Goal: Information Seeking & Learning: Learn about a topic

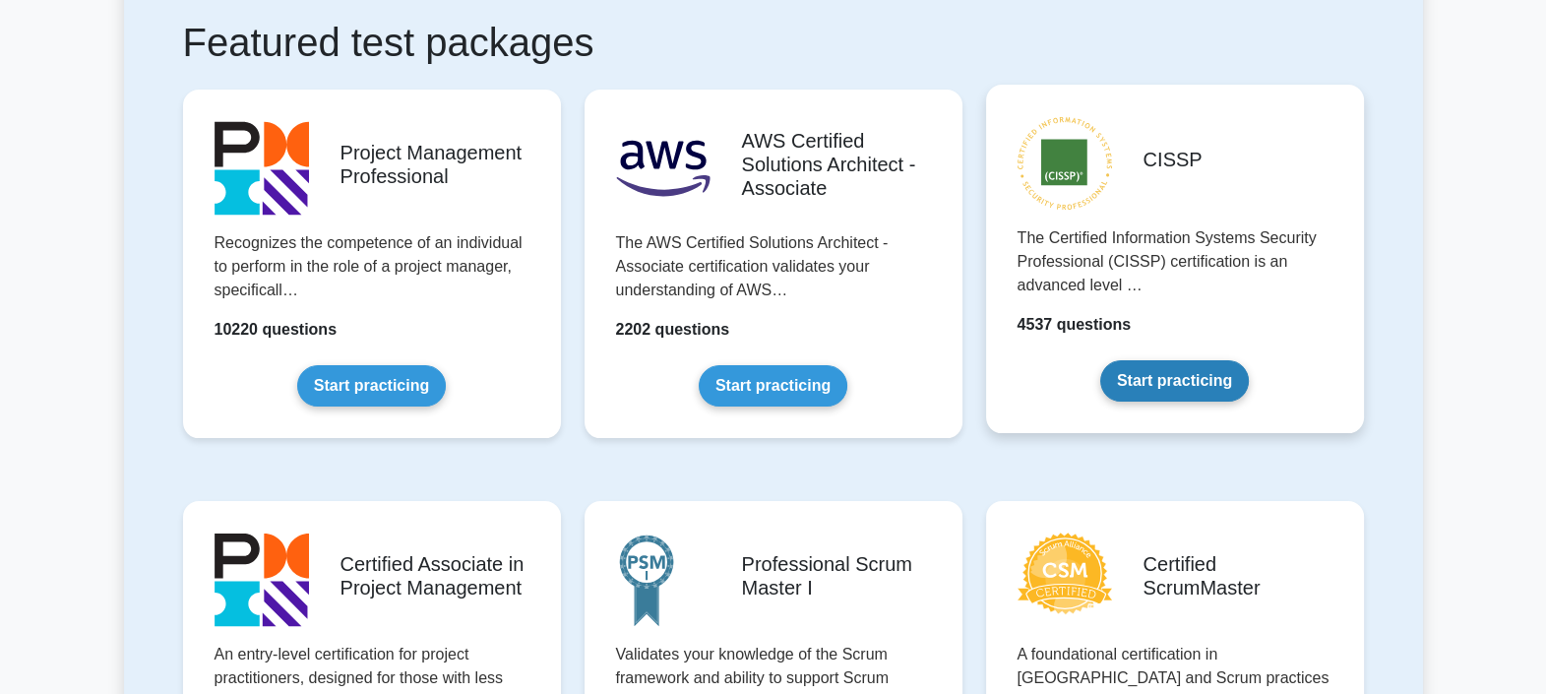
click at [1146, 379] on link "Start practicing" at bounding box center [1174, 380] width 149 height 41
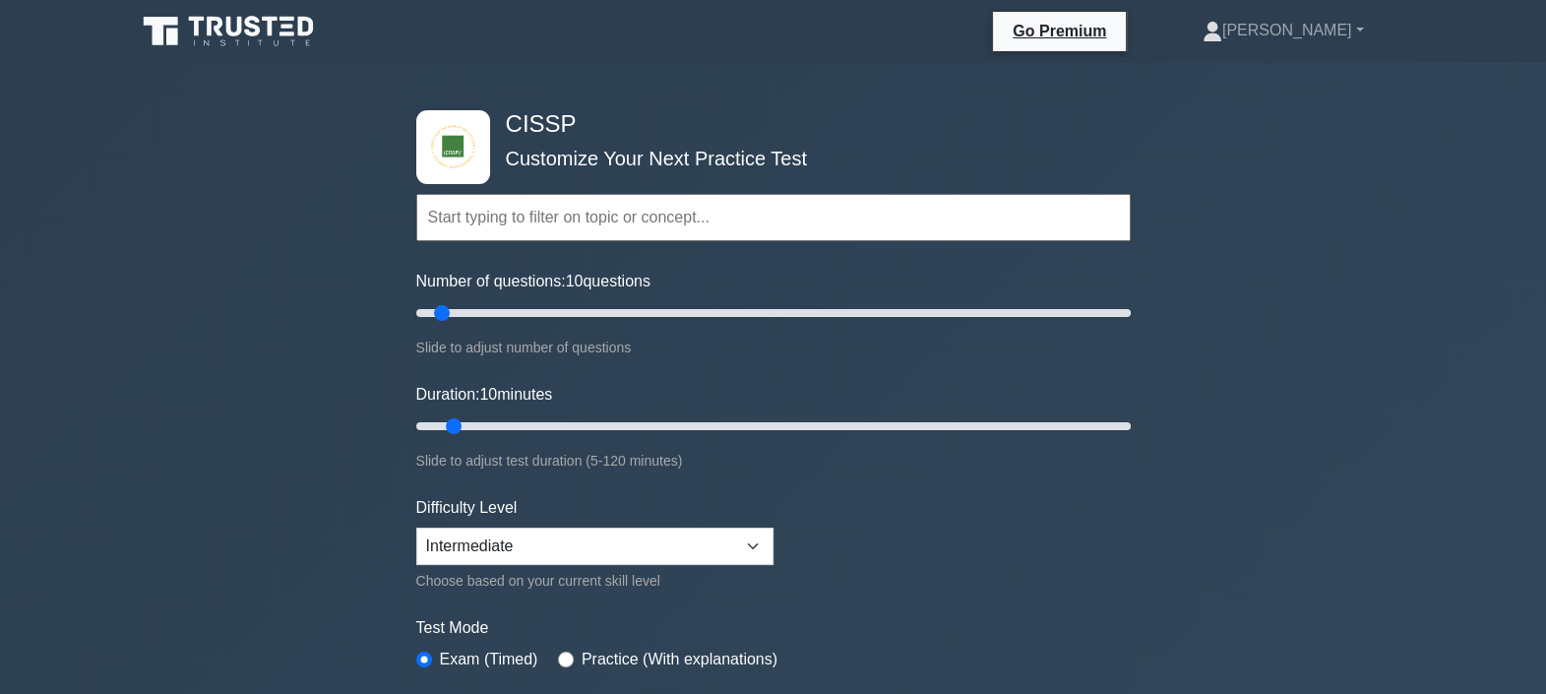
scroll to position [122, 0]
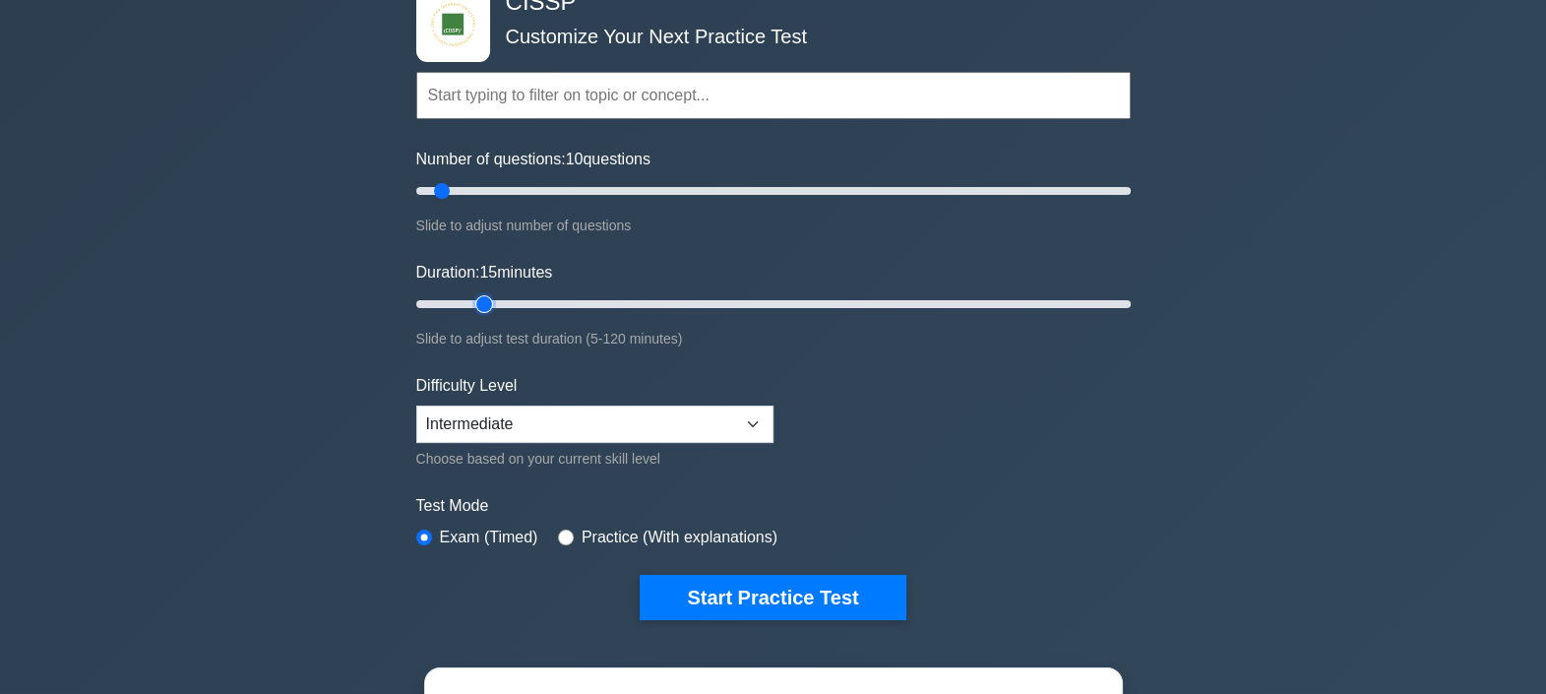
click at [487, 300] on input "Duration: 15 minutes" at bounding box center [773, 304] width 714 height 24
drag, startPoint x: 487, startPoint y: 300, endPoint x: 567, endPoint y: 300, distance: 79.7
type input "30"
click at [567, 300] on input "Duration: 30 minutes" at bounding box center [773, 304] width 714 height 24
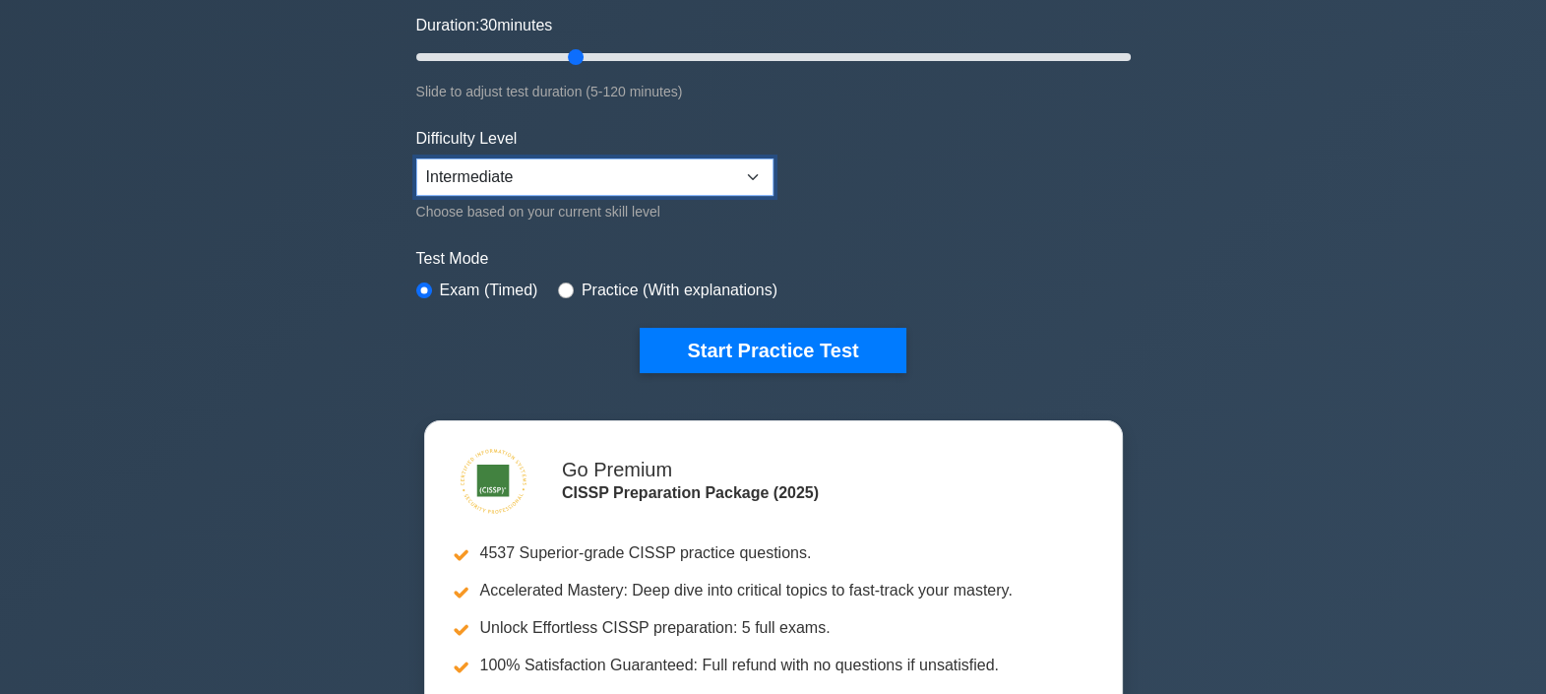
click at [583, 183] on select "Beginner Intermediate Expert" at bounding box center [594, 176] width 357 height 37
select select "expert"
click at [416, 158] on select "Beginner Intermediate Expert" at bounding box center [594, 176] width 357 height 37
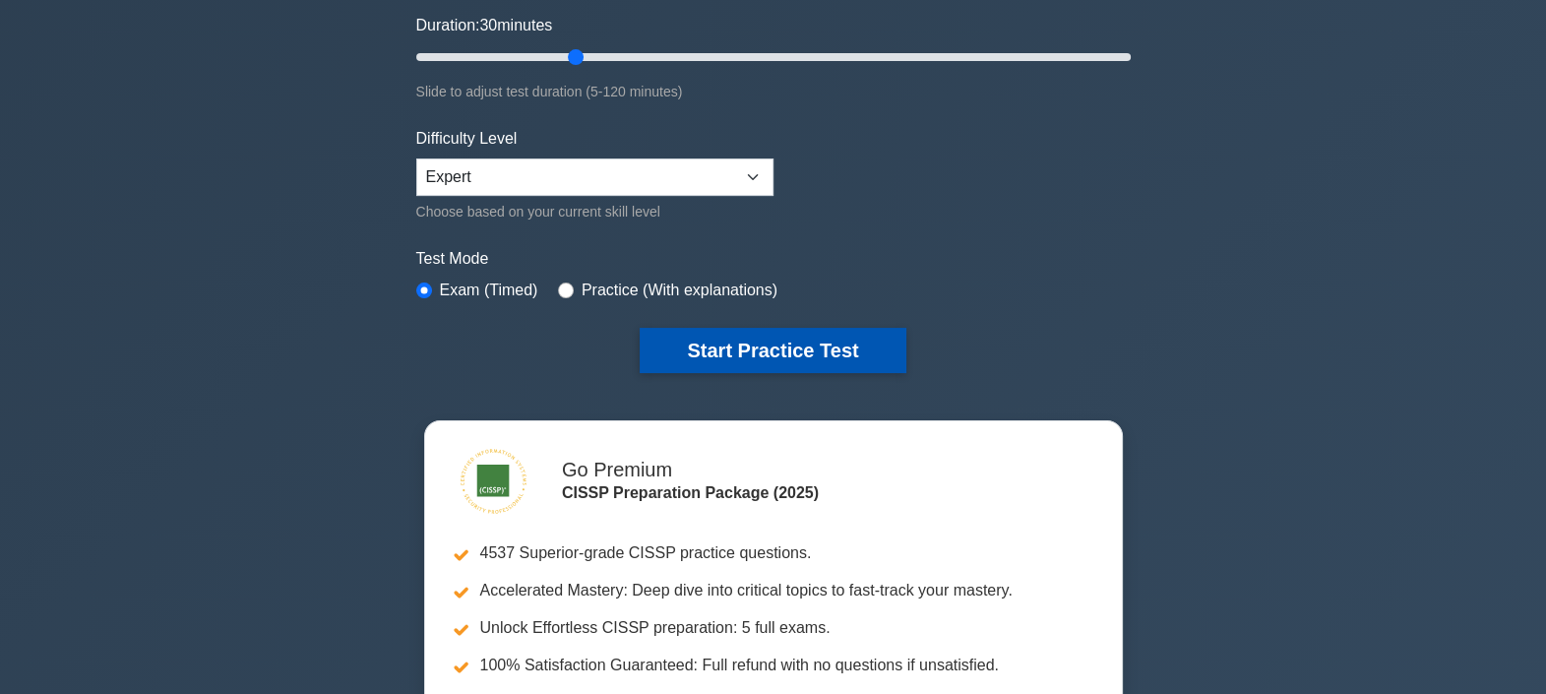
click at [744, 345] on button "Start Practice Test" at bounding box center [773, 350] width 266 height 45
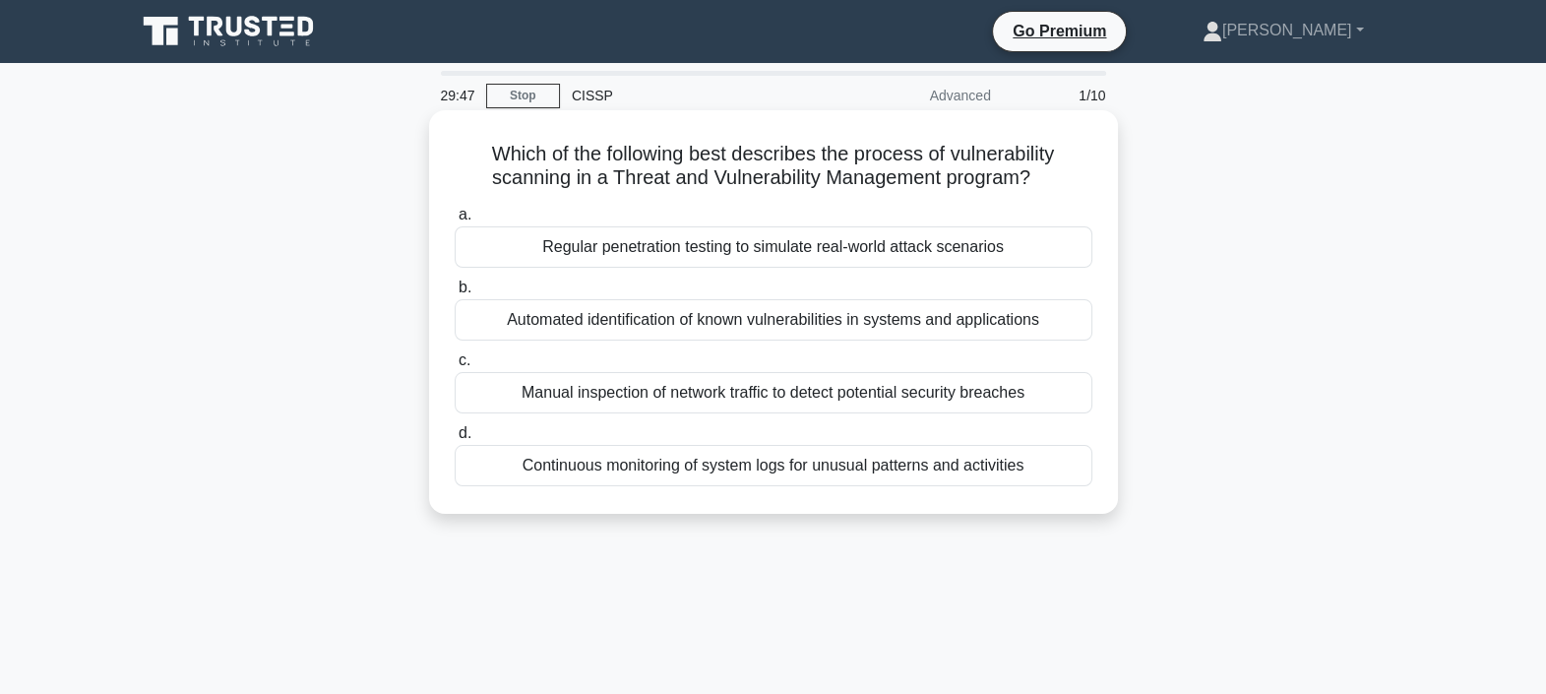
click at [767, 468] on div "Continuous monitoring of system logs for unusual patterns and activities" at bounding box center [774, 465] width 638 height 41
click at [455, 440] on input "d. Continuous monitoring of system logs for unusual patterns and activities" at bounding box center [455, 433] width 0 height 13
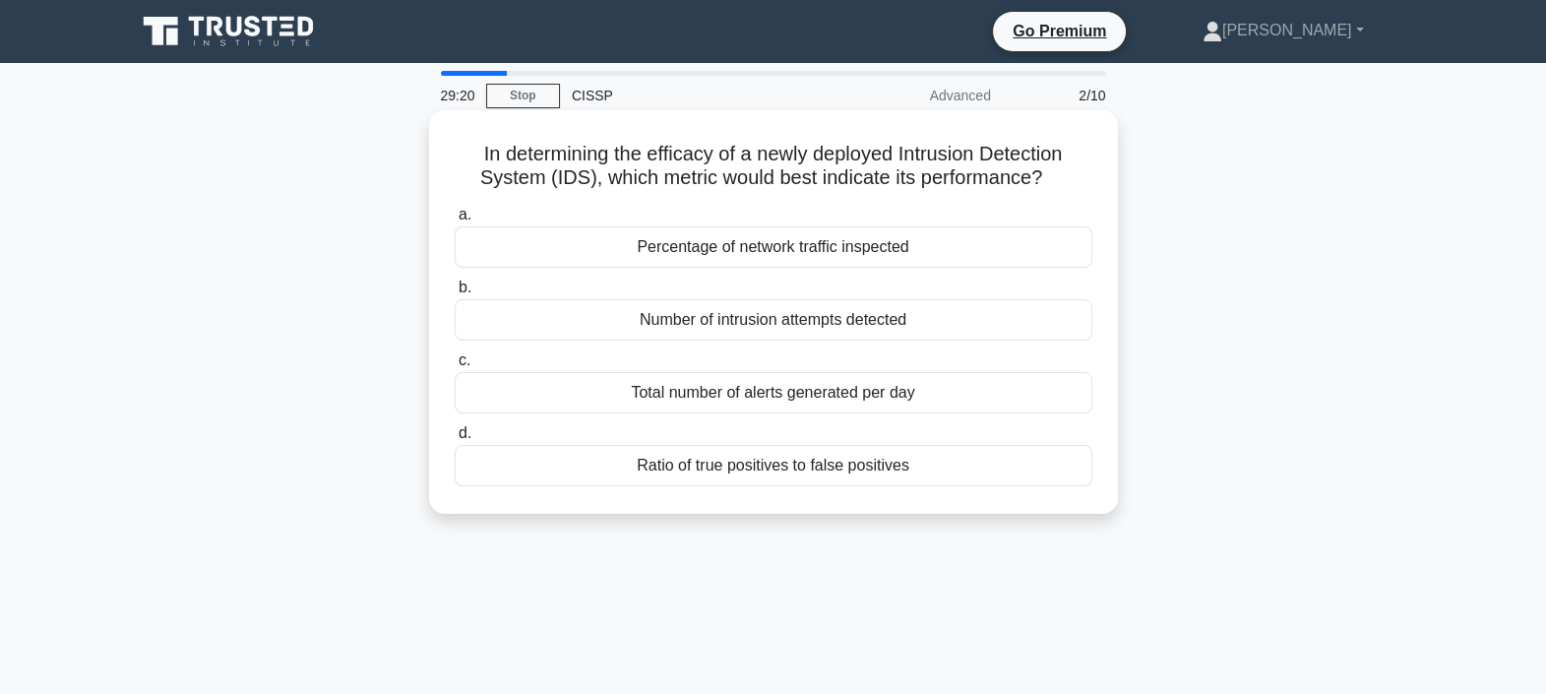
click at [999, 251] on div "Percentage of network traffic inspected" at bounding box center [774, 246] width 638 height 41
click at [455, 221] on input "a. Percentage of network traffic inspected" at bounding box center [455, 215] width 0 height 13
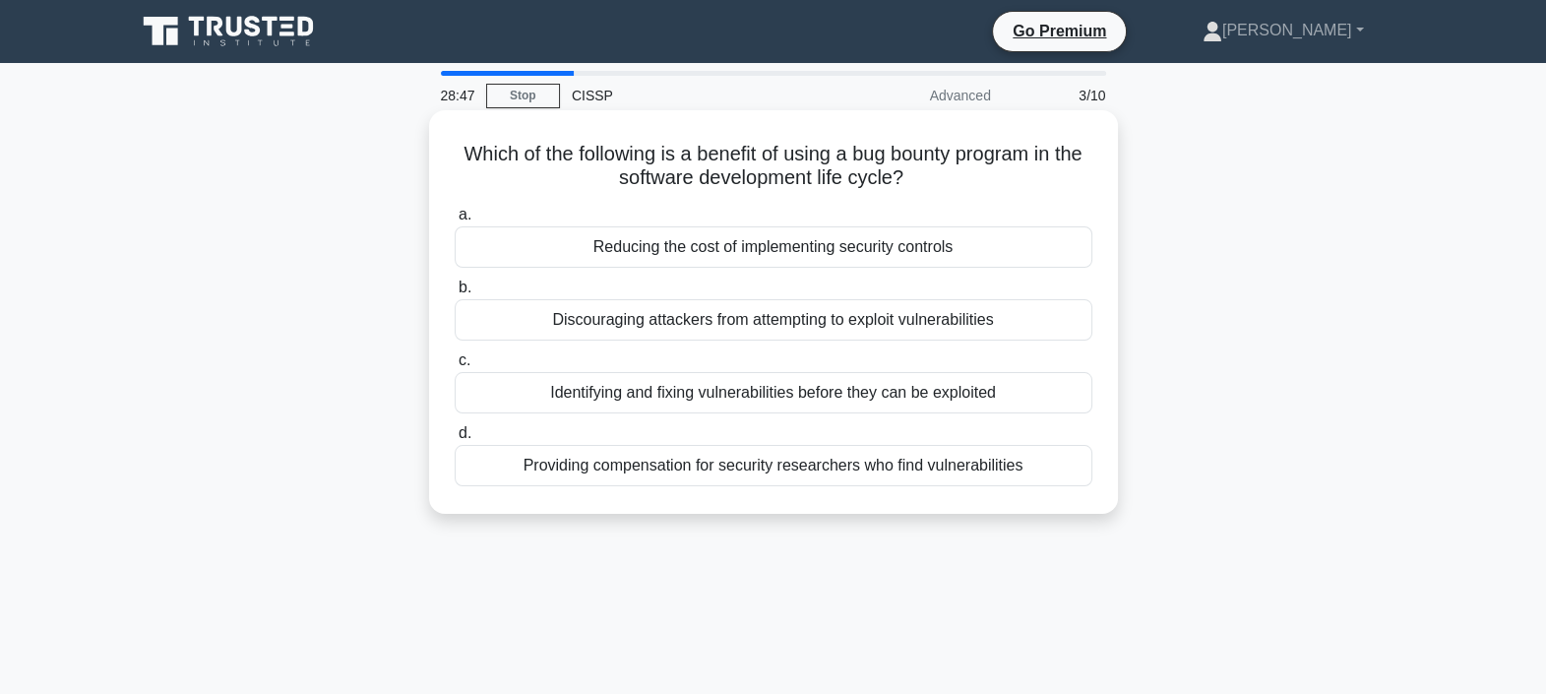
click at [942, 385] on div "Identifying and fixing vulnerabilities before they can be exploited" at bounding box center [774, 392] width 638 height 41
click at [455, 367] on input "c. Identifying and fixing vulnerabilities before they can be exploited" at bounding box center [455, 360] width 0 height 13
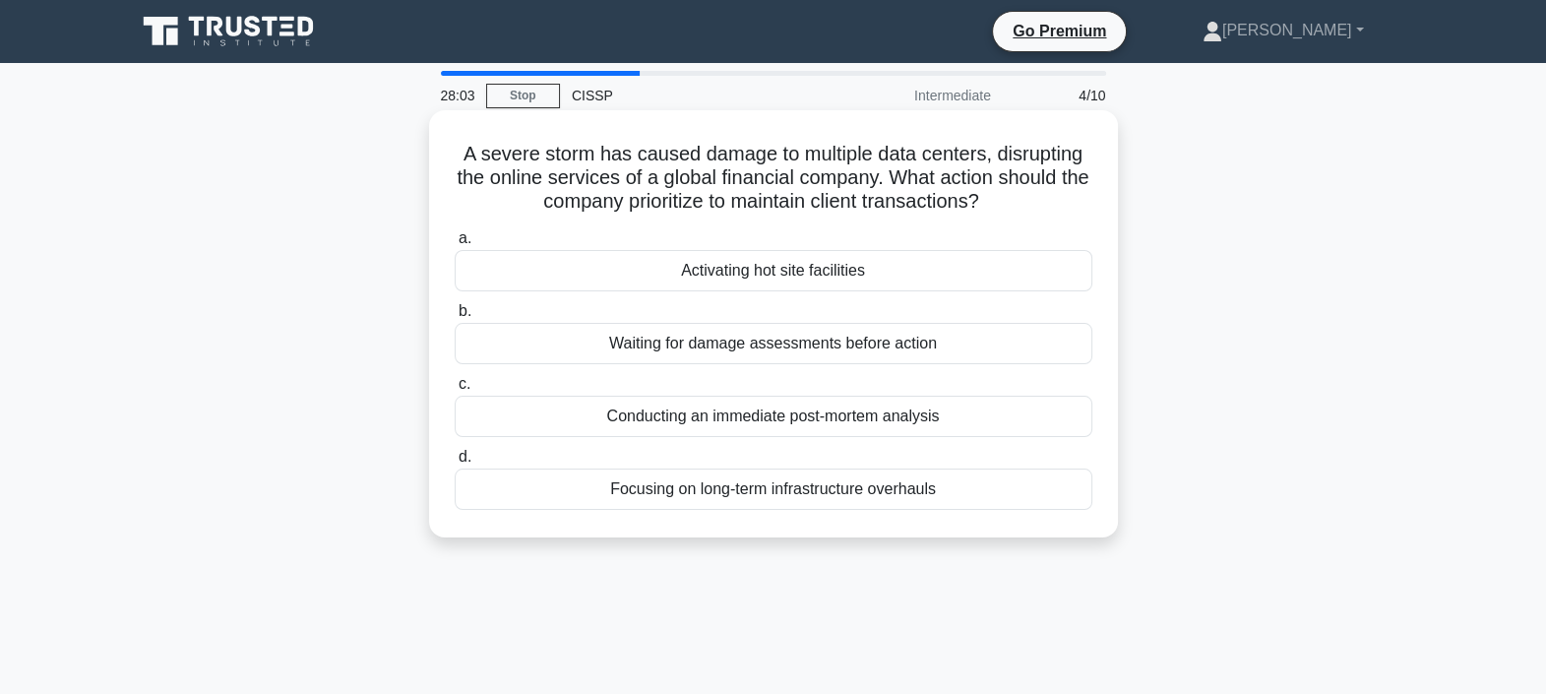
click at [920, 275] on div "Activating hot site facilities" at bounding box center [774, 270] width 638 height 41
click at [455, 245] on input "a. Activating hot site facilities" at bounding box center [455, 238] width 0 height 13
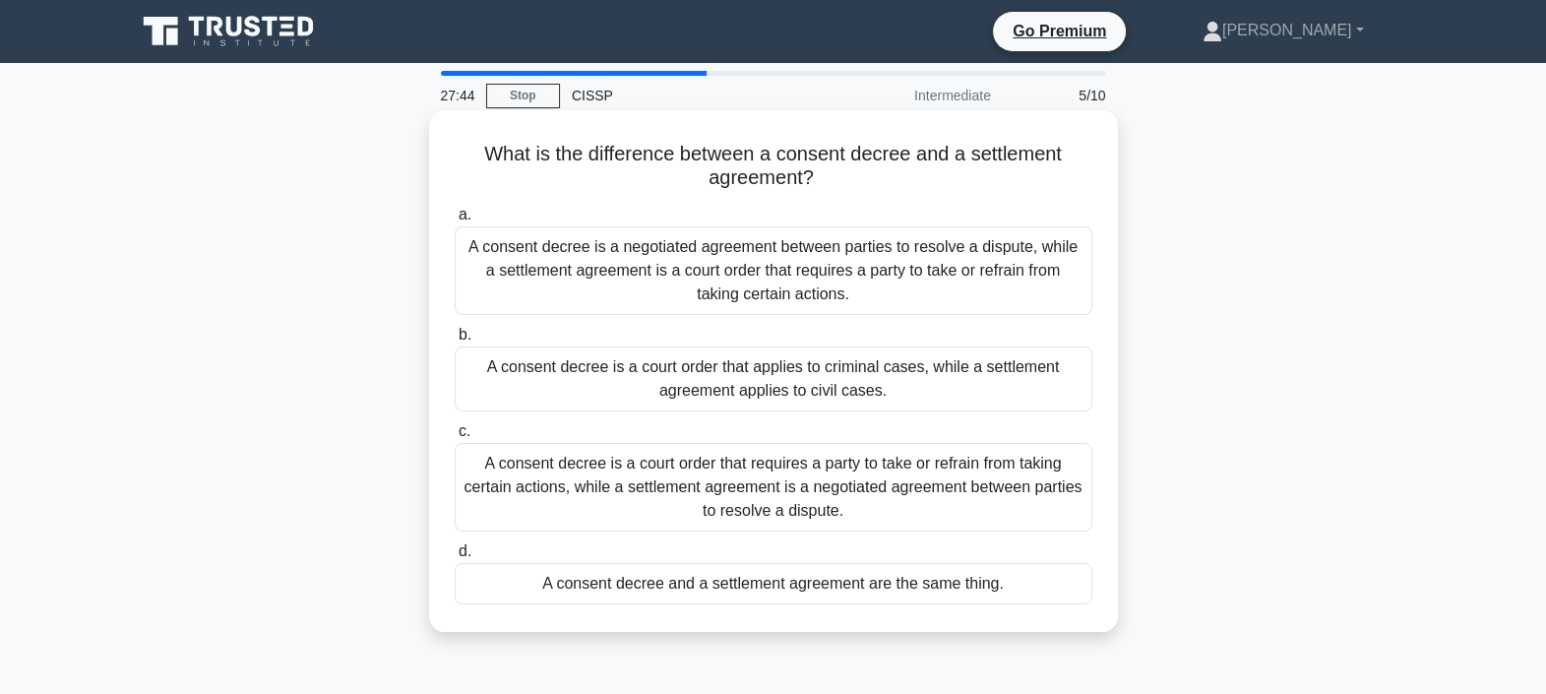
click at [840, 514] on div "A consent decree is a court order that requires a party to take or refrain from…" at bounding box center [774, 487] width 638 height 89
click at [455, 438] on input "c. A consent decree is a court order that requires a party to take or refrain f…" at bounding box center [455, 431] width 0 height 13
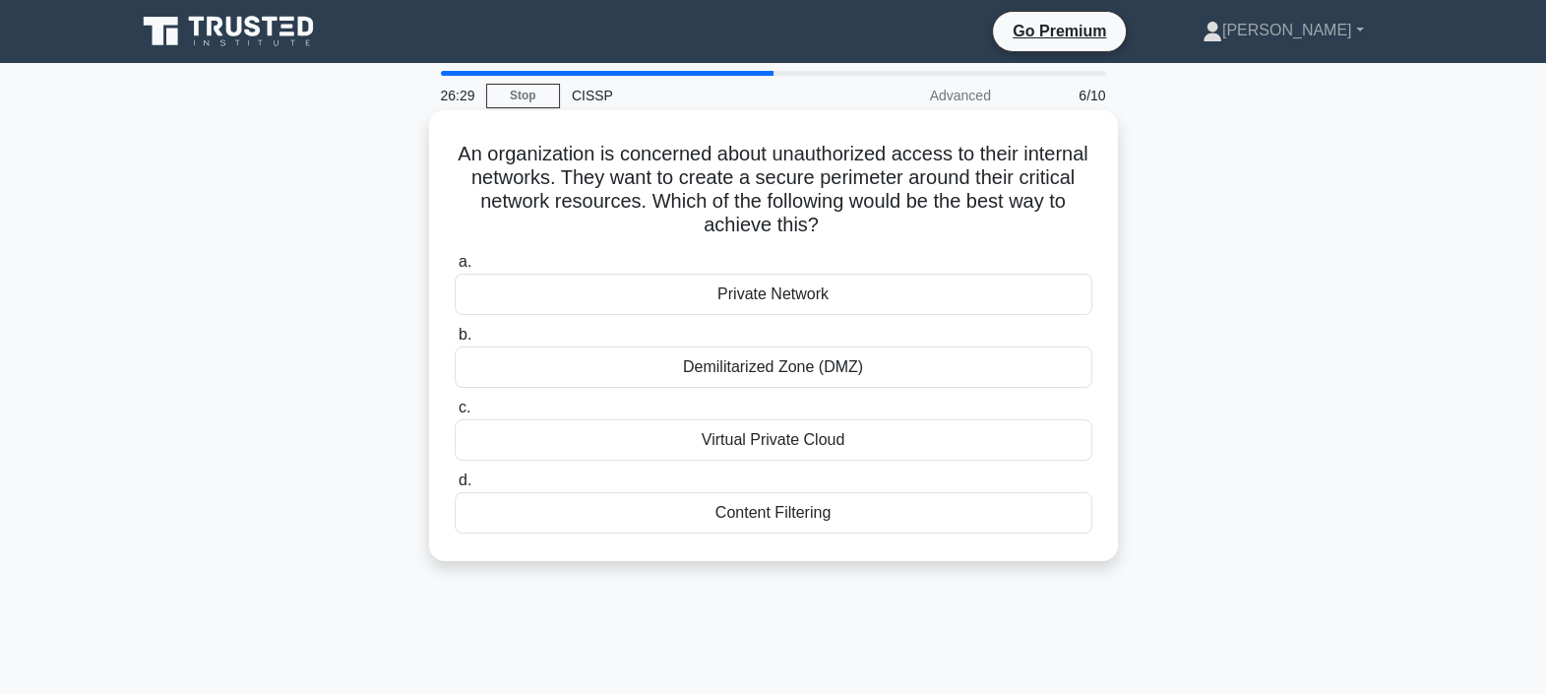
click at [756, 377] on div "Demilitarized Zone (DMZ)" at bounding box center [774, 366] width 638 height 41
click at [455, 341] on input "b. Demilitarized Zone (DMZ)" at bounding box center [455, 335] width 0 height 13
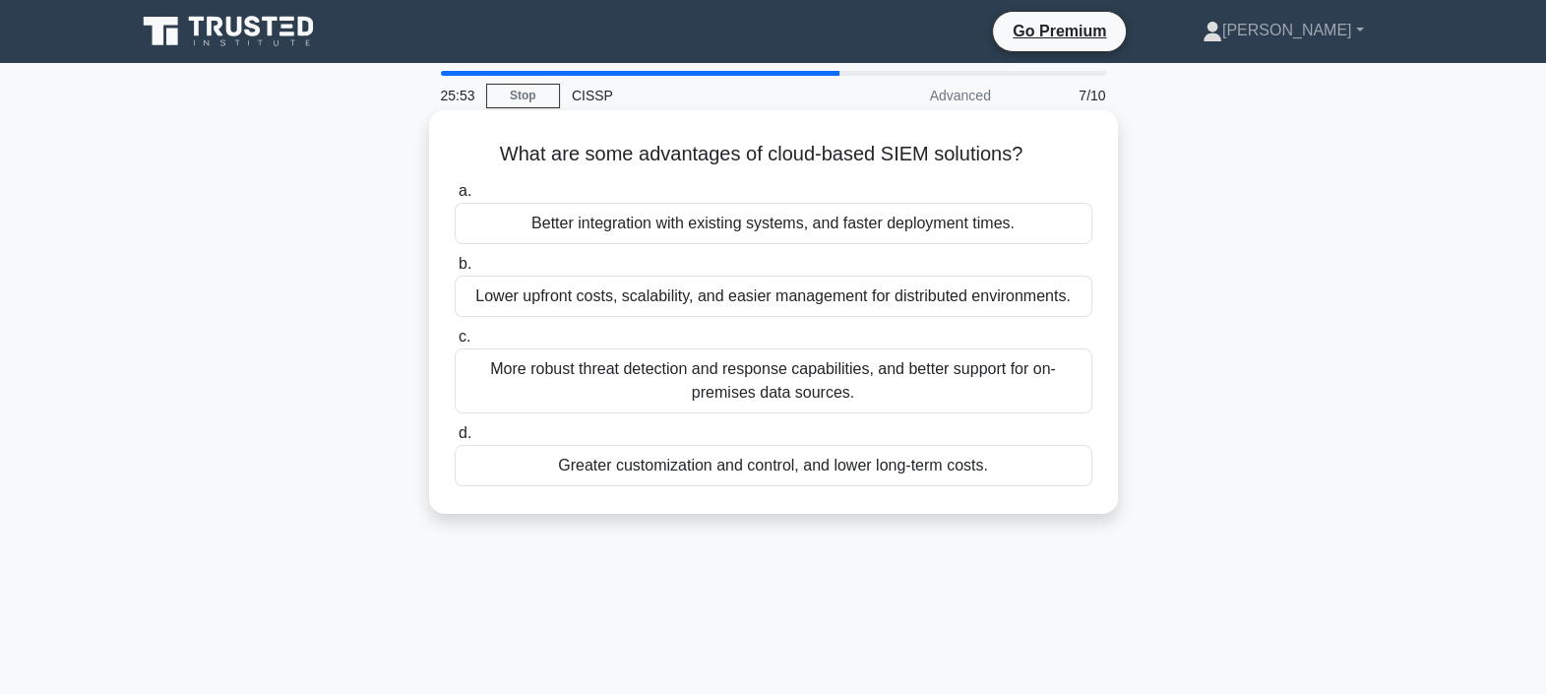
click at [886, 393] on div "More robust threat detection and response capabilities, and better support for …" at bounding box center [774, 380] width 638 height 65
click at [455, 343] on input "c. More robust threat detection and response capabilities, and better support f…" at bounding box center [455, 337] width 0 height 13
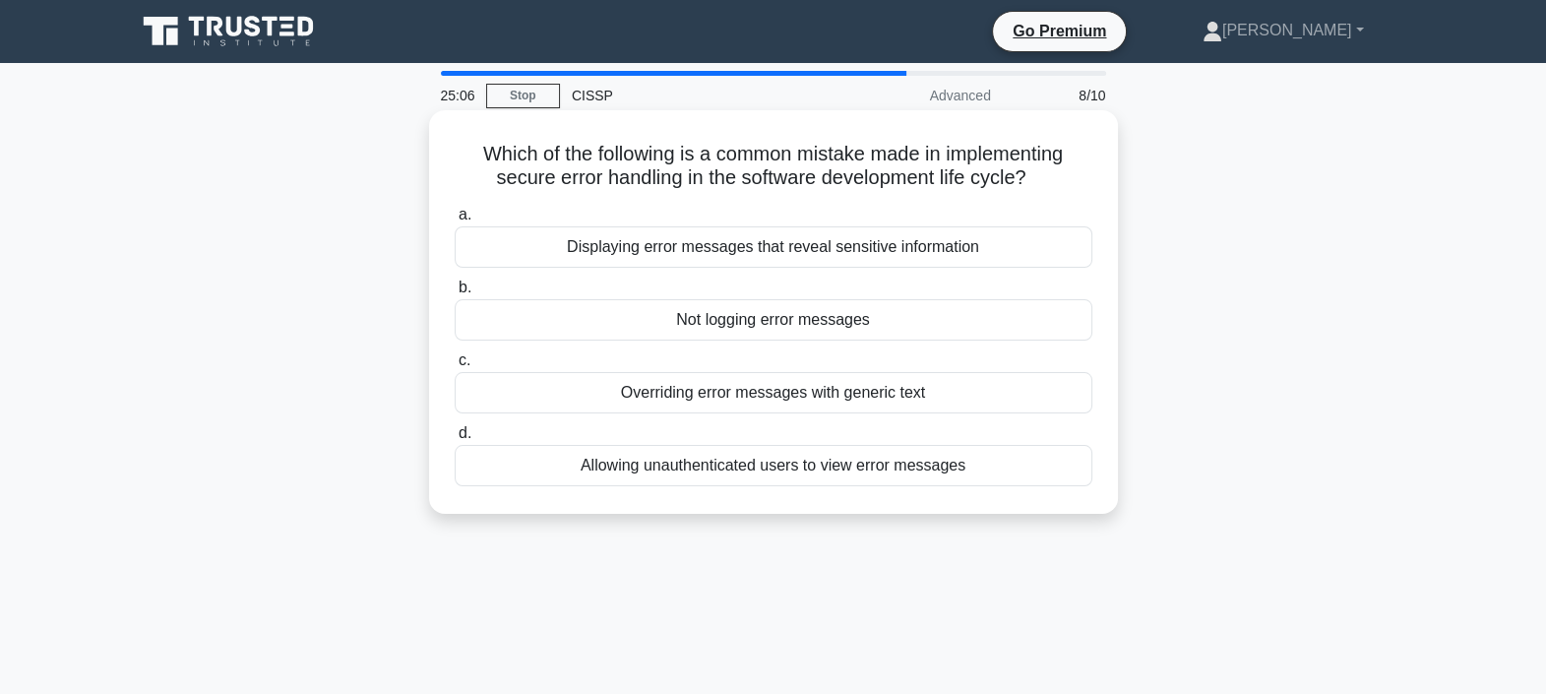
click at [978, 389] on div "Overriding error messages with generic text" at bounding box center [774, 392] width 638 height 41
click at [455, 367] on input "c. Overriding error messages with generic text" at bounding box center [455, 360] width 0 height 13
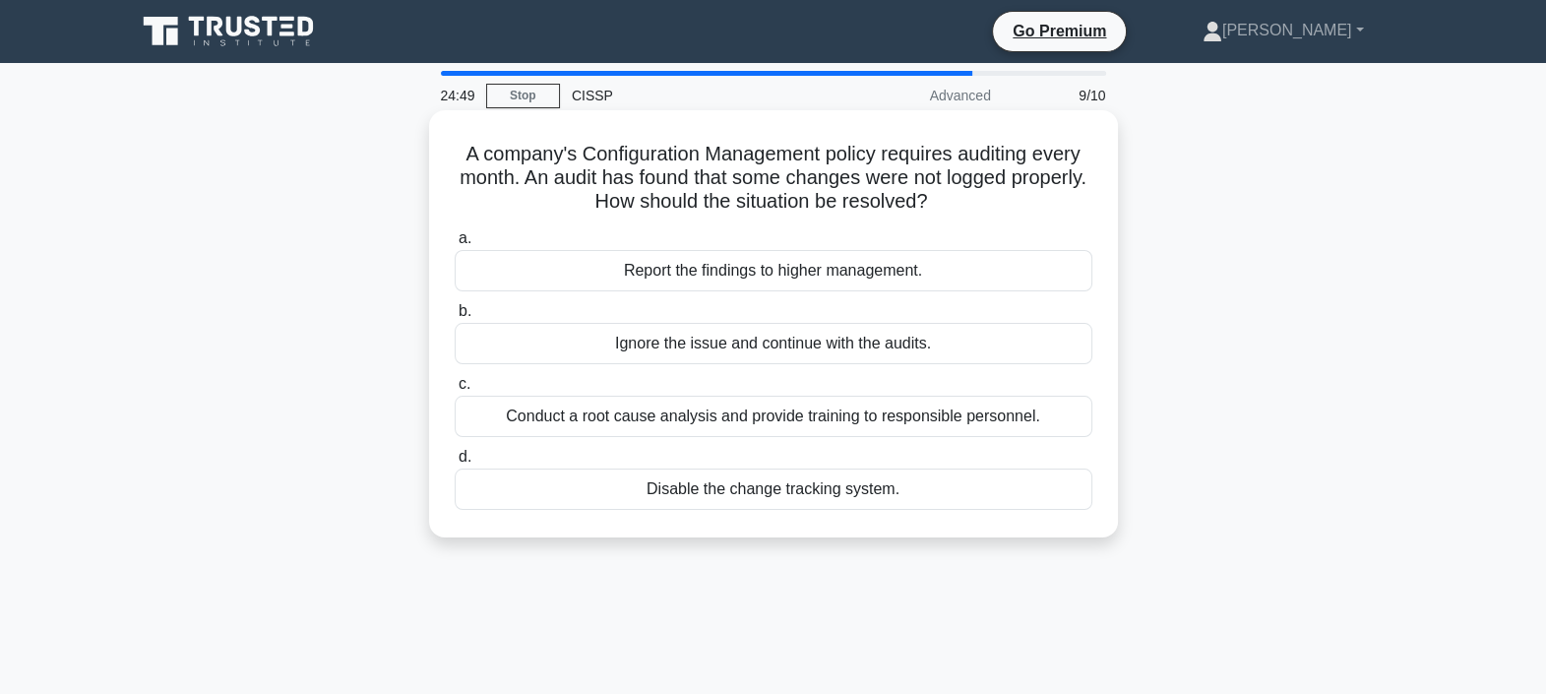
click at [769, 275] on div "Report the findings to higher management." at bounding box center [774, 270] width 638 height 41
click at [455, 245] on input "a. Report the findings to higher management." at bounding box center [455, 238] width 0 height 13
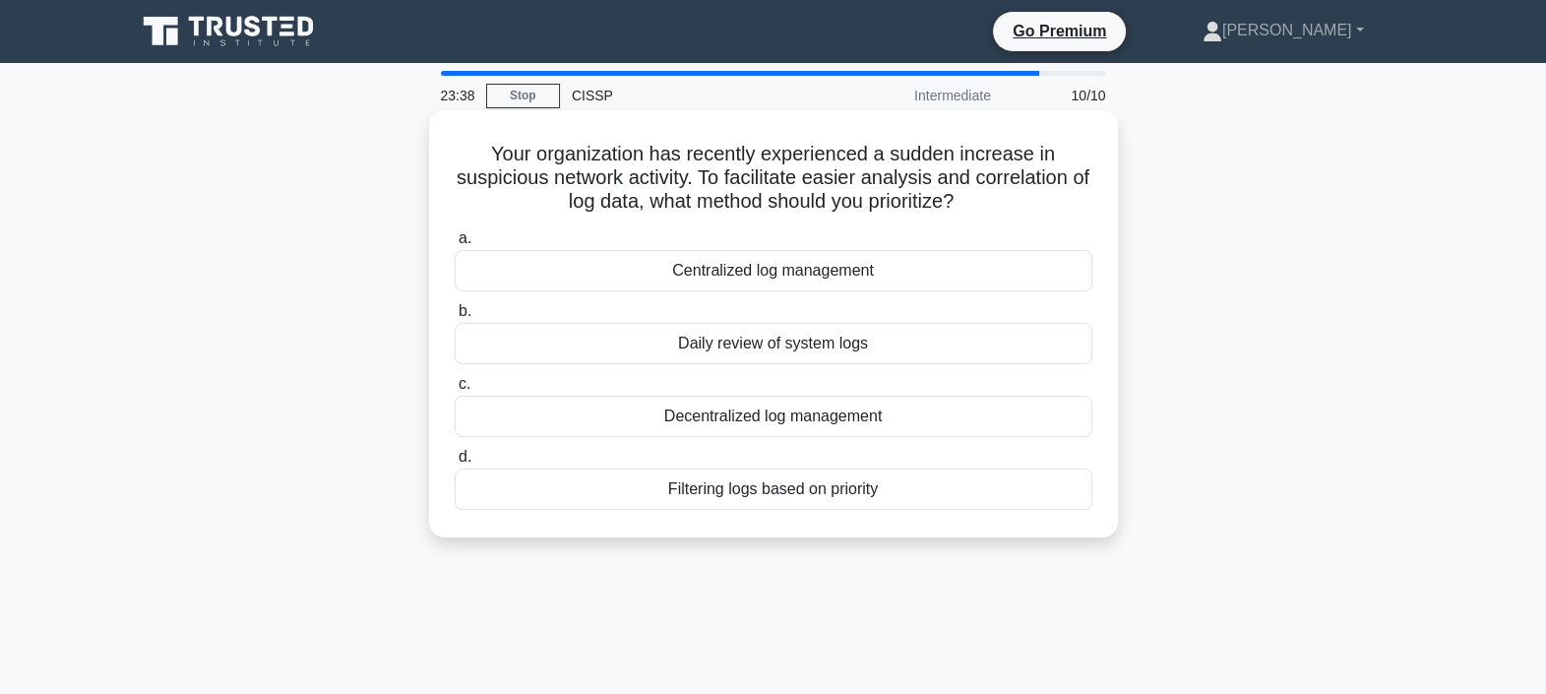
click at [956, 497] on div "Filtering logs based on priority" at bounding box center [774, 488] width 638 height 41
click at [455, 463] on input "d. Filtering logs based on priority" at bounding box center [455, 457] width 0 height 13
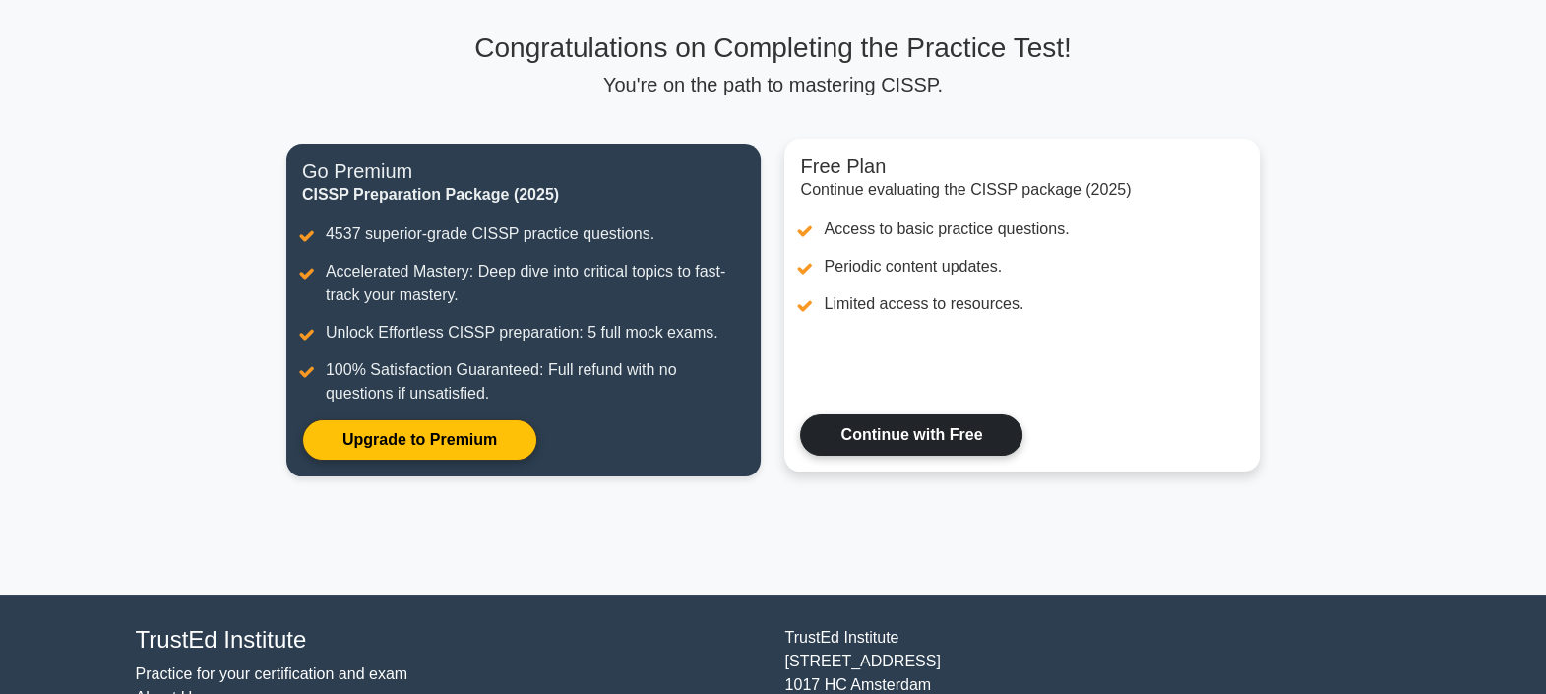
scroll to position [243, 0]
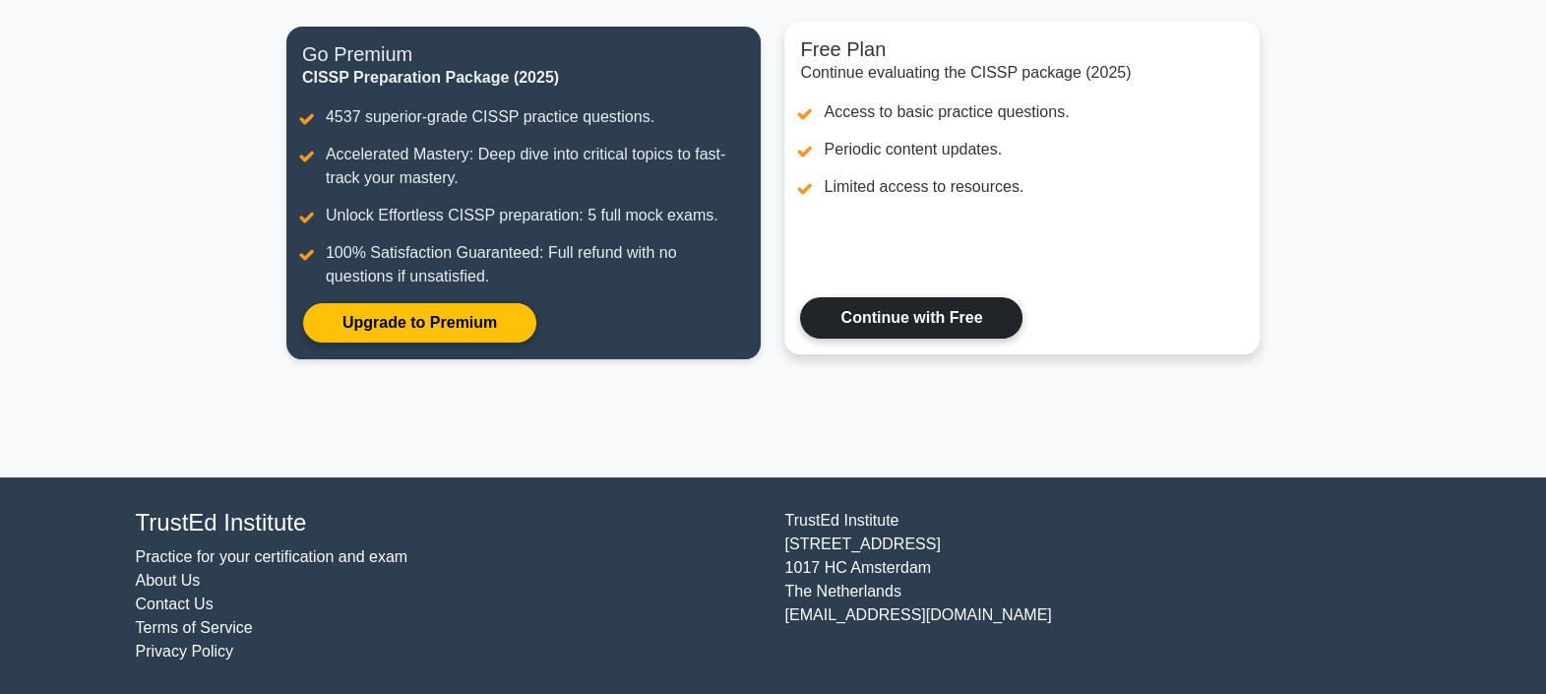
click at [974, 328] on link "Continue with Free" at bounding box center [911, 317] width 222 height 41
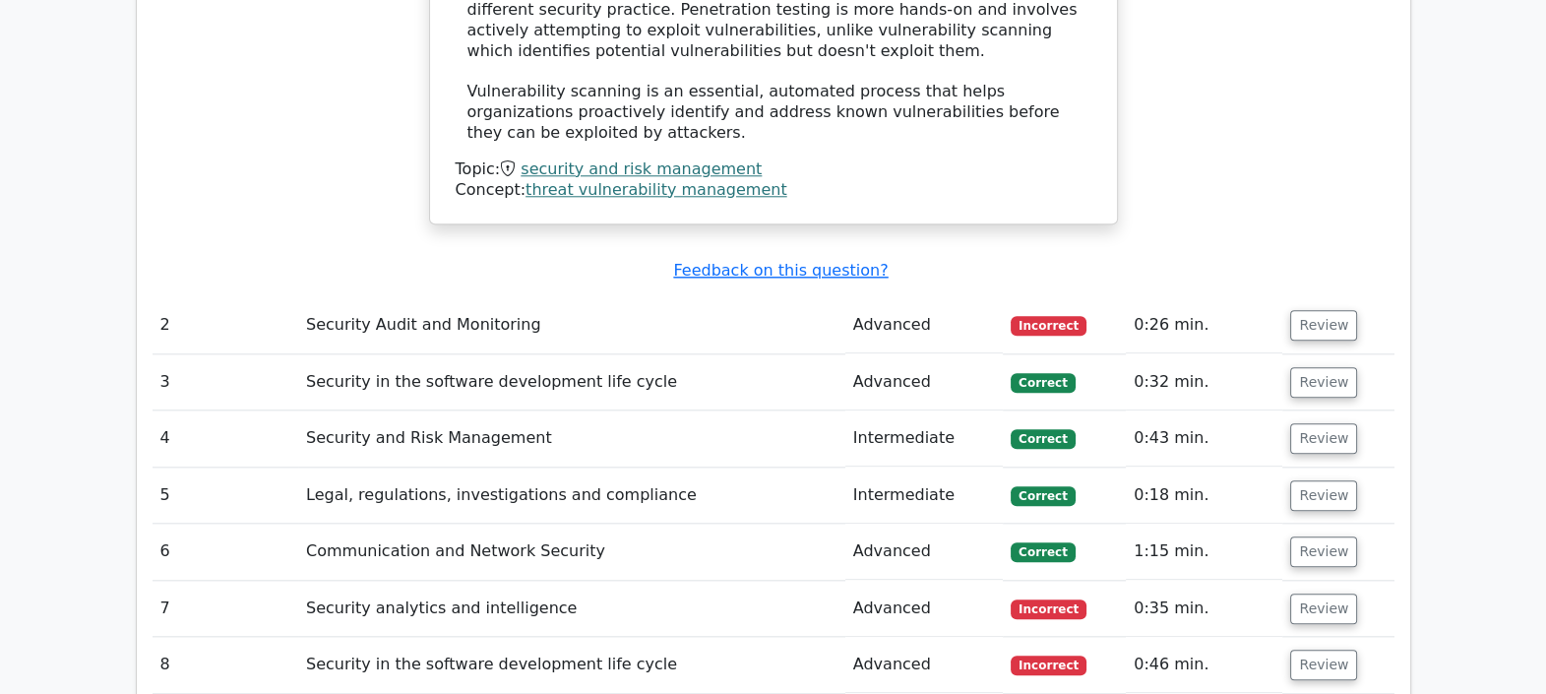
scroll to position [2706, 0]
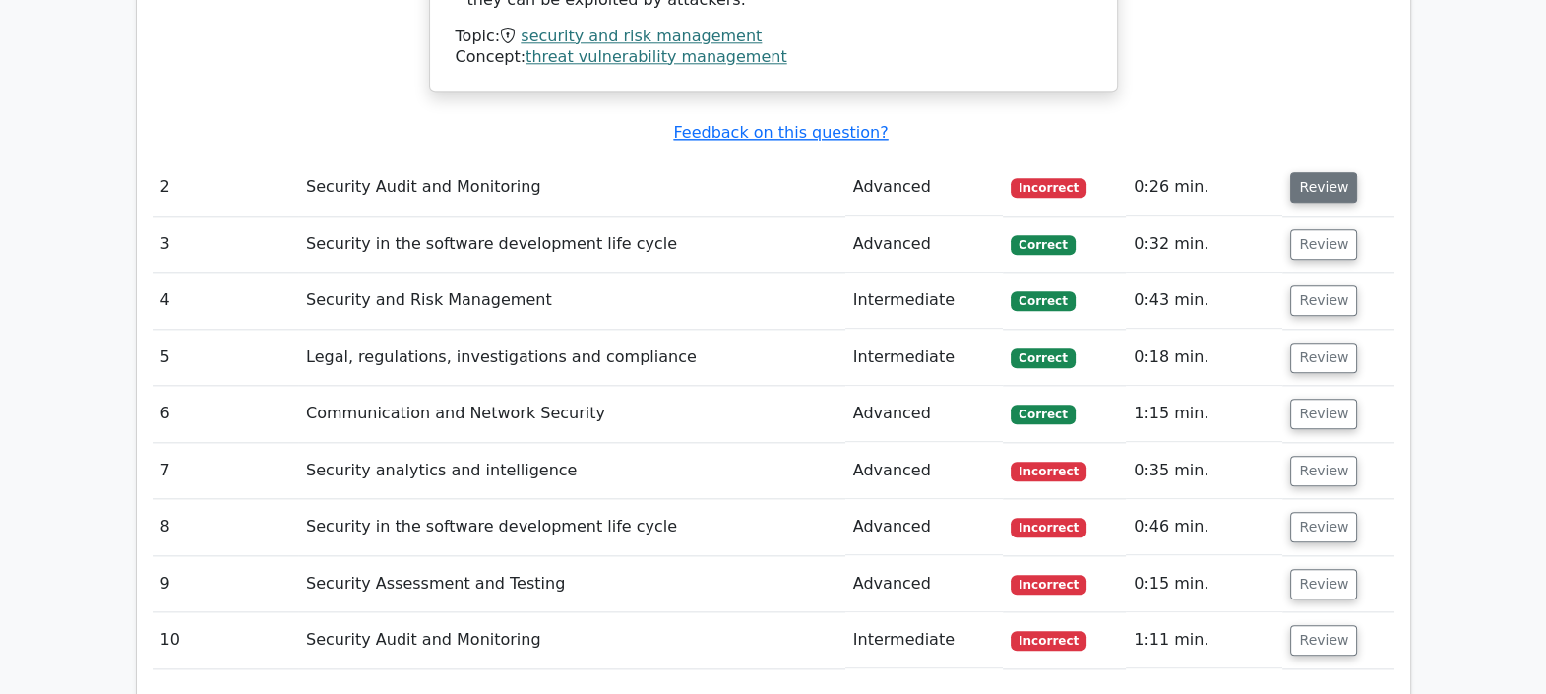
click at [1327, 172] on button "Review" at bounding box center [1323, 187] width 67 height 31
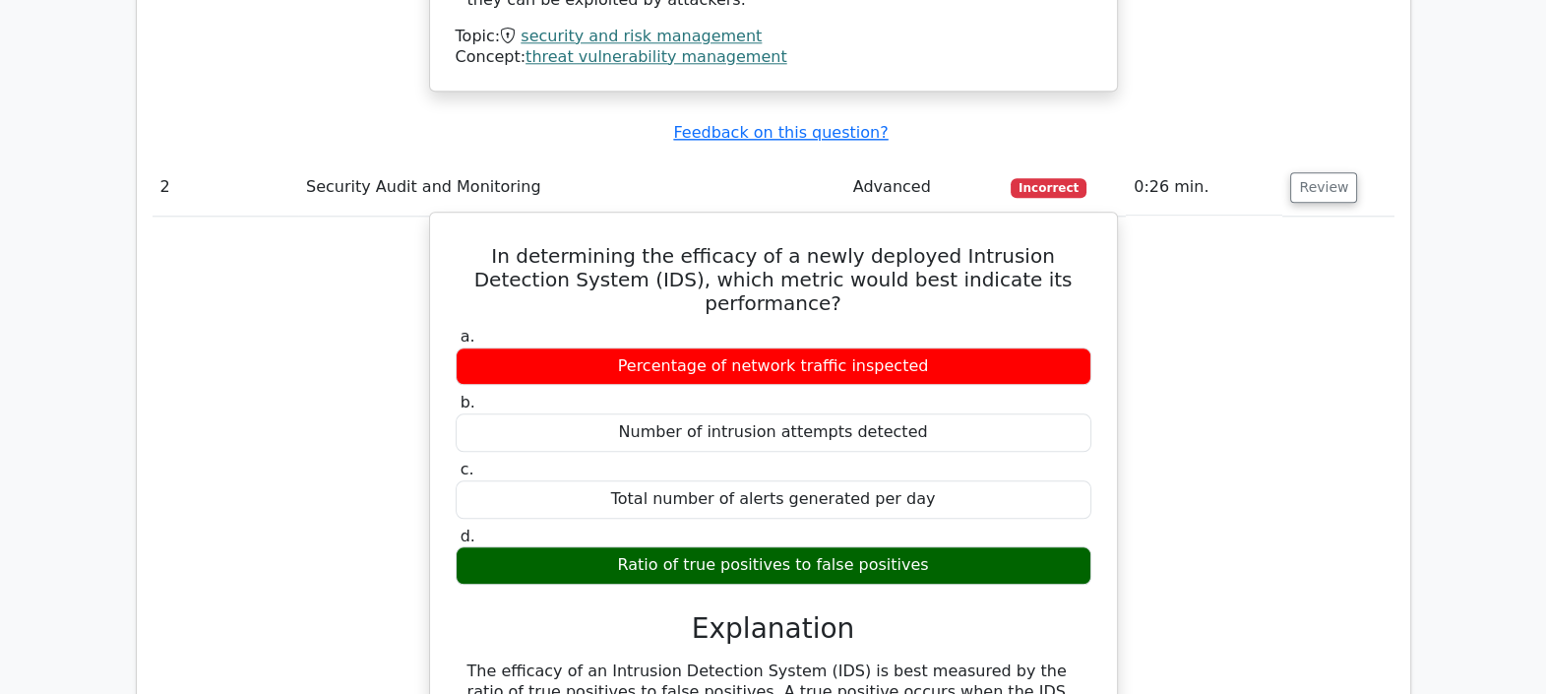
scroll to position [3443, 0]
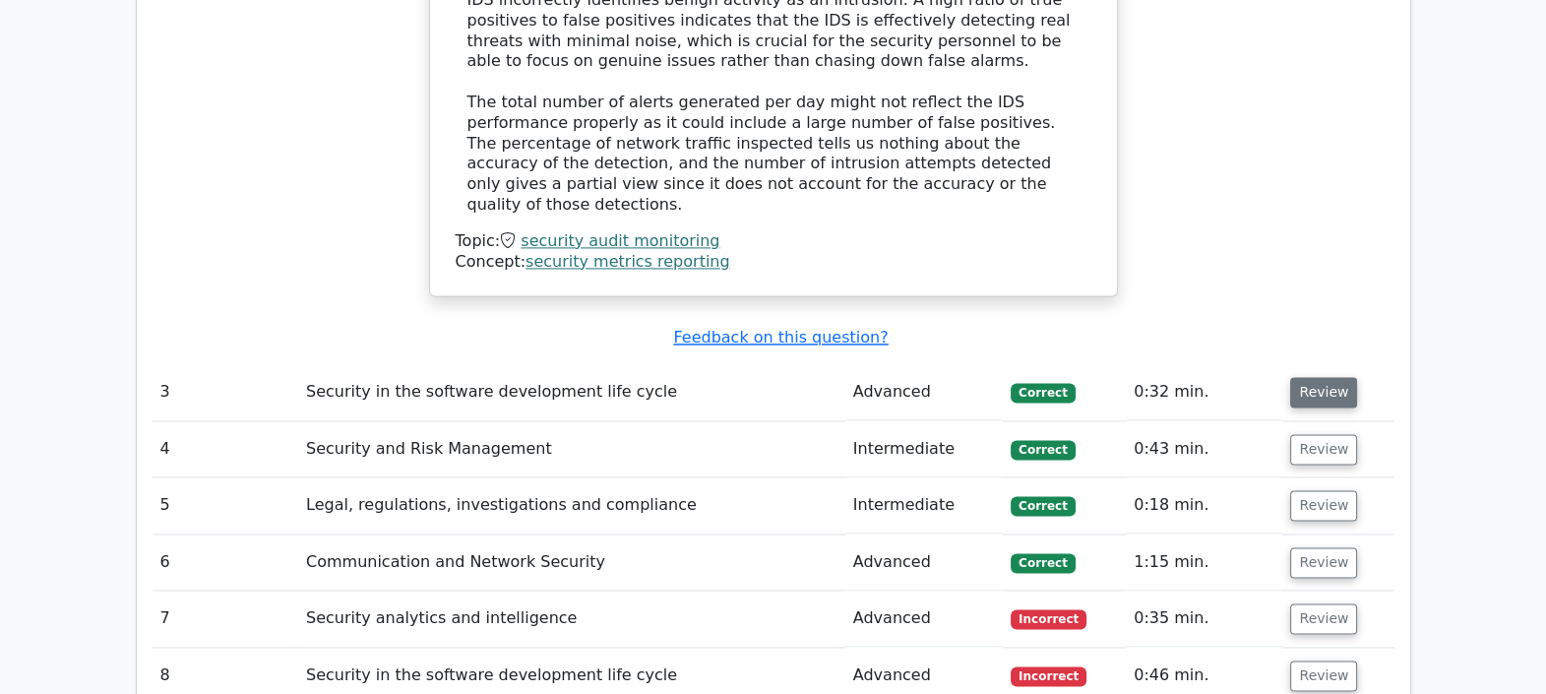
click at [1332, 377] on button "Review" at bounding box center [1323, 392] width 67 height 31
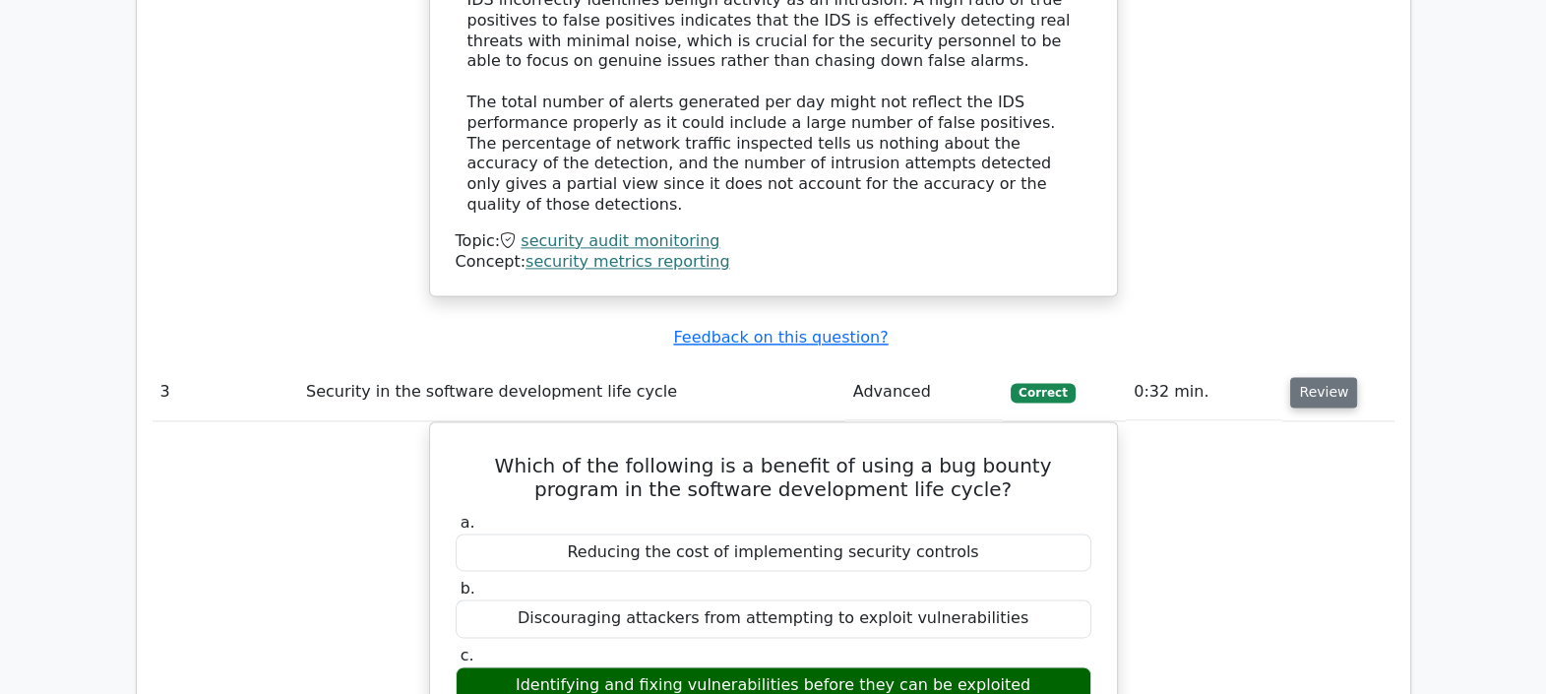
click at [1320, 377] on button "Review" at bounding box center [1323, 392] width 67 height 31
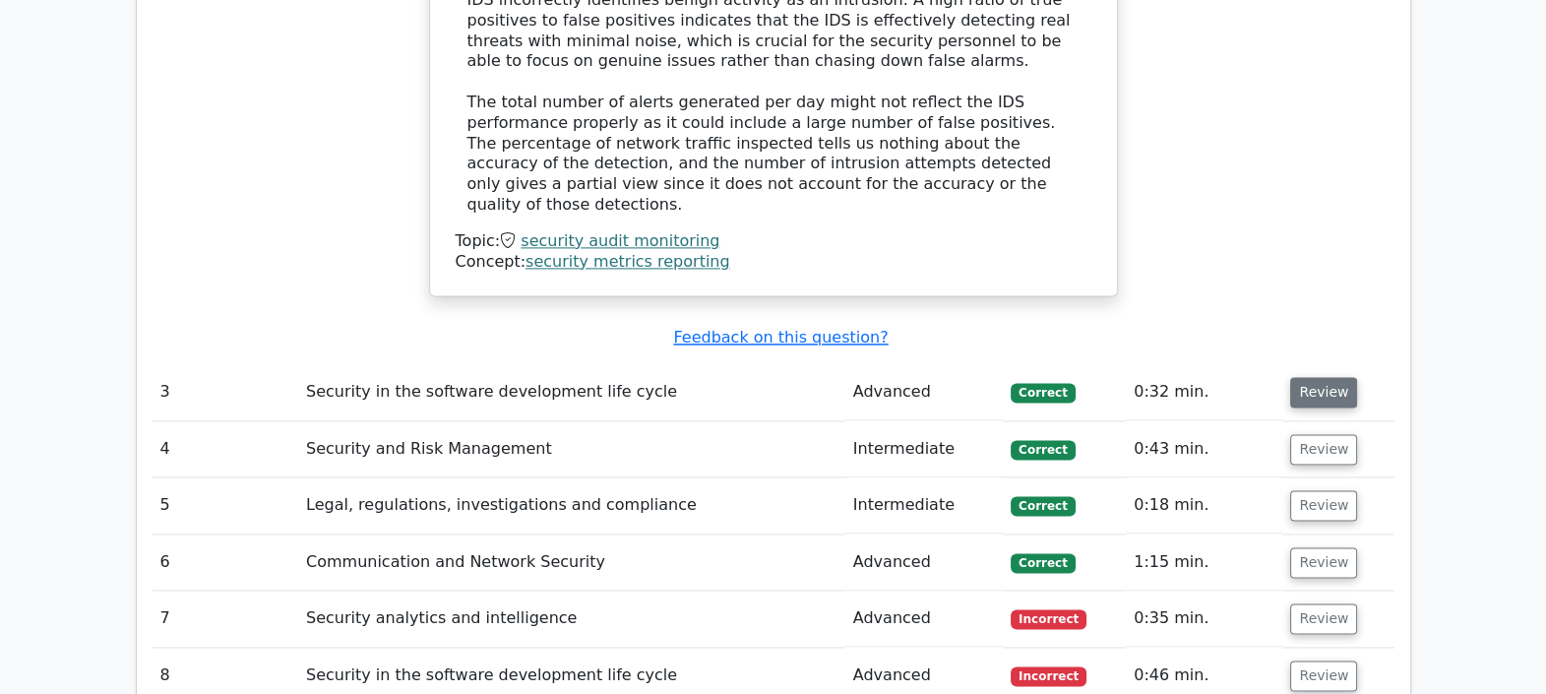
click at [1320, 377] on button "Review" at bounding box center [1323, 392] width 67 height 31
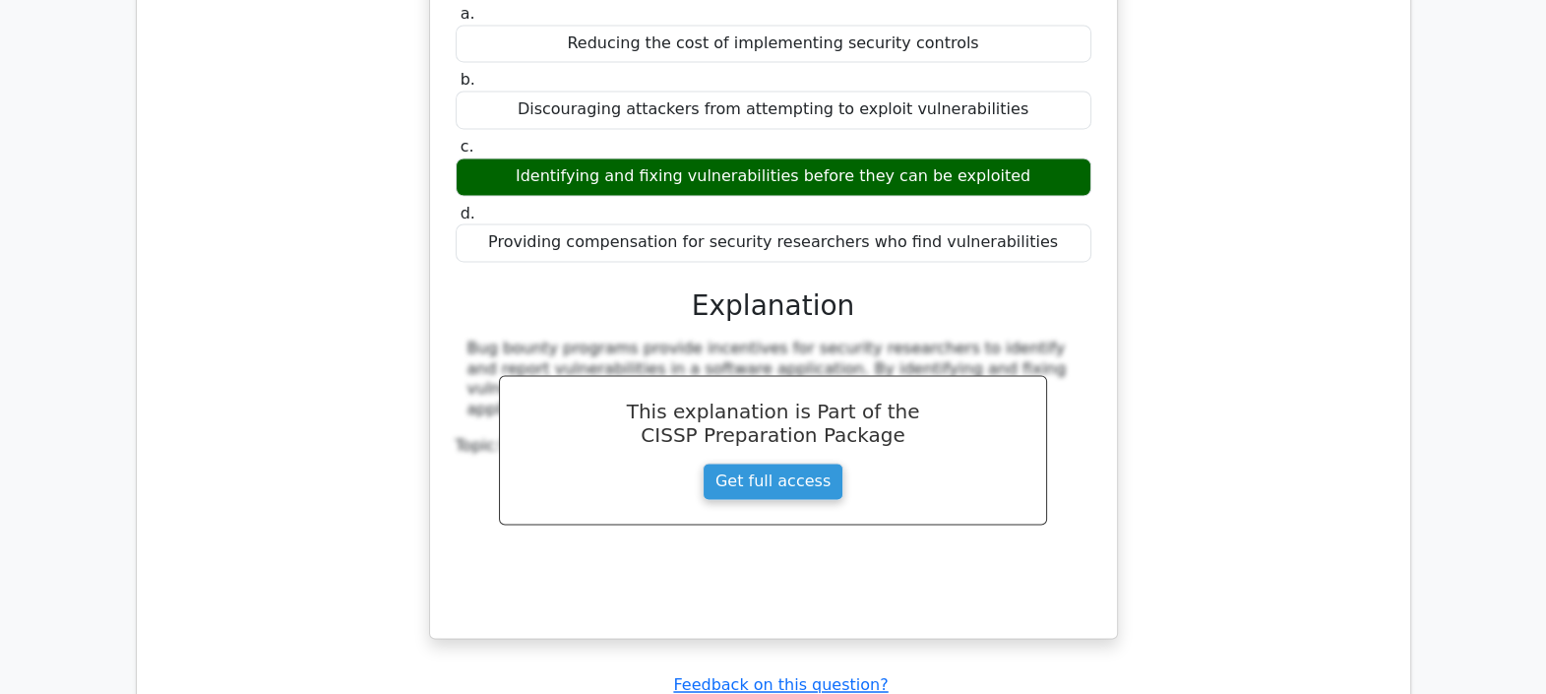
scroll to position [4305, 0]
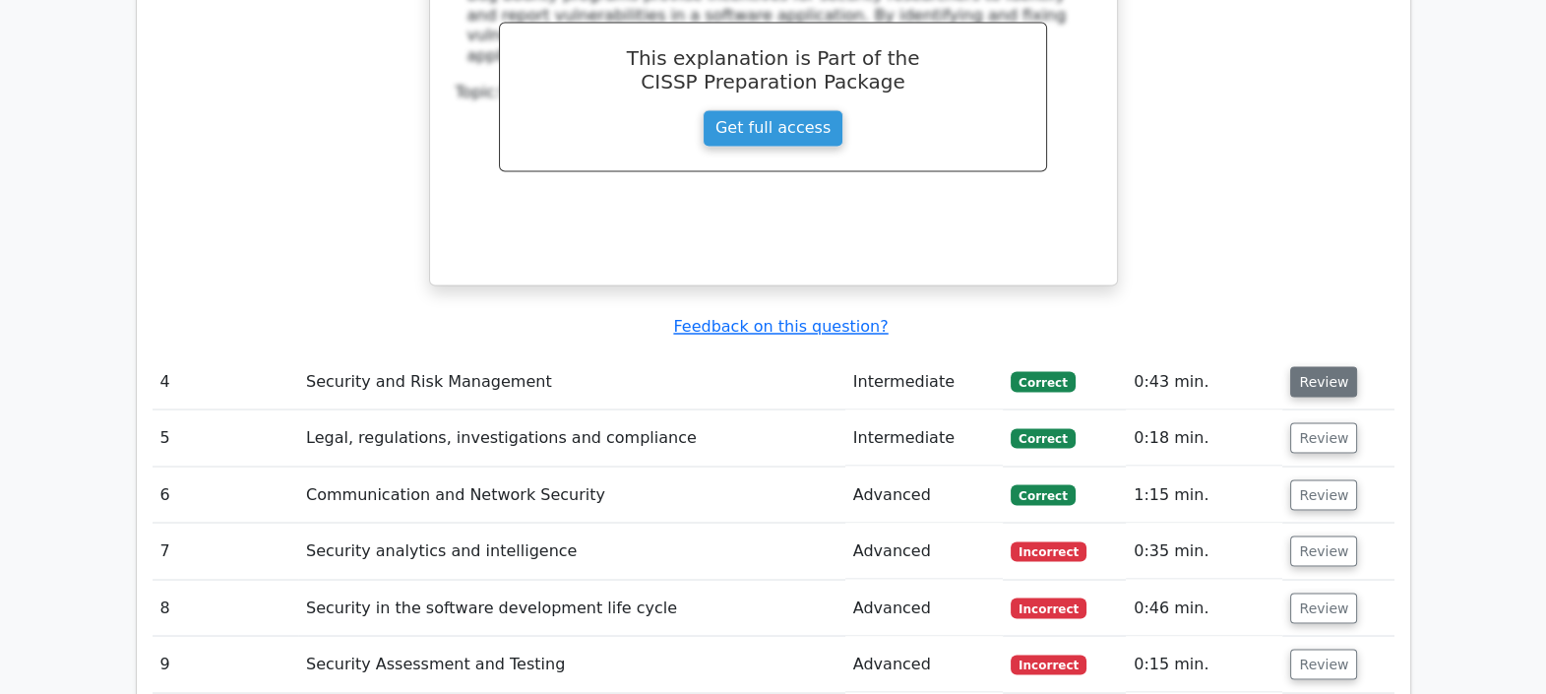
click at [1313, 366] on button "Review" at bounding box center [1323, 381] width 67 height 31
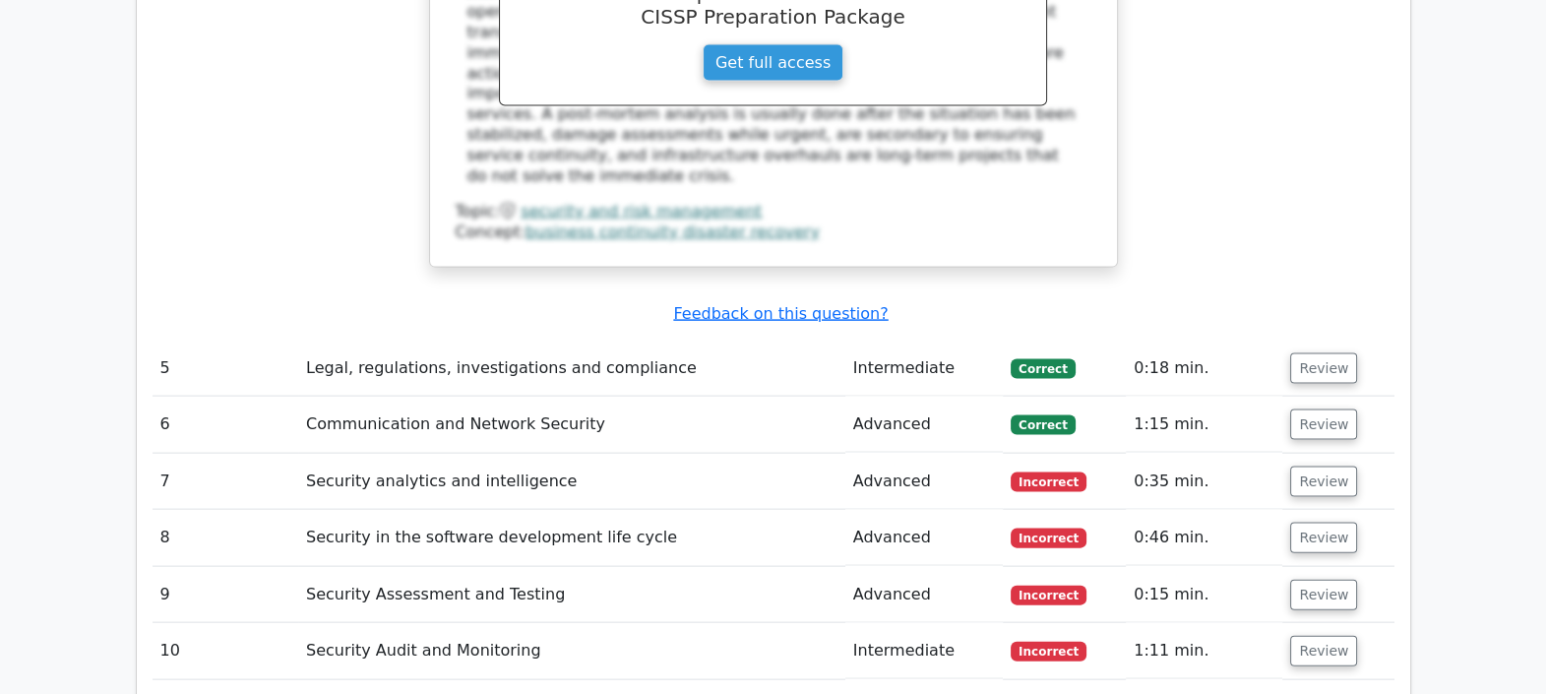
scroll to position [5289, 0]
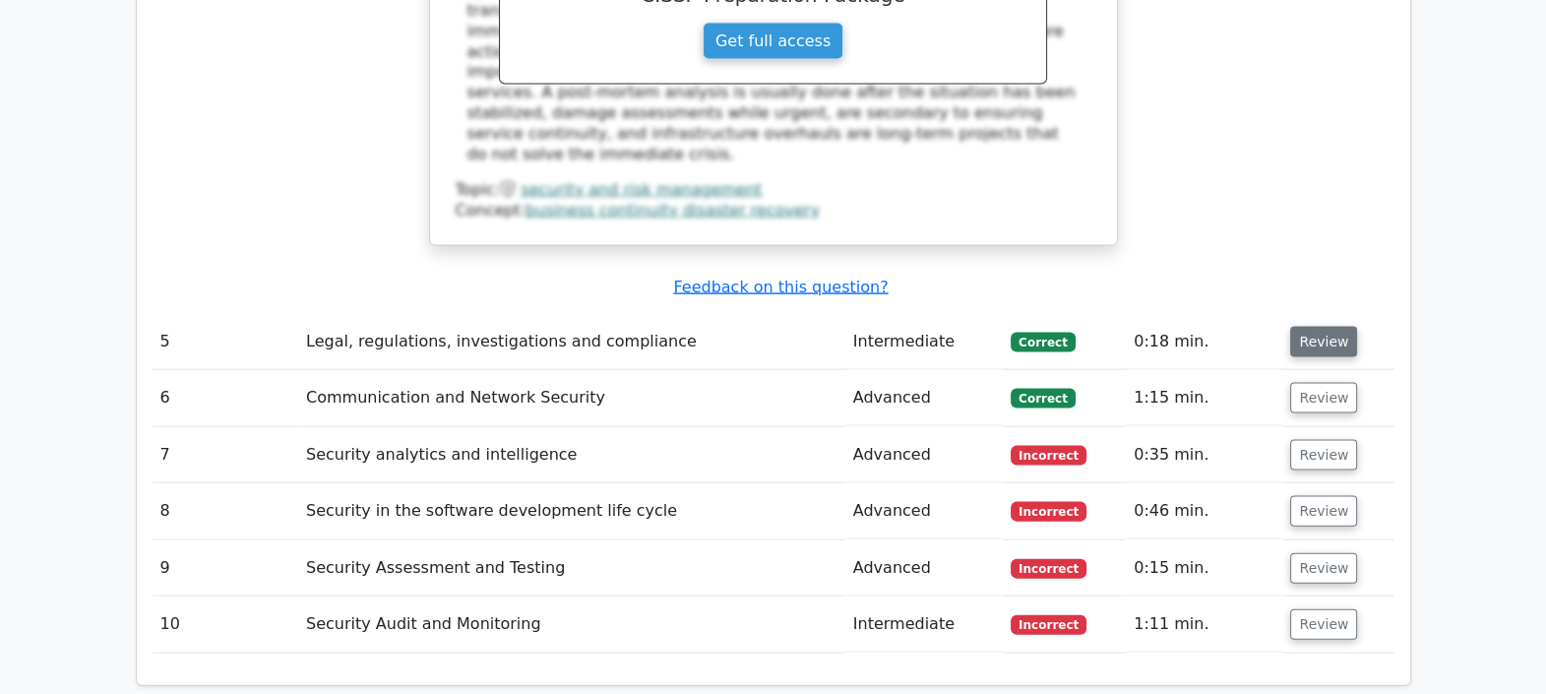
click at [1321, 327] on button "Review" at bounding box center [1323, 342] width 67 height 31
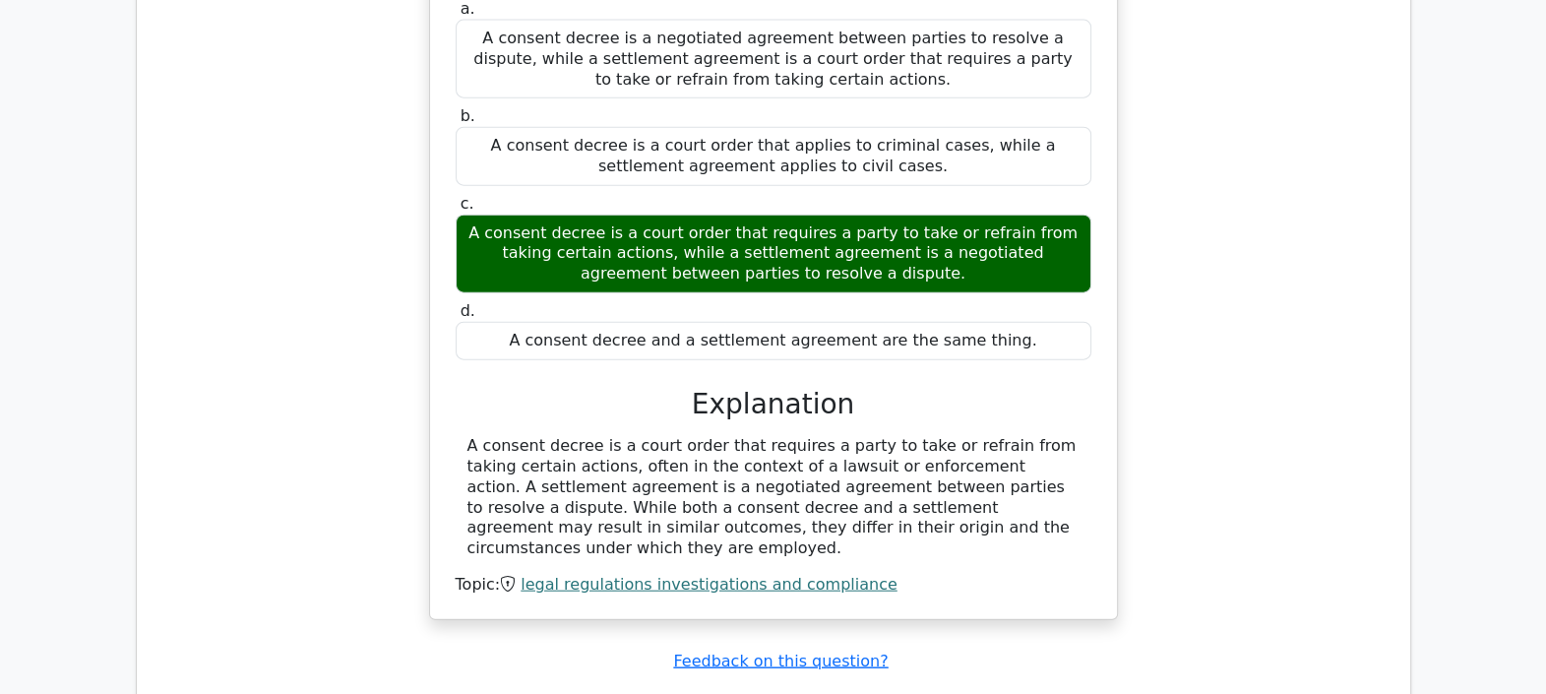
scroll to position [5950, 0]
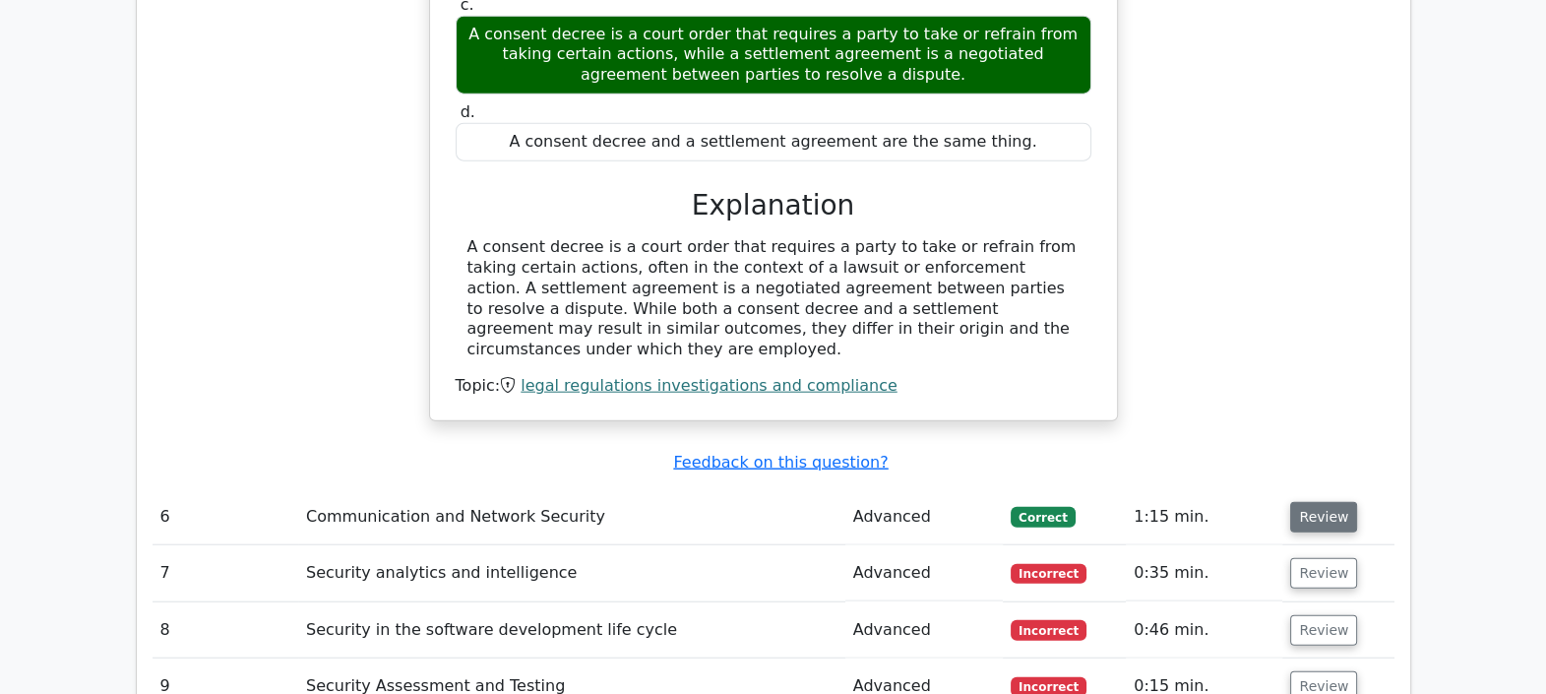
click at [1295, 502] on button "Review" at bounding box center [1323, 517] width 67 height 31
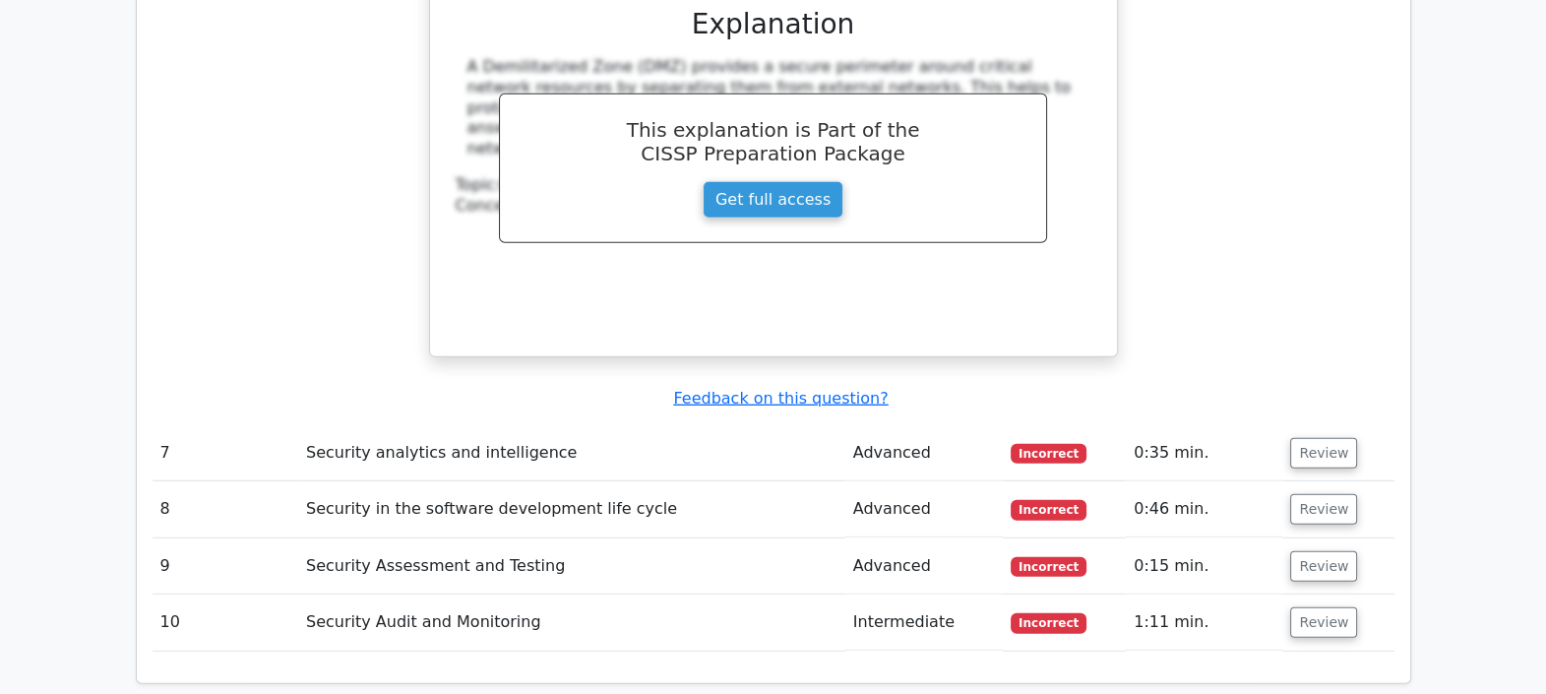
scroll to position [6934, 0]
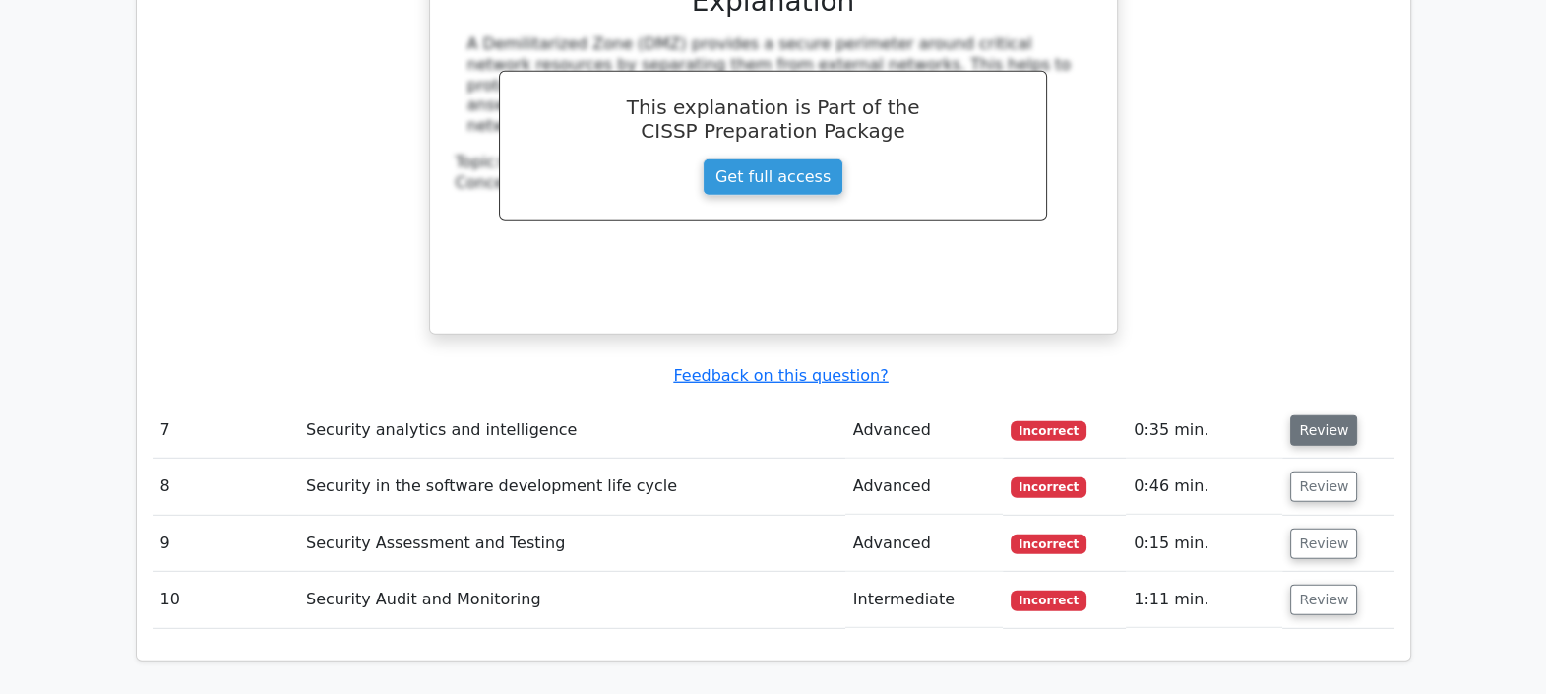
click at [1332, 415] on button "Review" at bounding box center [1323, 430] width 67 height 31
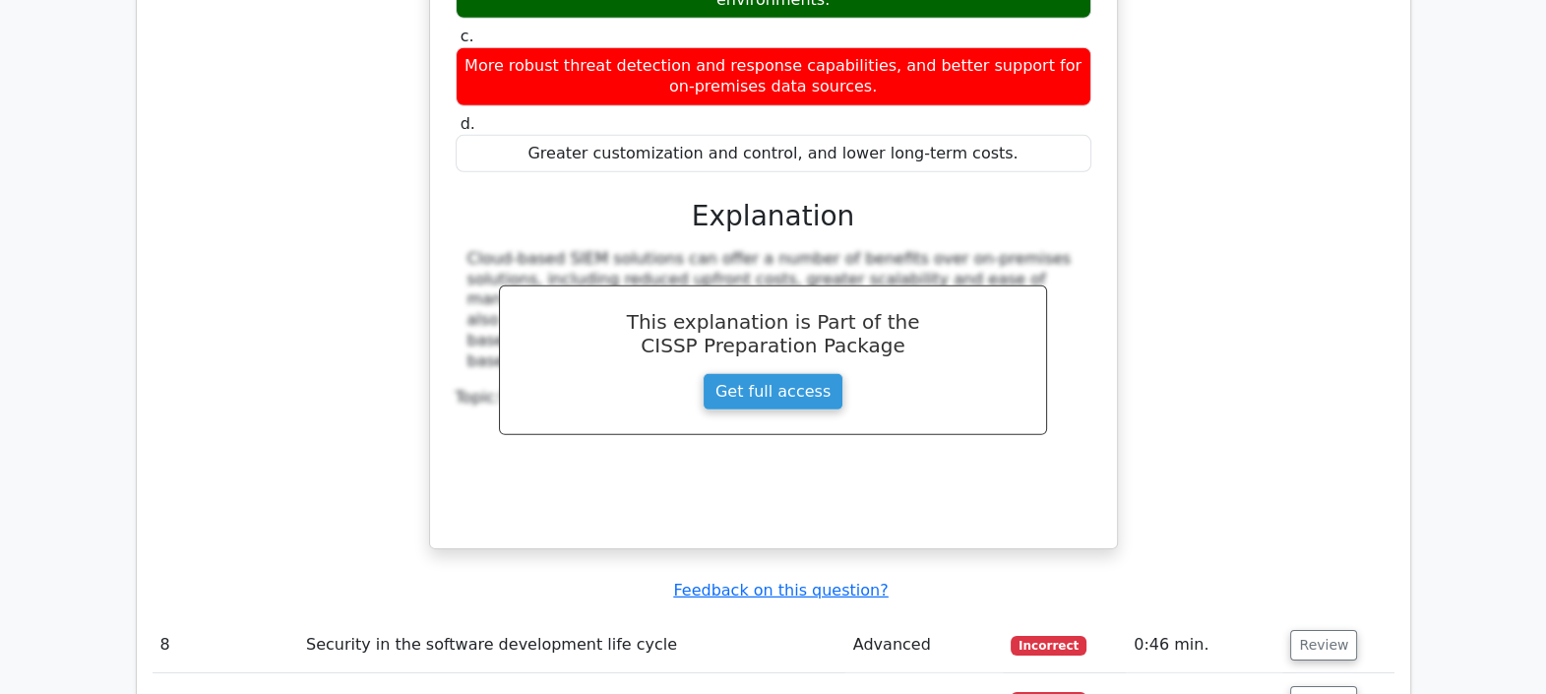
scroll to position [7549, 0]
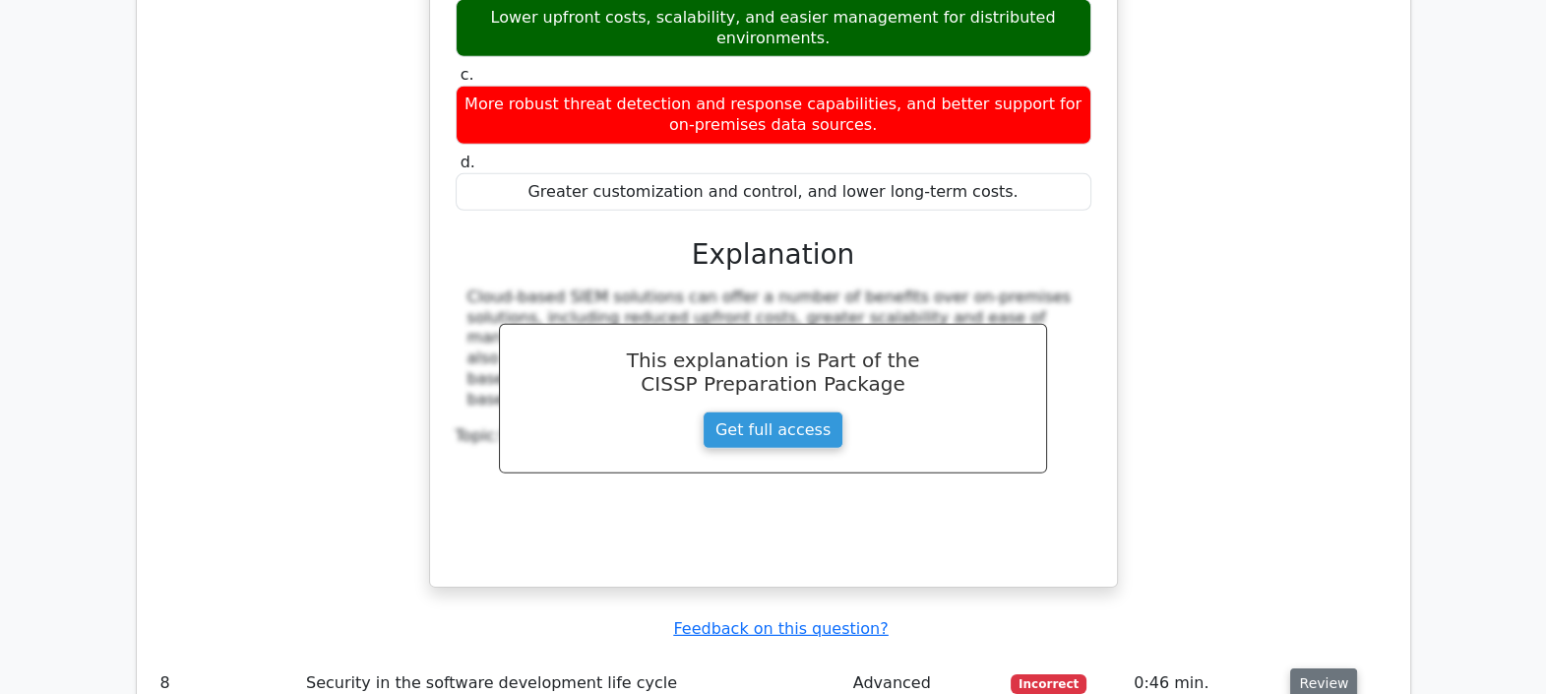
click at [1318, 668] on button "Review" at bounding box center [1323, 683] width 67 height 31
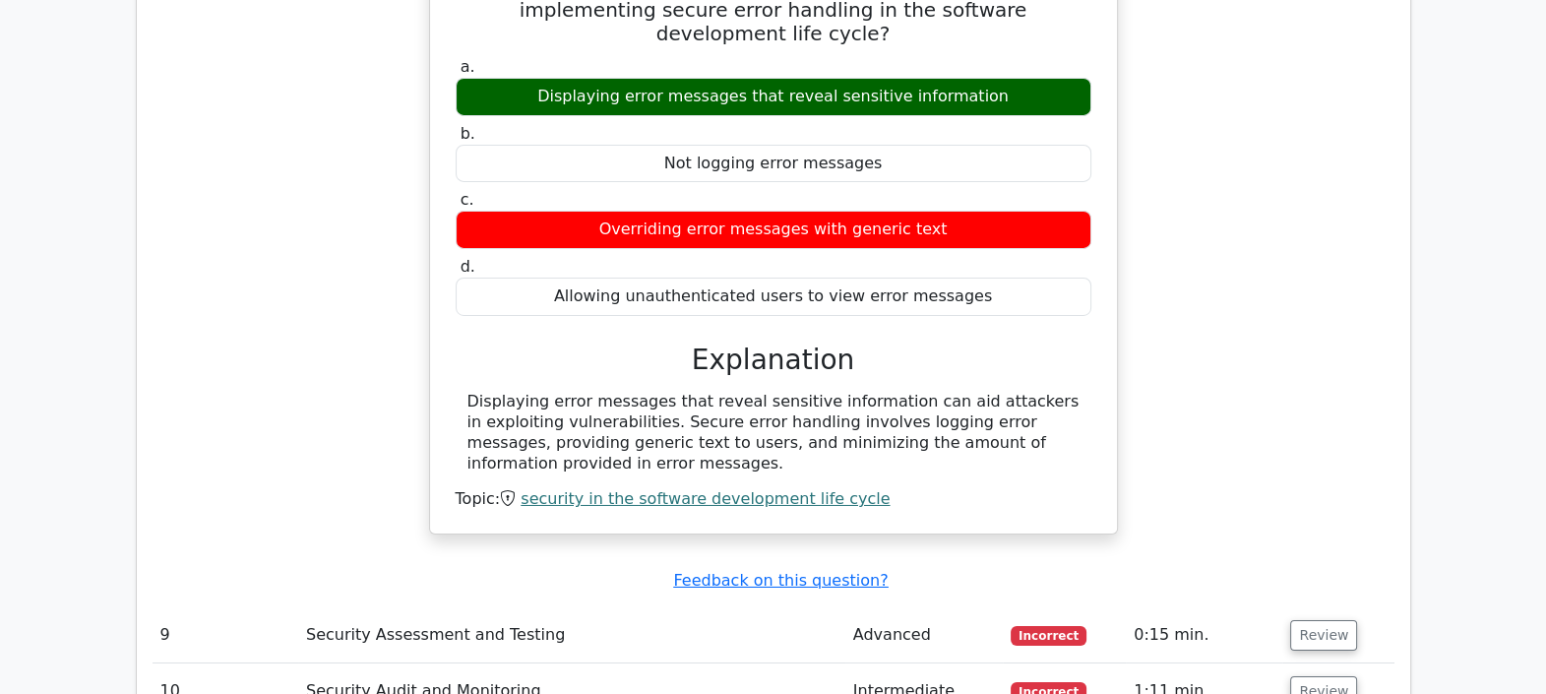
scroll to position [8532, 0]
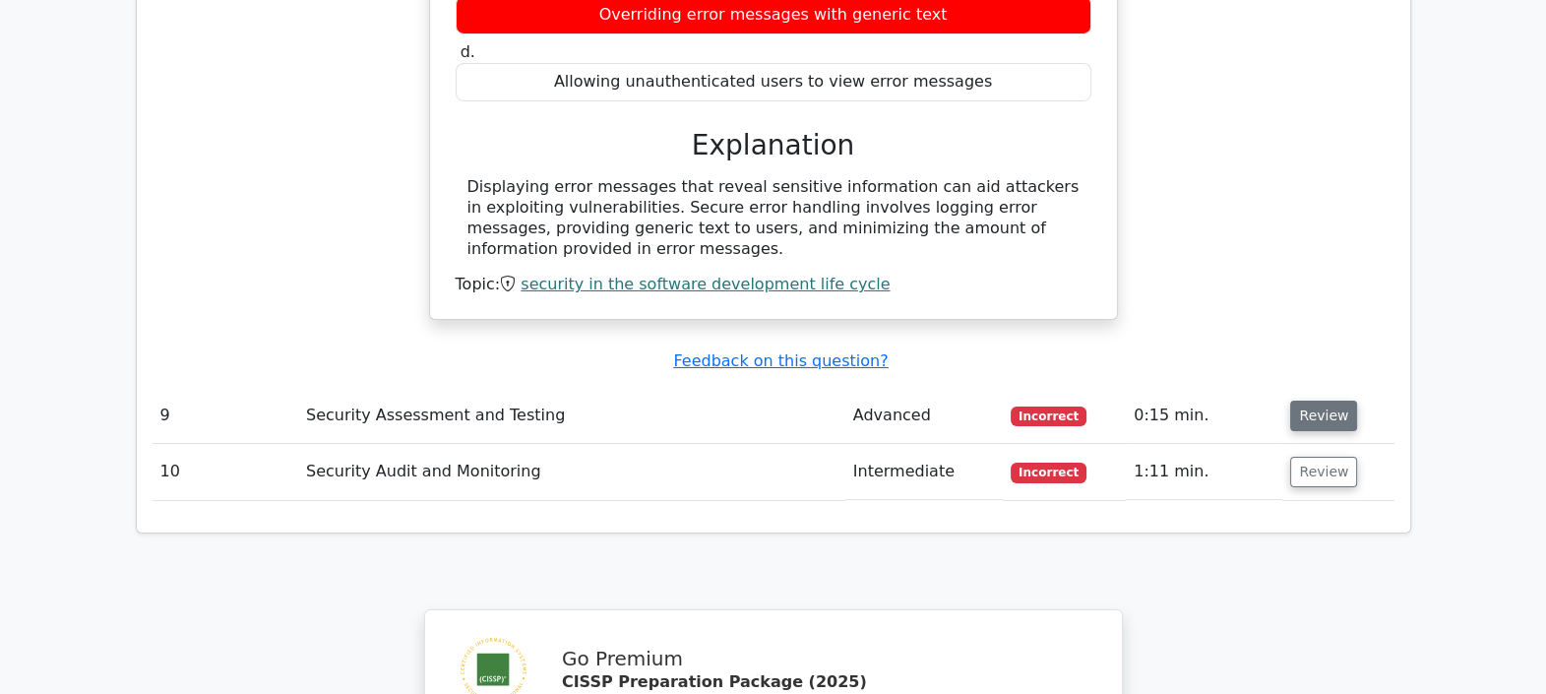
click at [1294, 400] on button "Review" at bounding box center [1323, 415] width 67 height 31
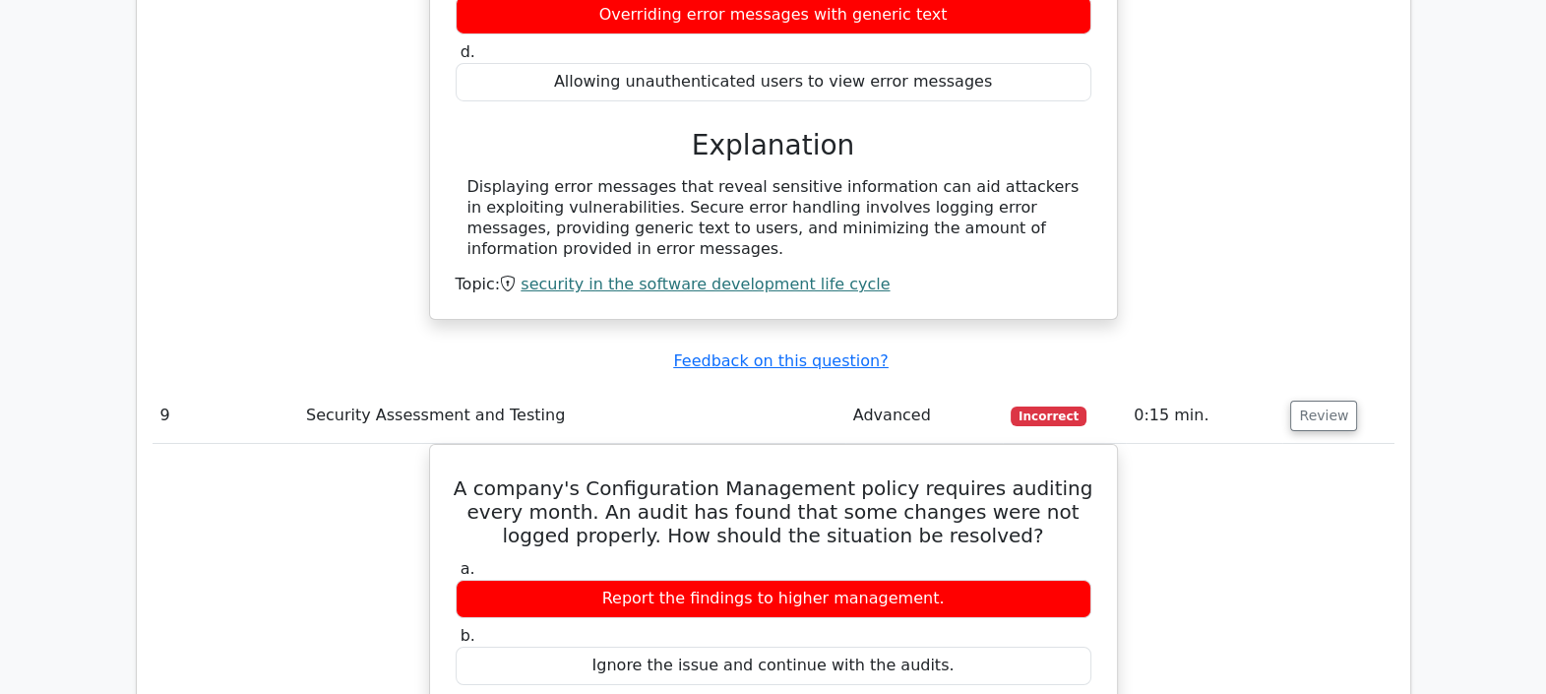
scroll to position [9024, 0]
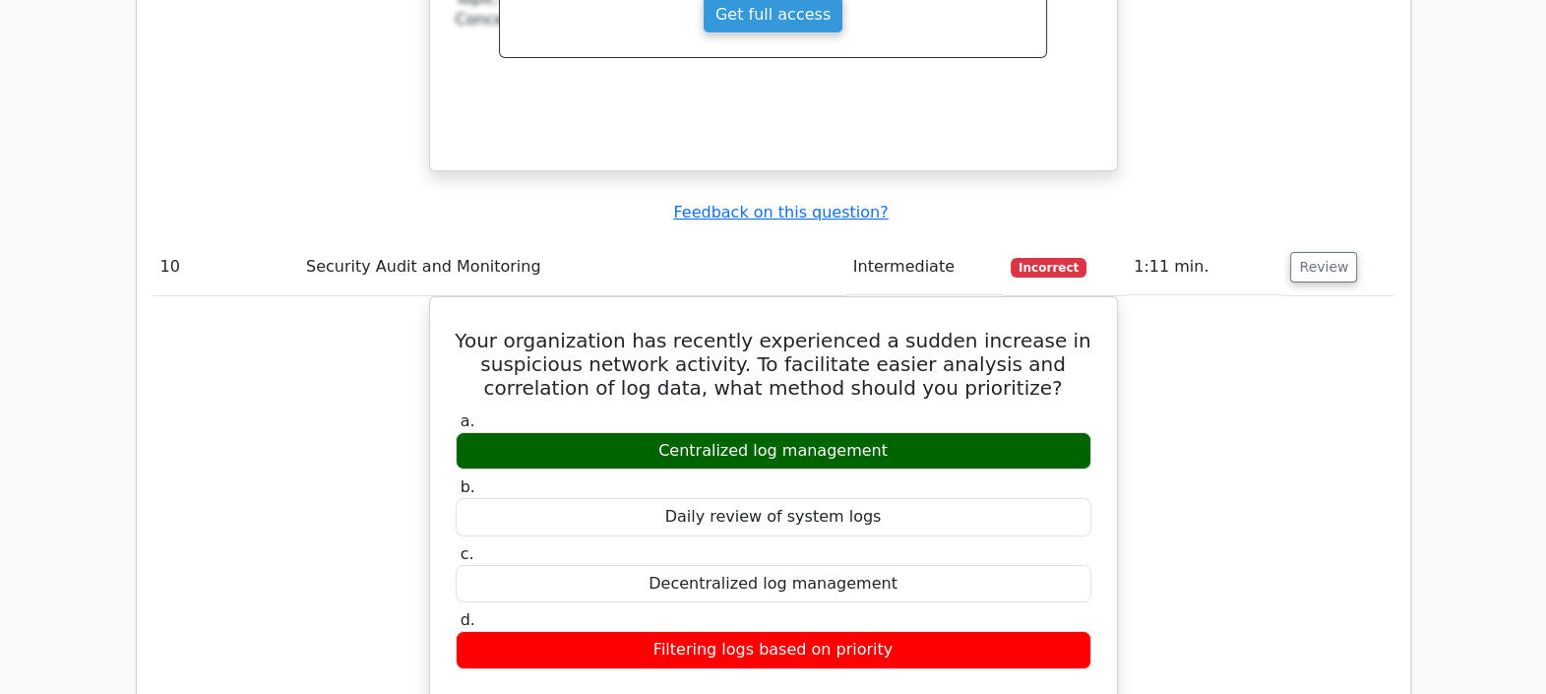
scroll to position [9516, 0]
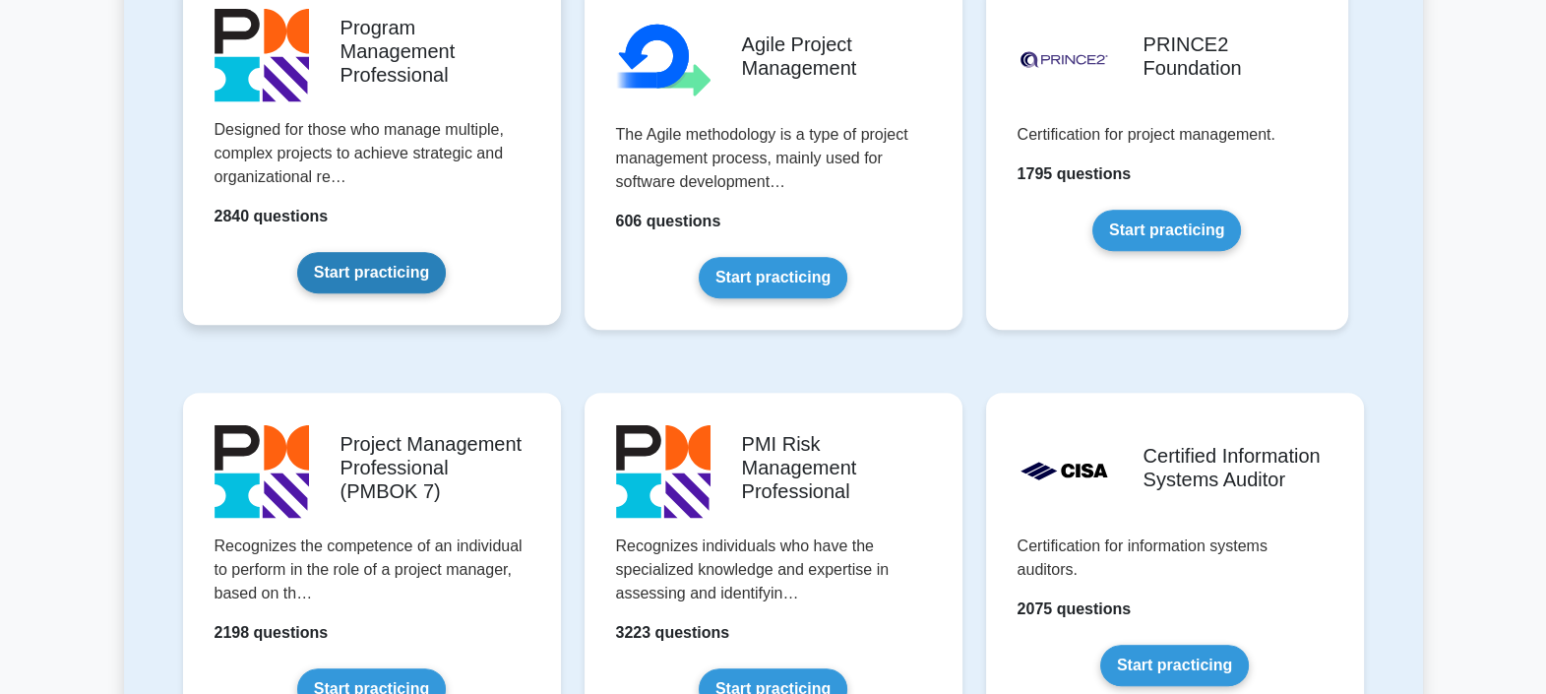
scroll to position [1476, 0]
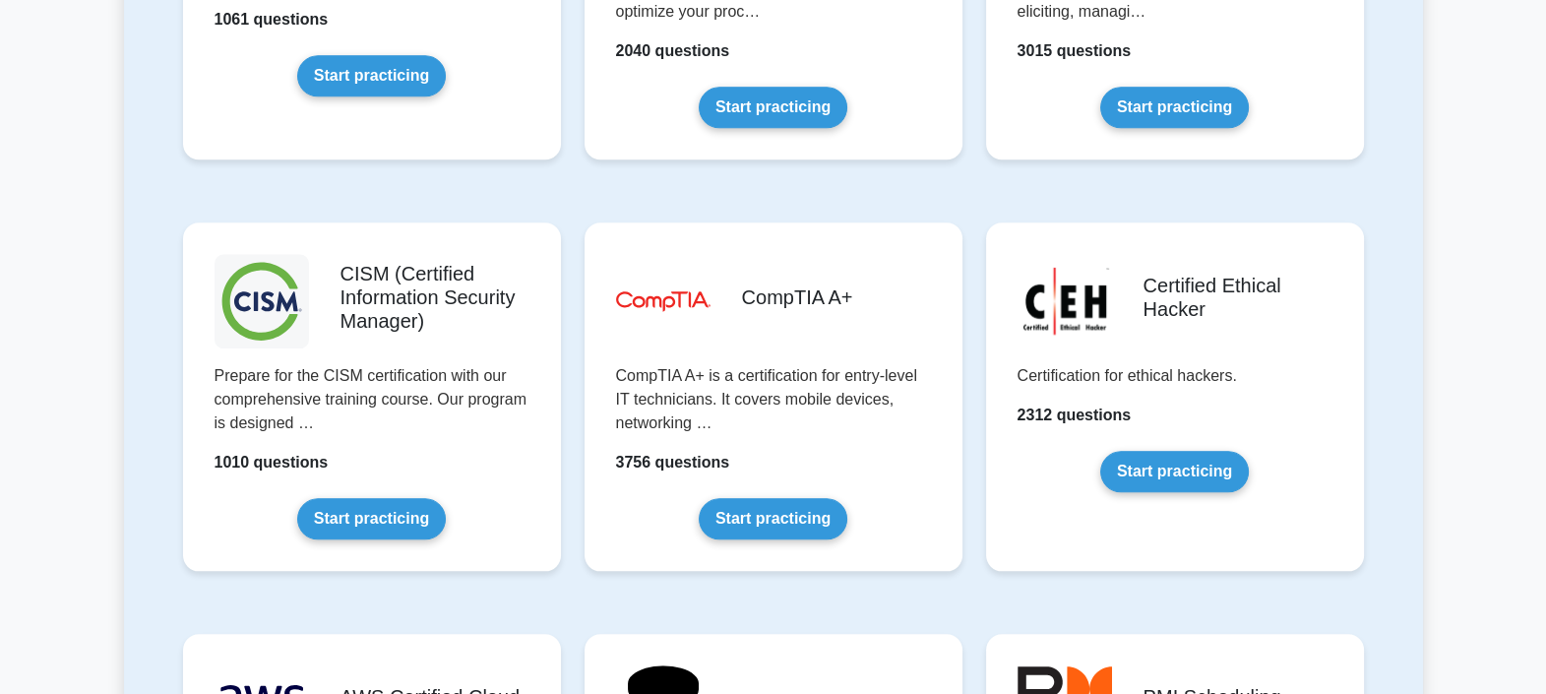
scroll to position [2706, 0]
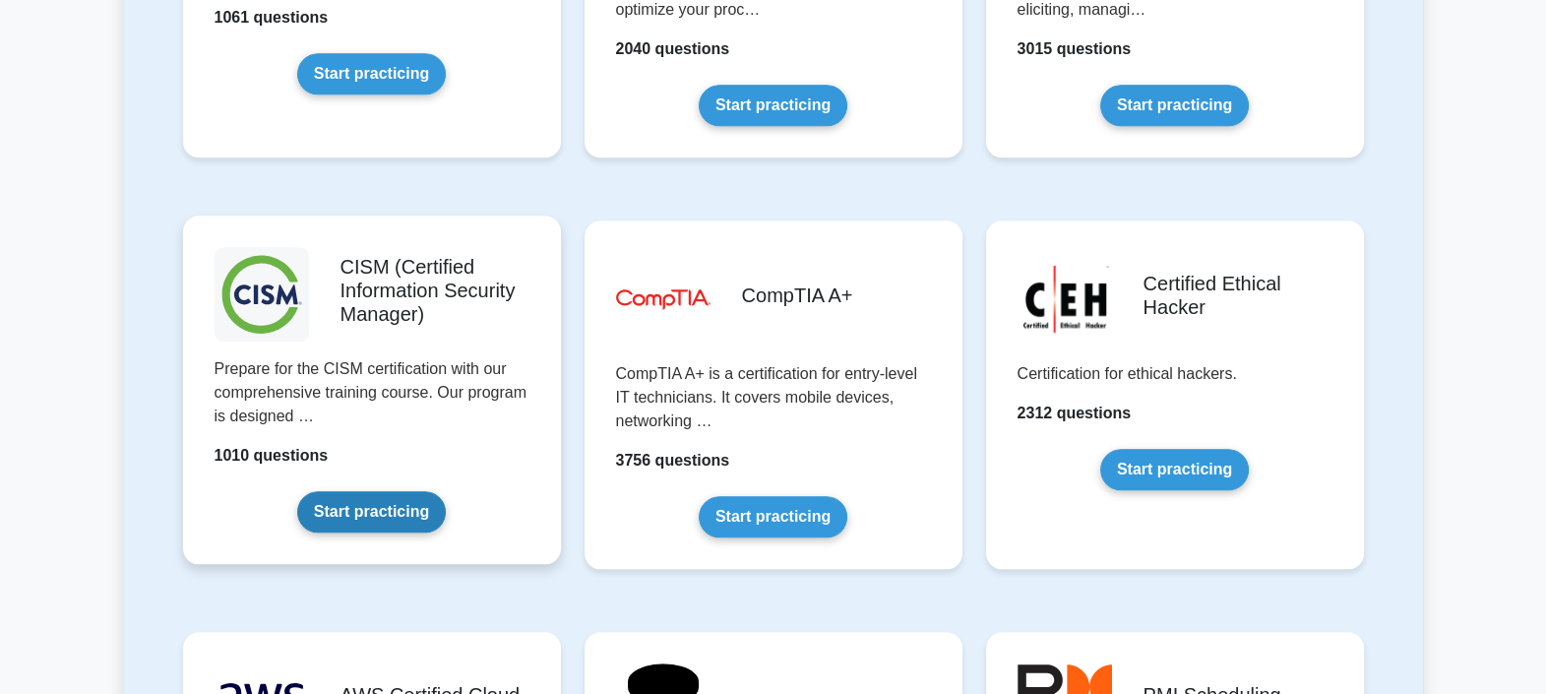
click at [372, 517] on link "Start practicing" at bounding box center [371, 511] width 149 height 41
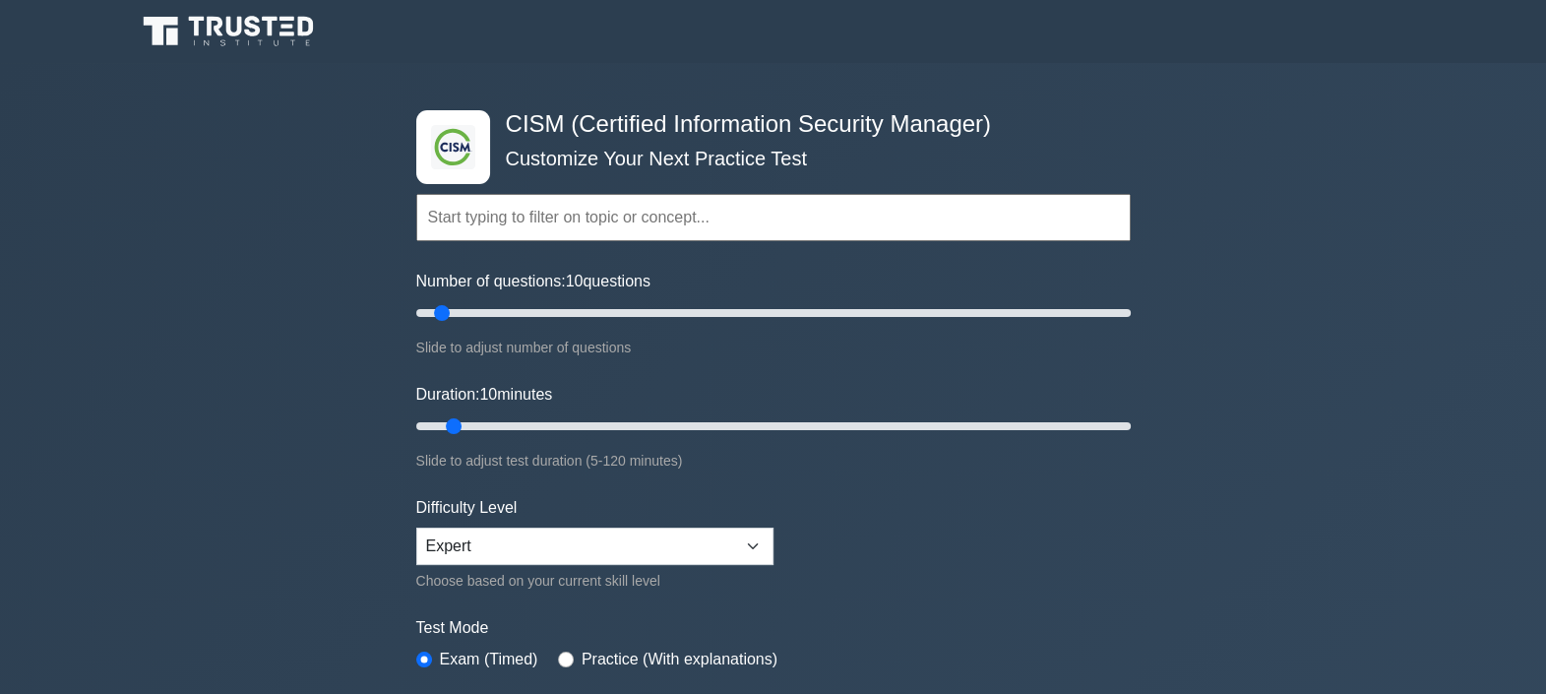
click at [1205, 314] on div ".clsa-1{fill:#f6f7f8;}.clsa-2{fill:#6bb345;}.clsa-3{fill:#1d2e5c;} CISM (Certif…" at bounding box center [773, 645] width 1546 height 1164
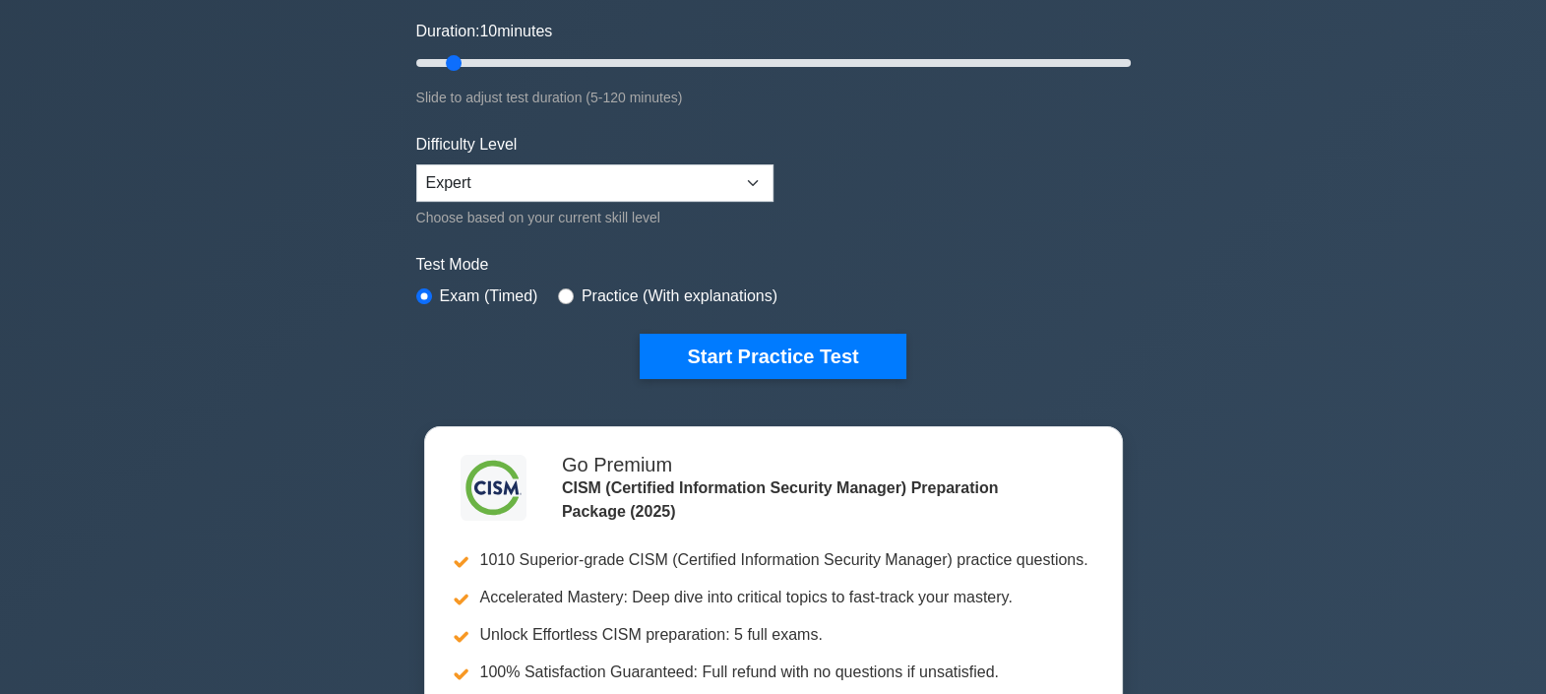
scroll to position [369, 0]
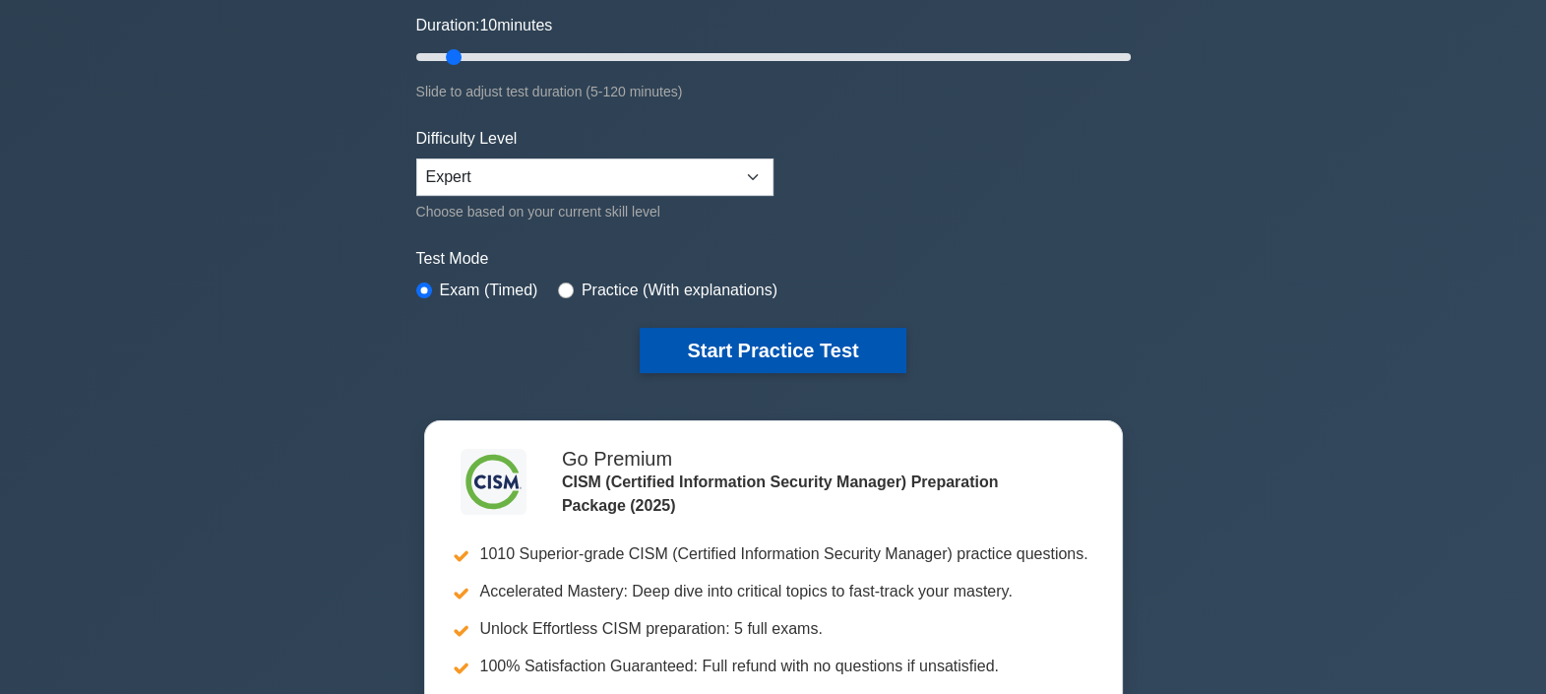
click at [769, 344] on button "Start Practice Test" at bounding box center [773, 350] width 266 height 45
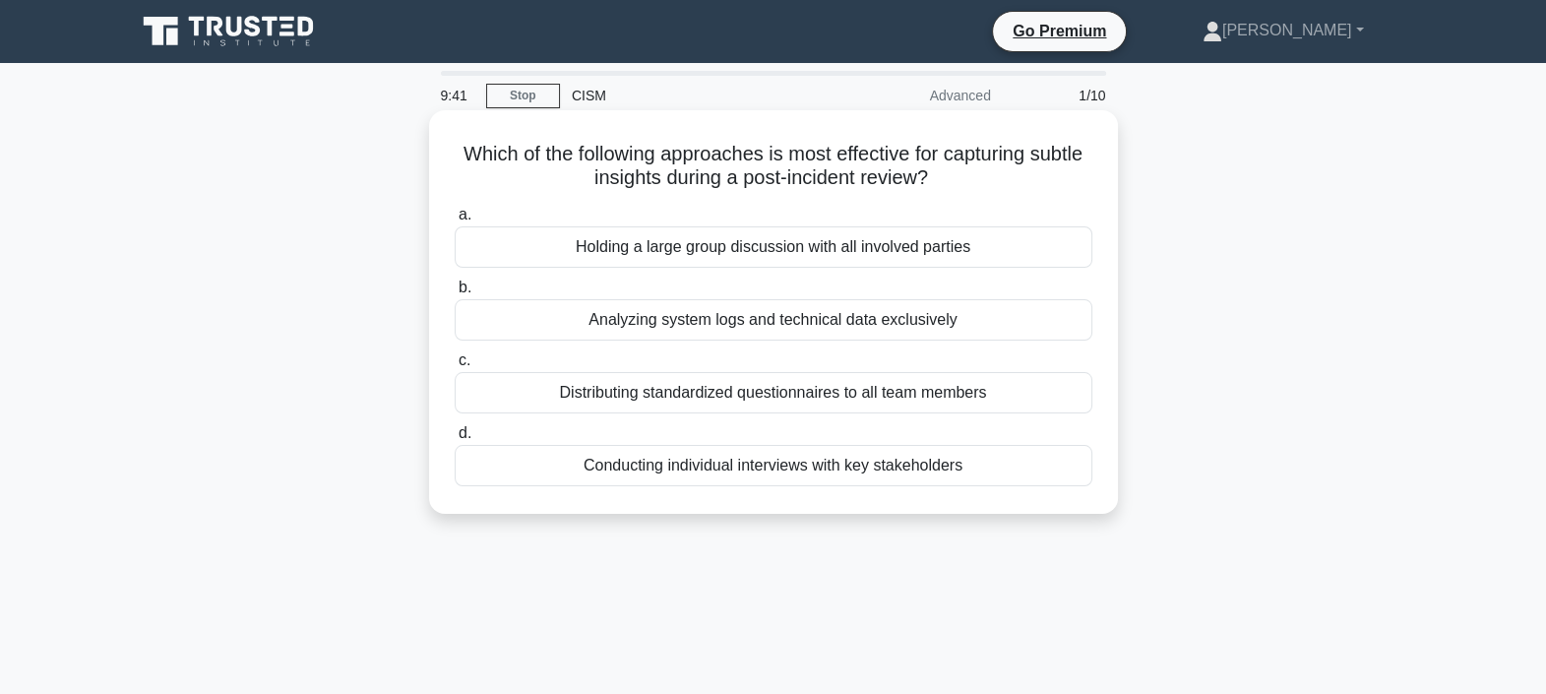
click at [766, 462] on div "Conducting individual interviews with key stakeholders" at bounding box center [774, 465] width 638 height 41
click at [455, 440] on input "d. Conducting individual interviews with key stakeholders" at bounding box center [455, 433] width 0 height 13
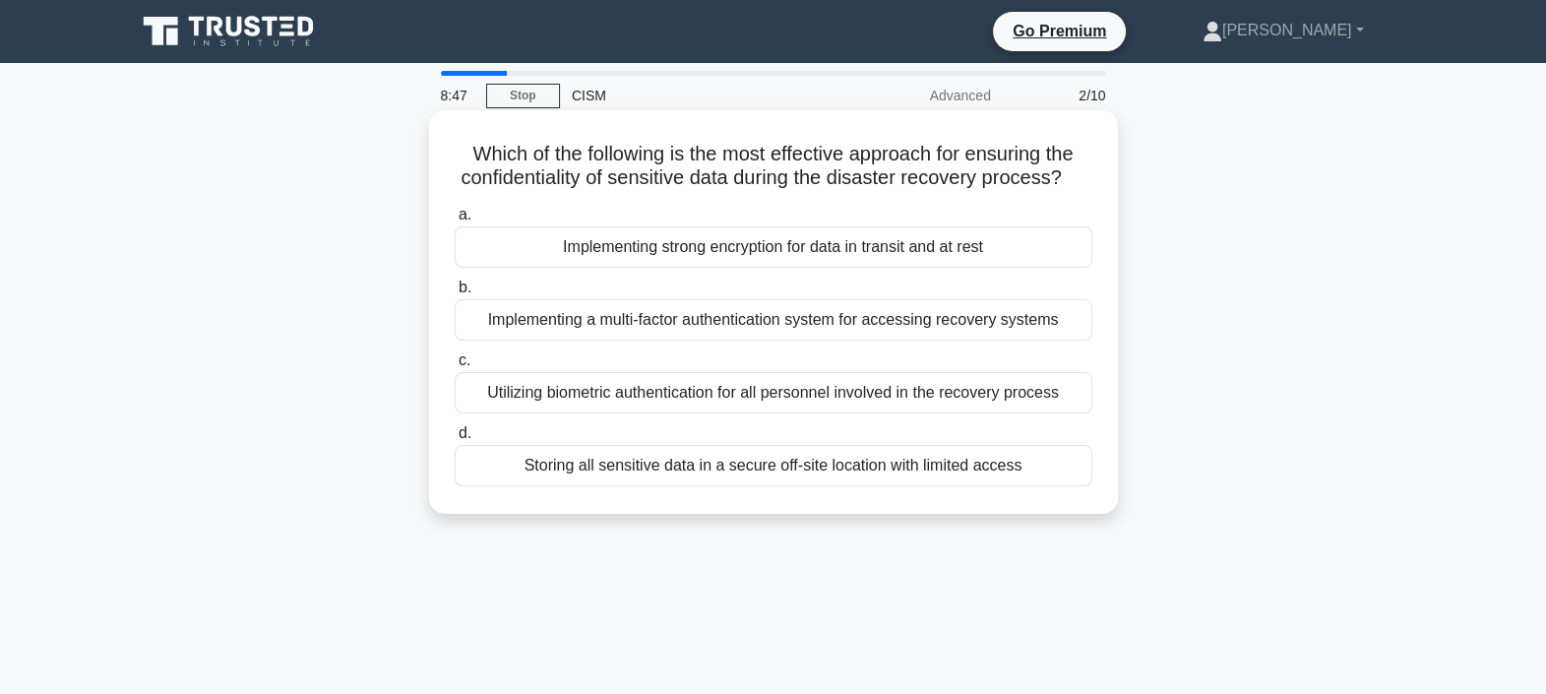
click at [743, 268] on div "Implementing strong encryption for data in transit and at rest" at bounding box center [774, 246] width 638 height 41
click at [455, 221] on input "a. Implementing strong encryption for data in transit and at rest" at bounding box center [455, 215] width 0 height 13
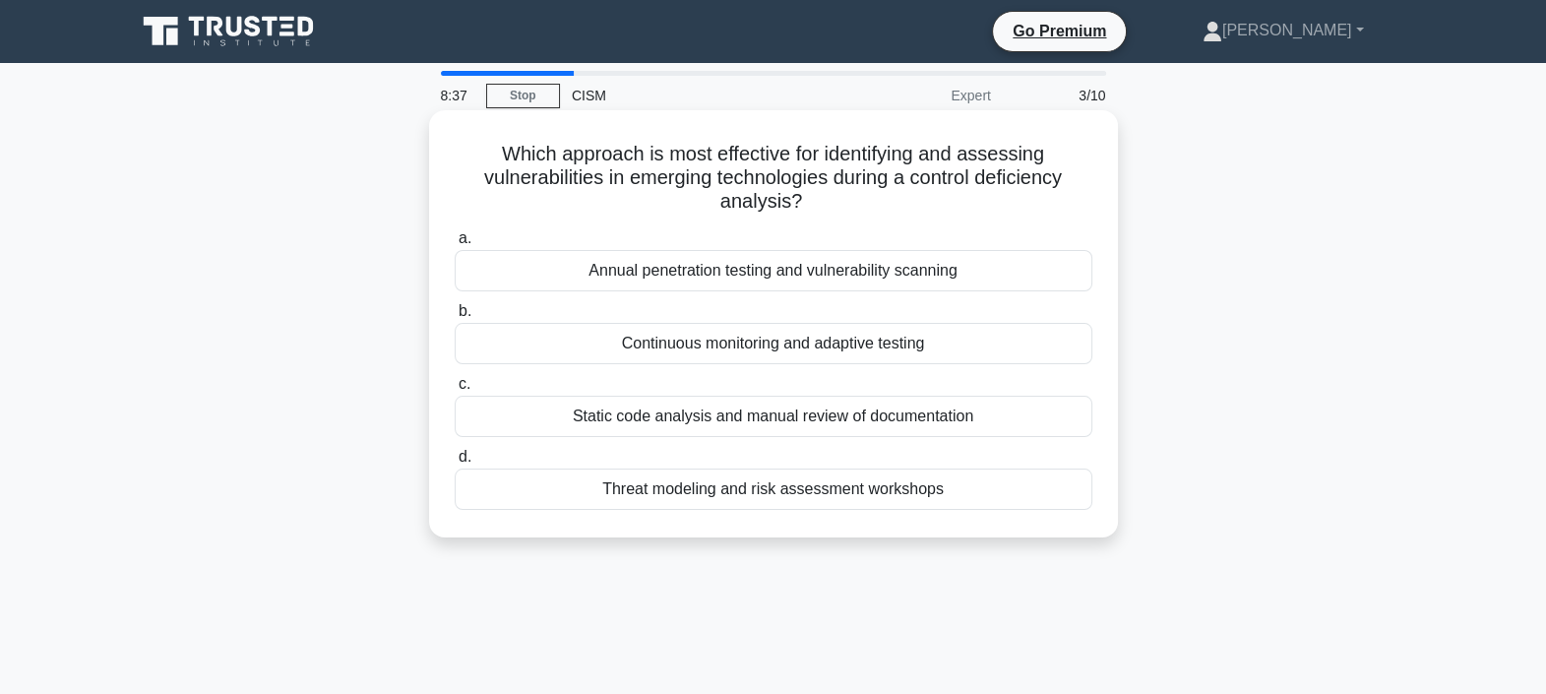
click at [836, 339] on div "Continuous monitoring and adaptive testing" at bounding box center [774, 343] width 638 height 41
click at [455, 318] on input "b. Continuous monitoring and adaptive testing" at bounding box center [455, 311] width 0 height 13
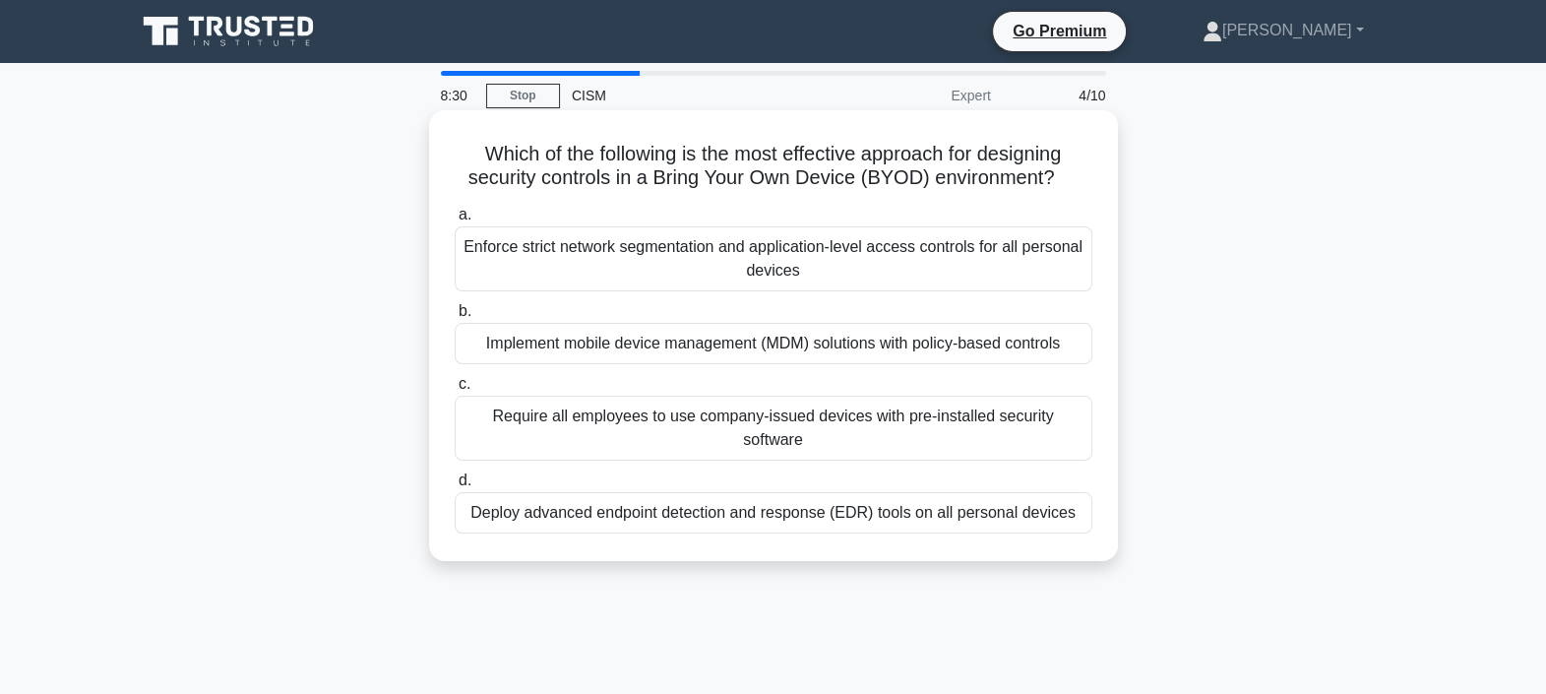
click at [651, 340] on div "Implement mobile device management (MDM) solutions with policy-based controls" at bounding box center [774, 343] width 638 height 41
click at [455, 318] on input "b. Implement mobile device management (MDM) solutions with policy-based controls" at bounding box center [455, 311] width 0 height 13
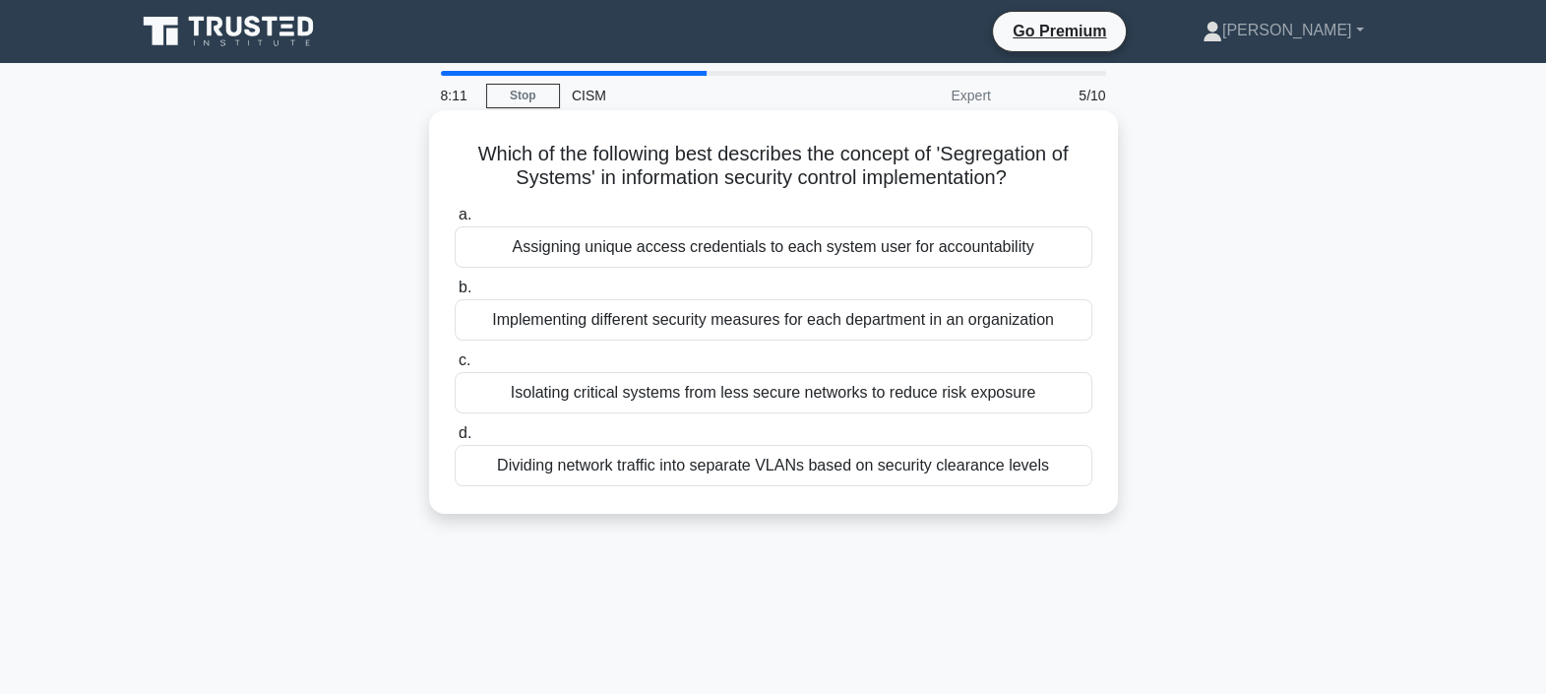
click at [658, 459] on div "Dividing network traffic into separate VLANs based on security clearance levels" at bounding box center [774, 465] width 638 height 41
click at [455, 440] on input "d. Dividing network traffic into separate VLANs based on security clearance lev…" at bounding box center [455, 433] width 0 height 13
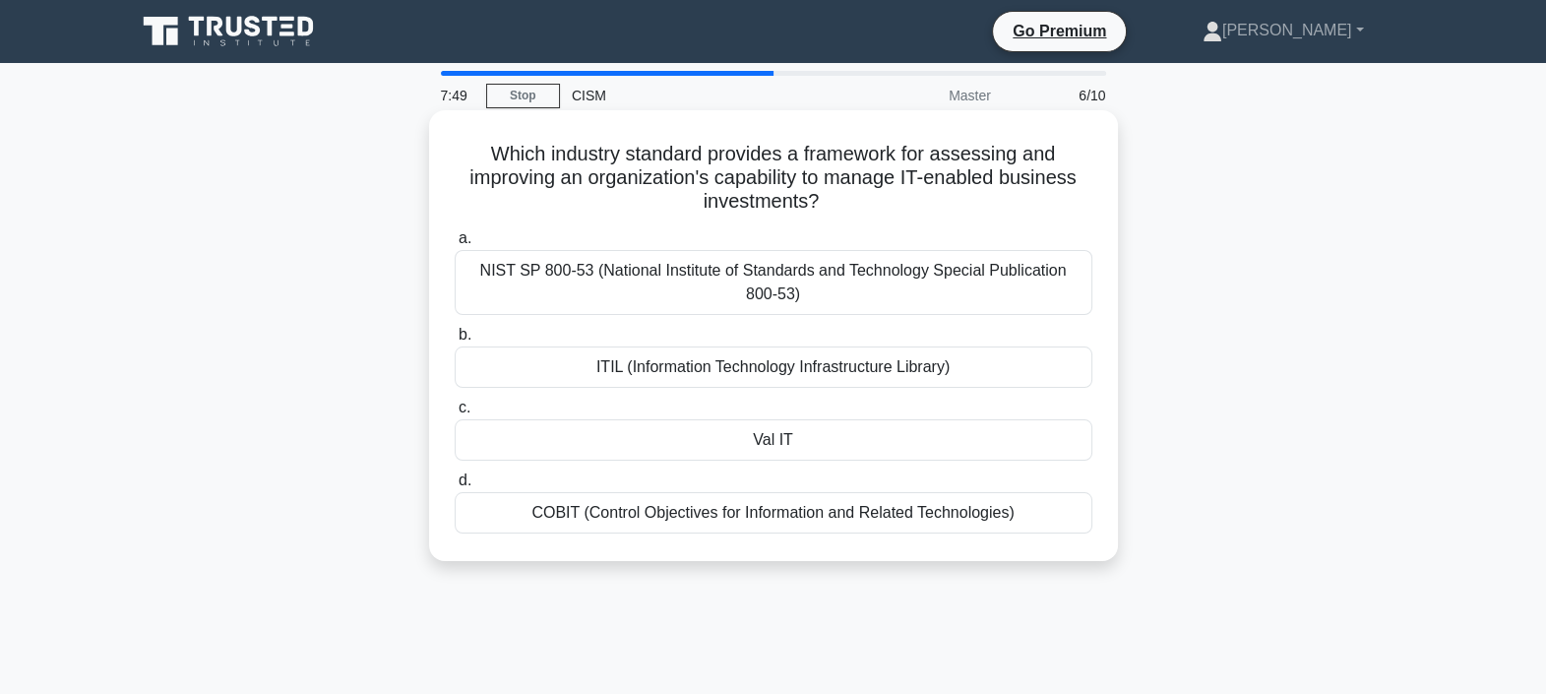
drag, startPoint x: 553, startPoint y: 157, endPoint x: 949, endPoint y: 210, distance: 399.9
click at [949, 210] on h5 "Which industry standard provides a framework for assessing and improving an org…" at bounding box center [774, 178] width 642 height 73
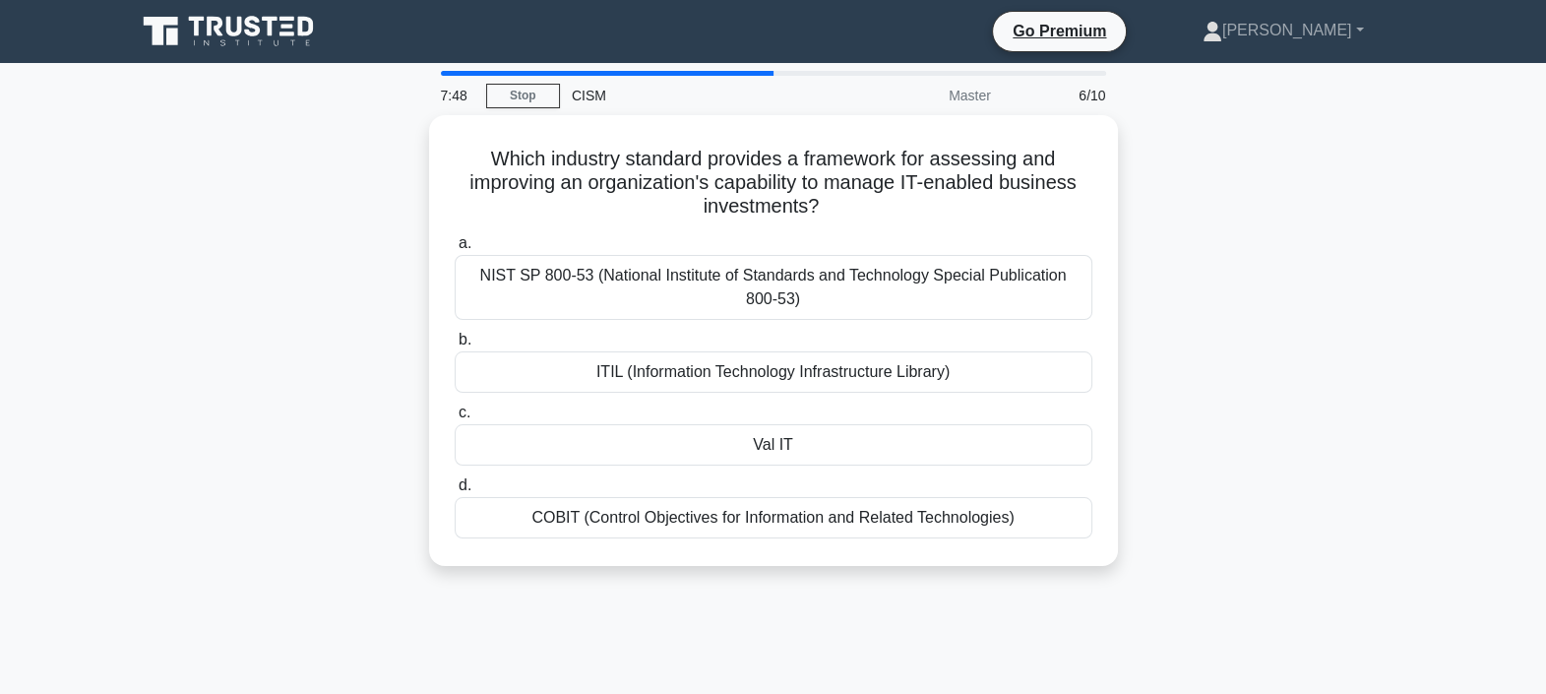
drag, startPoint x: 949, startPoint y: 210, endPoint x: 1231, endPoint y: 206, distance: 281.4
click at [1231, 206] on div "Which industry standard provides a framework for assessing and improving an org…" at bounding box center [773, 352] width 1299 height 474
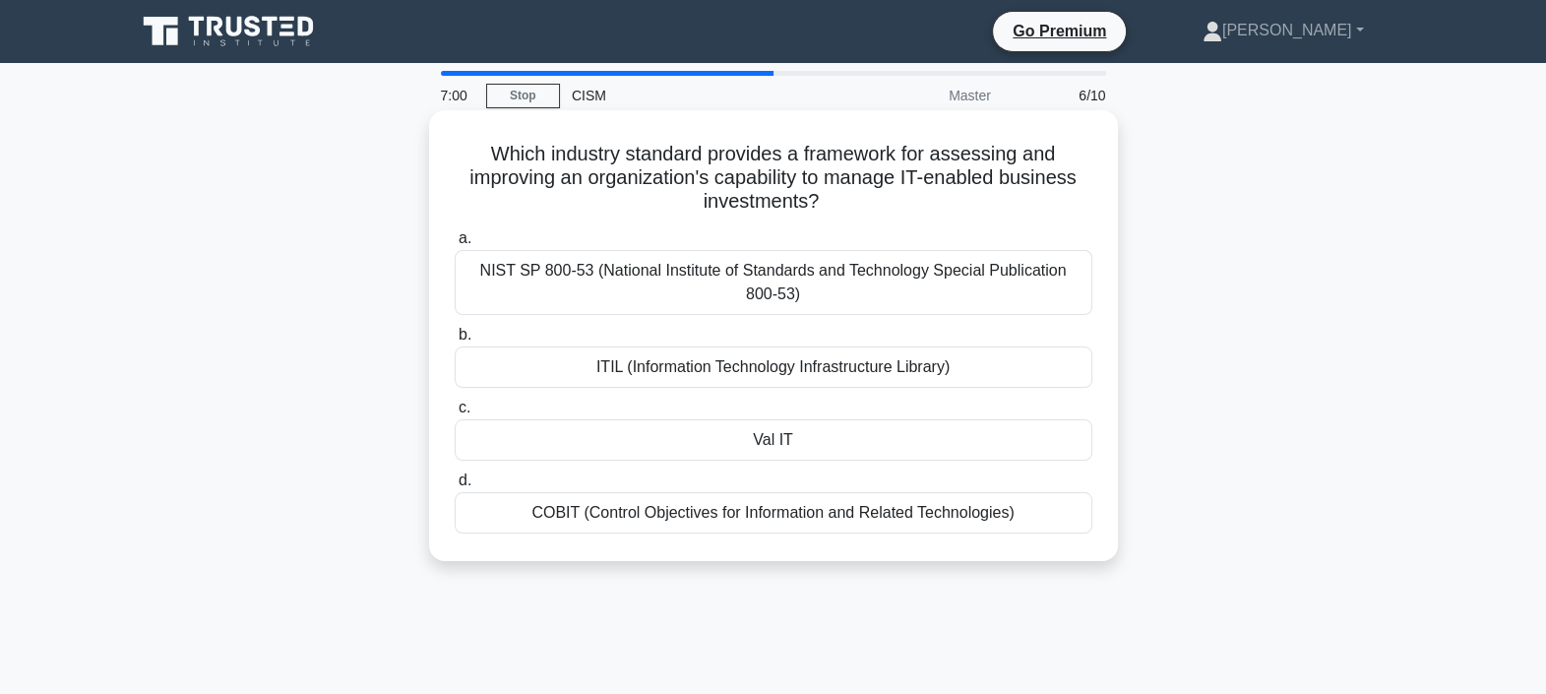
click at [624, 513] on div "COBIT (Control Objectives for Information and Related Technologies)" at bounding box center [774, 512] width 638 height 41
click at [455, 487] on input "d. COBIT (Control Objectives for Information and Related Technologies)" at bounding box center [455, 480] width 0 height 13
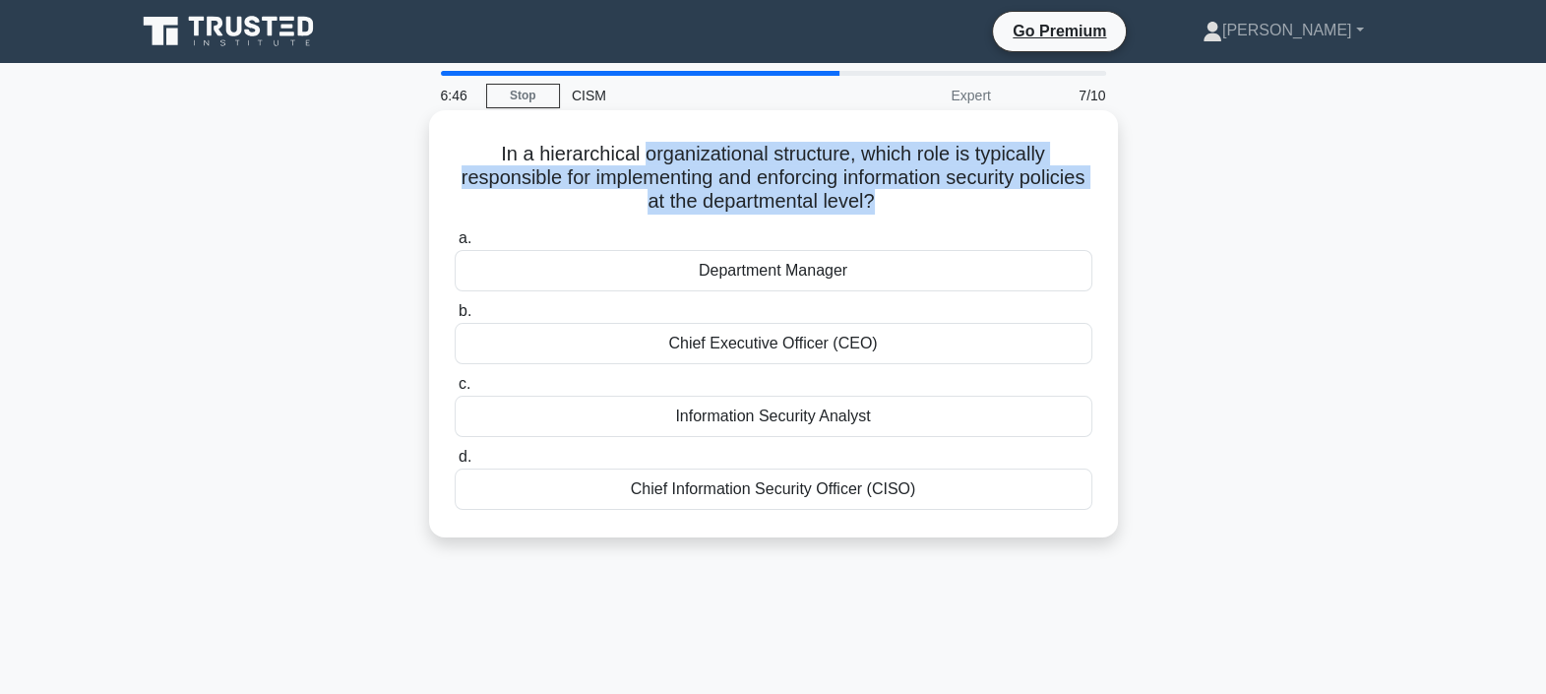
drag, startPoint x: 640, startPoint y: 156, endPoint x: 908, endPoint y: 211, distance: 274.0
click at [908, 211] on h5 "In a hierarchical organizational structure, which role is typically responsible…" at bounding box center [774, 178] width 642 height 73
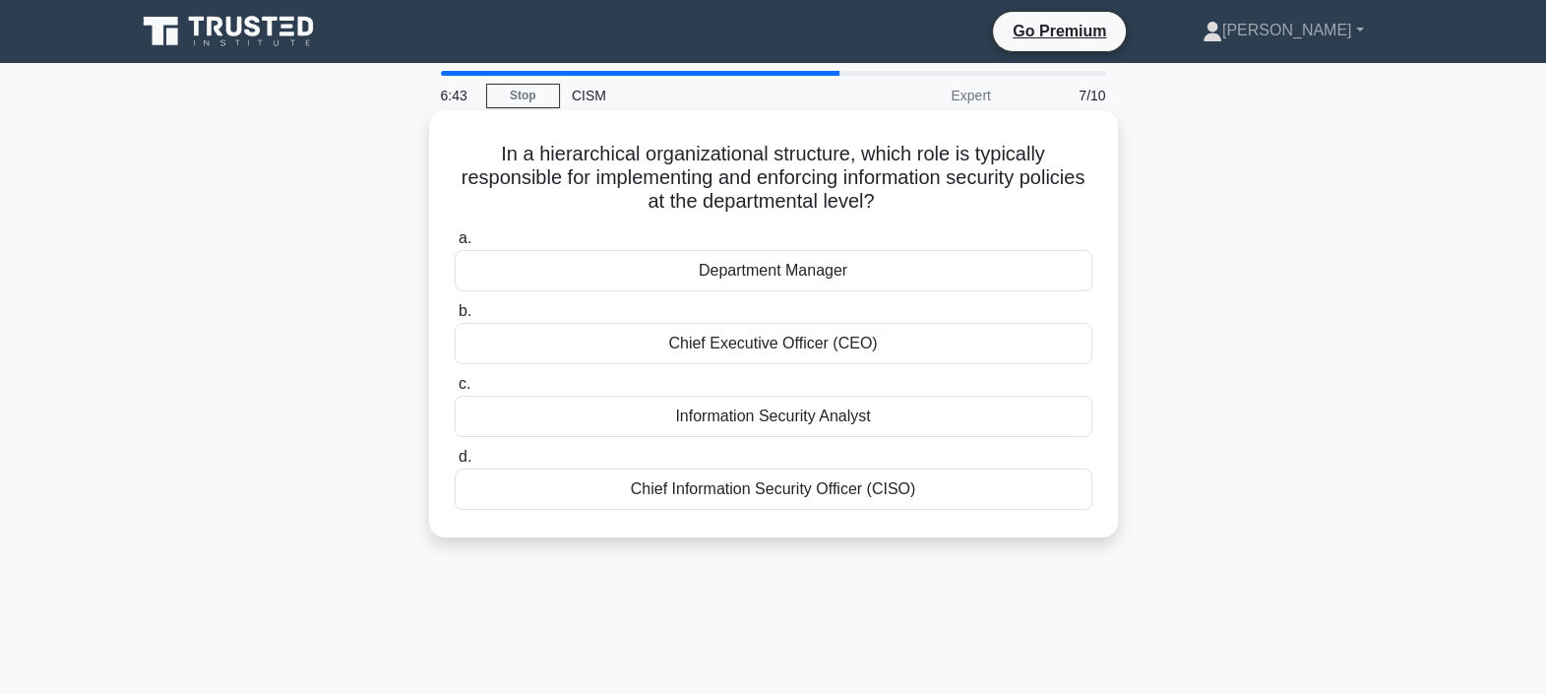
click at [909, 497] on div "Chief Information Security Officer (CISO)" at bounding box center [774, 488] width 638 height 41
click at [455, 463] on input "d. Chief Information Security Officer (CISO)" at bounding box center [455, 457] width 0 height 13
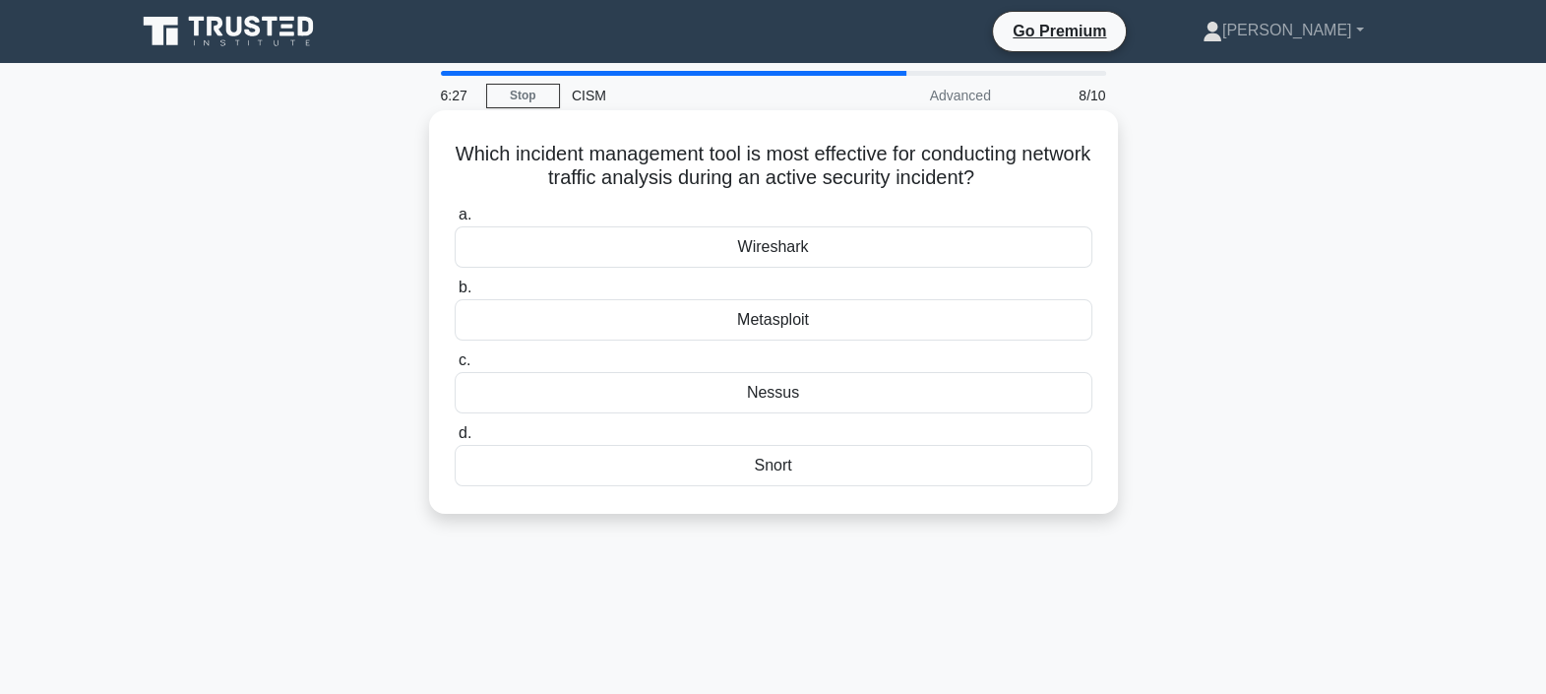
click at [814, 246] on div "Wireshark" at bounding box center [774, 246] width 638 height 41
click at [455, 221] on input "a. Wireshark" at bounding box center [455, 215] width 0 height 13
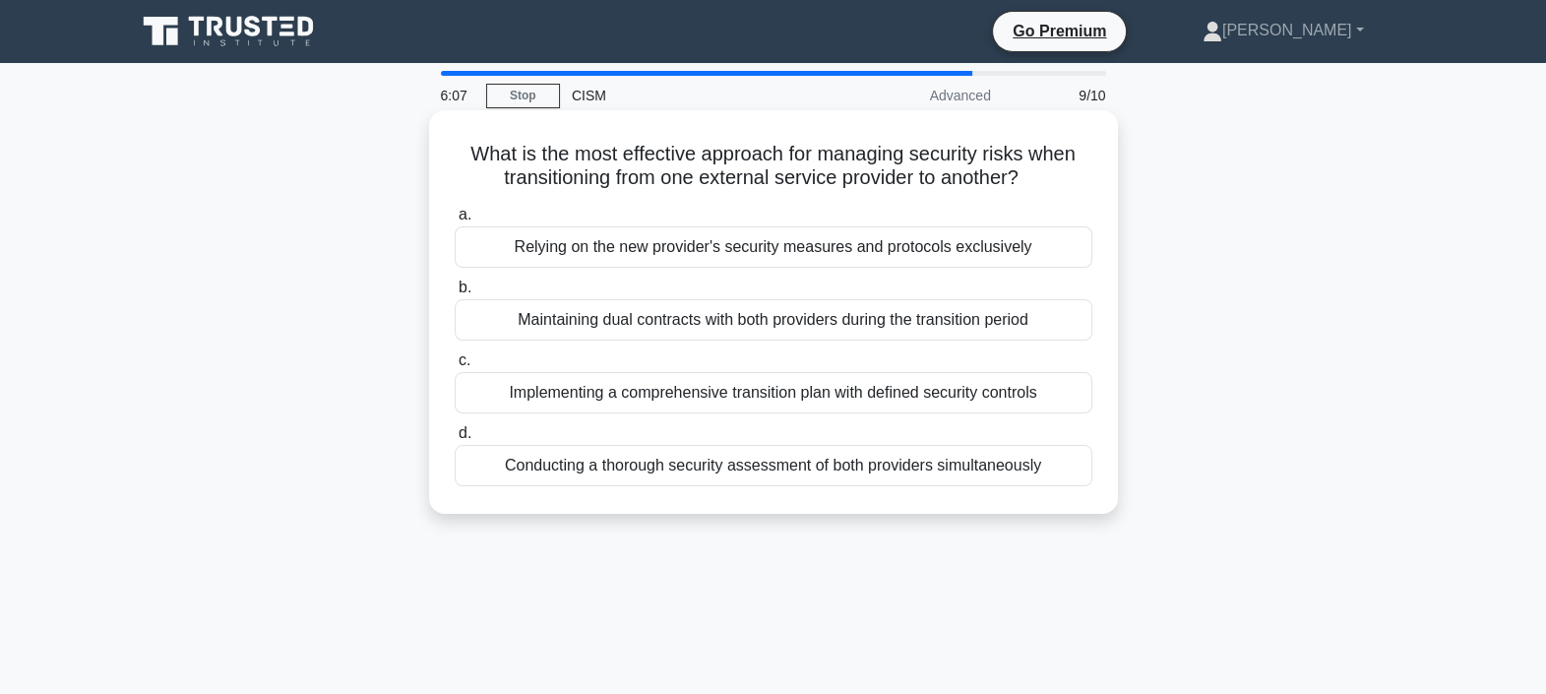
click at [610, 404] on div "Implementing a comprehensive transition plan with defined security controls" at bounding box center [774, 392] width 638 height 41
click at [455, 367] on input "c. Implementing a comprehensive transition plan with defined security controls" at bounding box center [455, 360] width 0 height 13
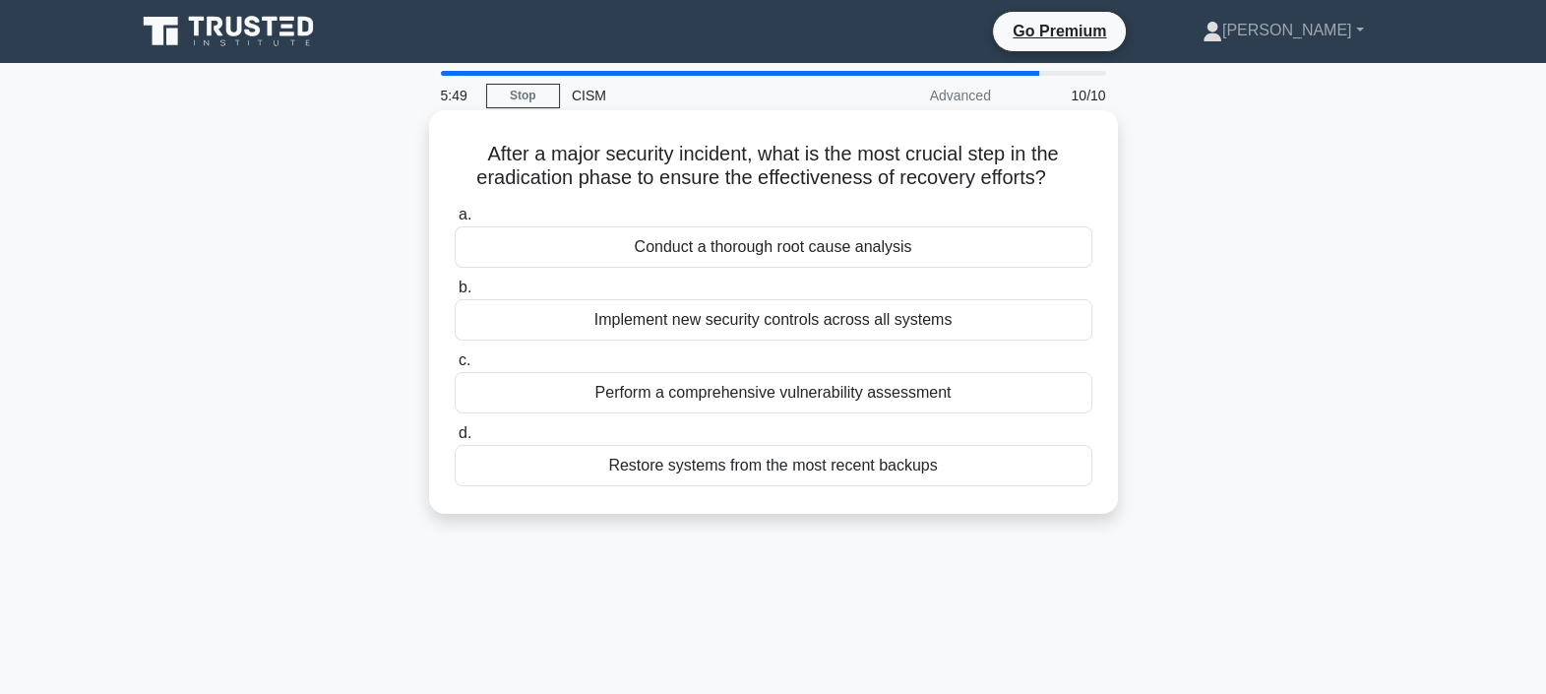
click at [890, 256] on div "Conduct a thorough root cause analysis" at bounding box center [774, 246] width 638 height 41
click at [455, 221] on input "a. Conduct a thorough root cause analysis" at bounding box center [455, 215] width 0 height 13
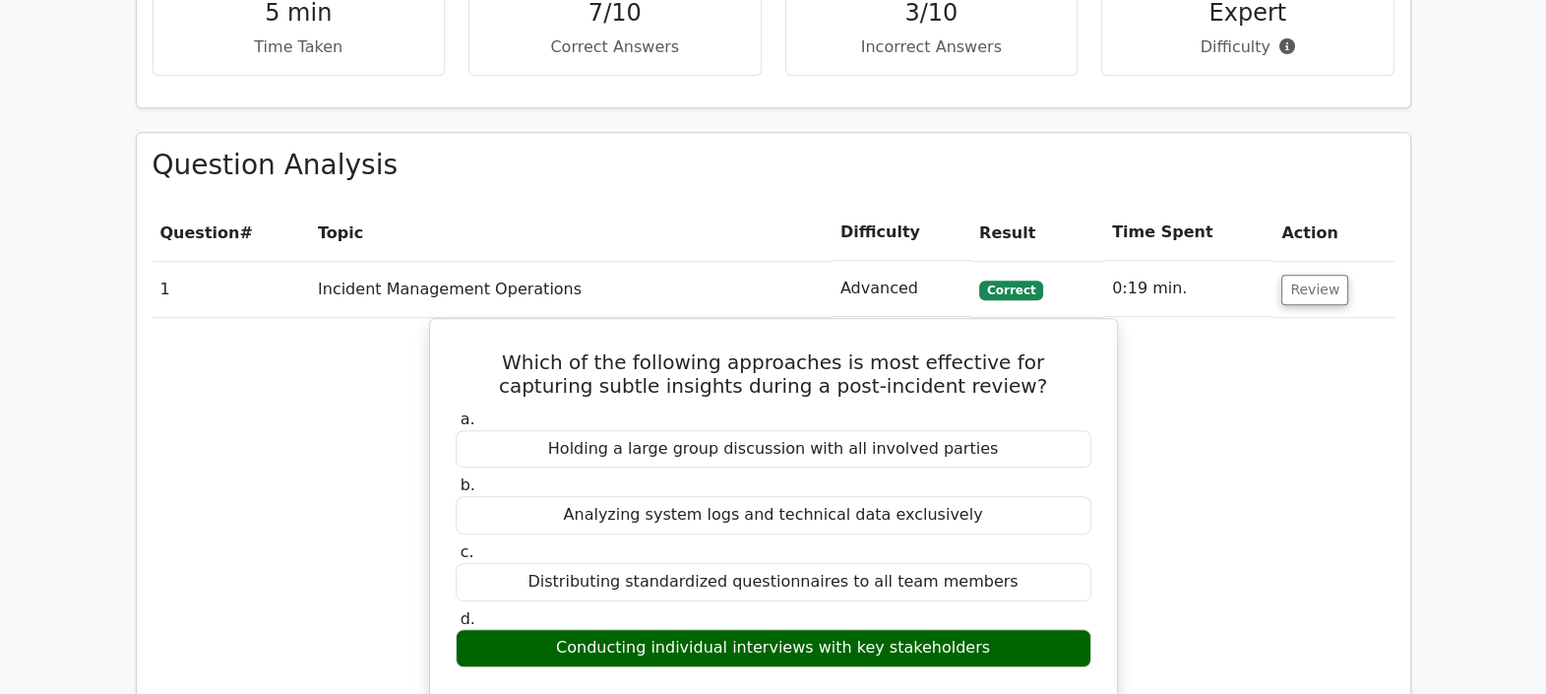
scroll to position [1476, 0]
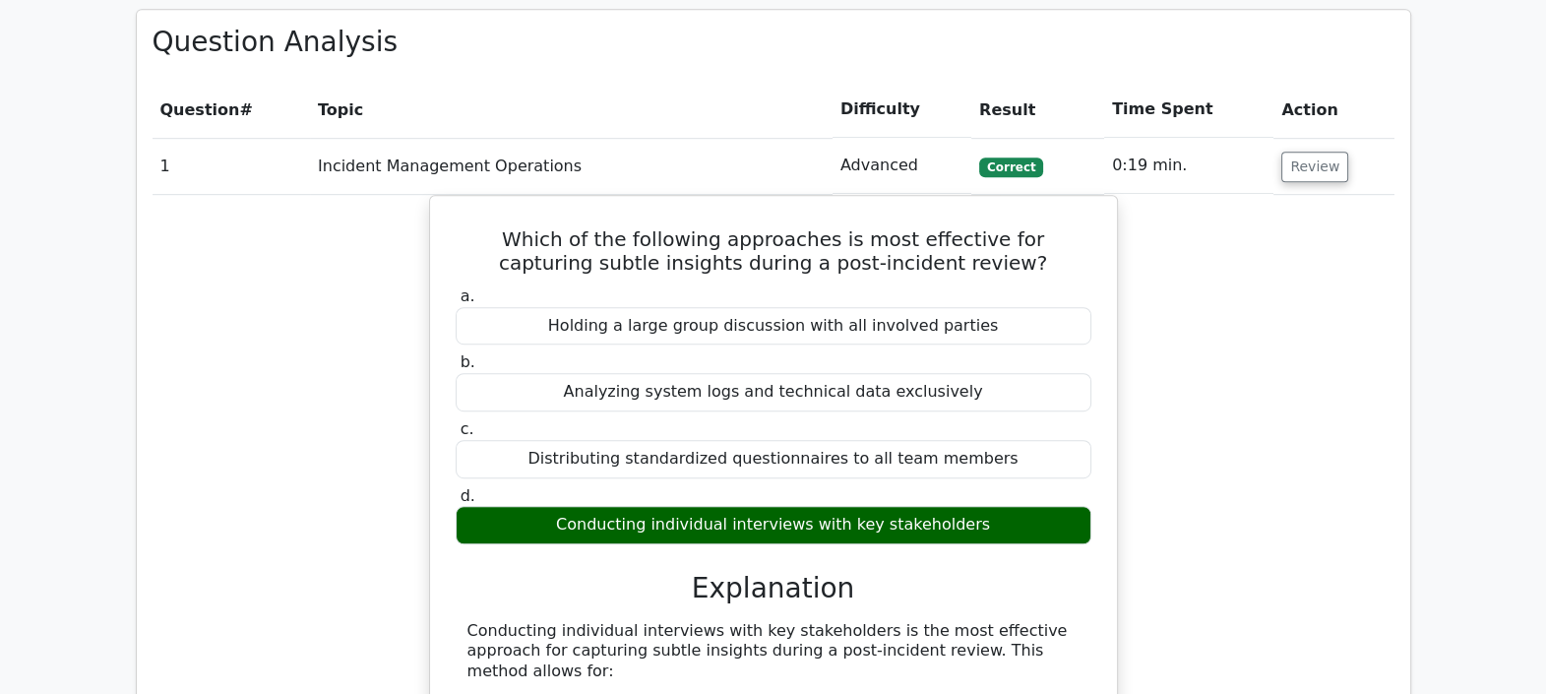
drag, startPoint x: 1544, startPoint y: 303, endPoint x: 1548, endPoint y: 315, distance: 12.4
click at [1545, 315] on html "Go Premium Zhau Wan" at bounding box center [773, 633] width 1546 height 4219
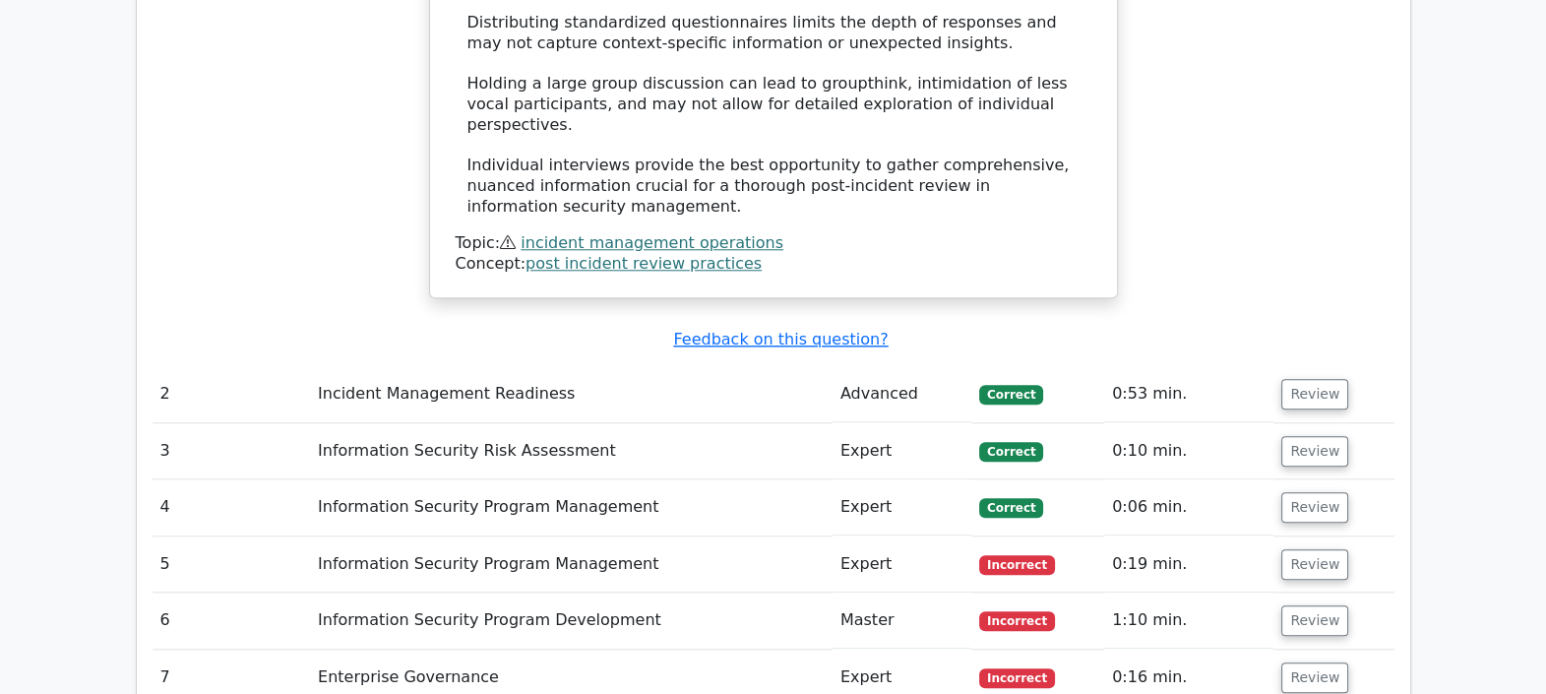
scroll to position [2505, 0]
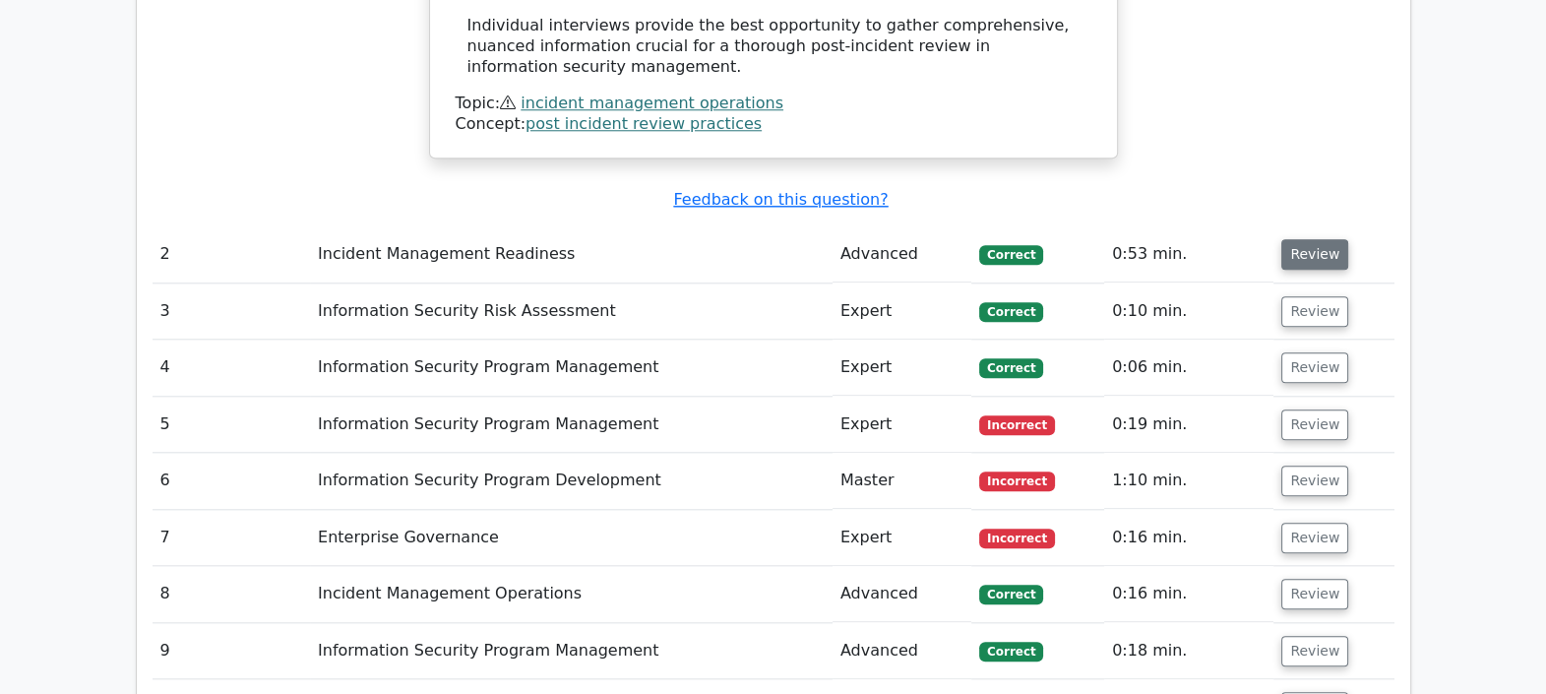
click at [1302, 239] on button "Review" at bounding box center [1314, 254] width 67 height 31
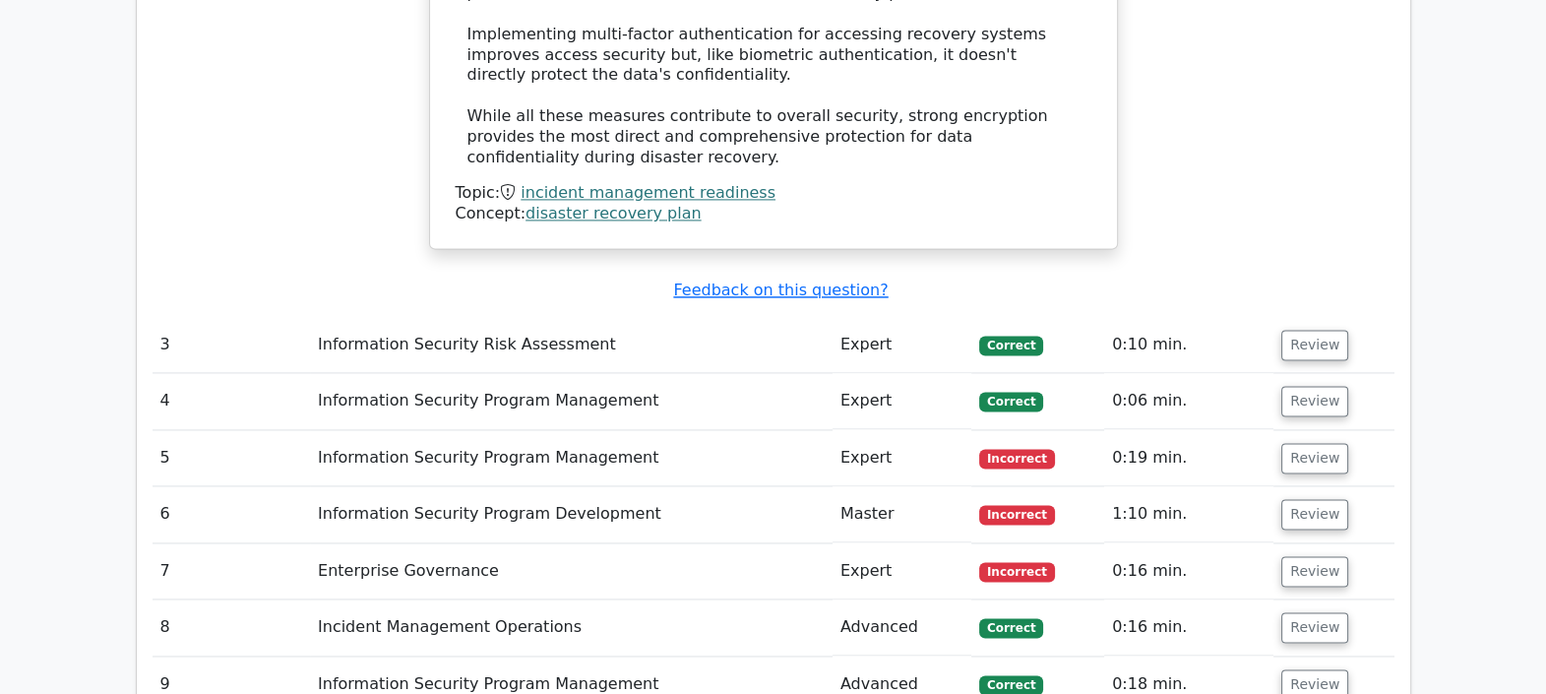
scroll to position [3578, 0]
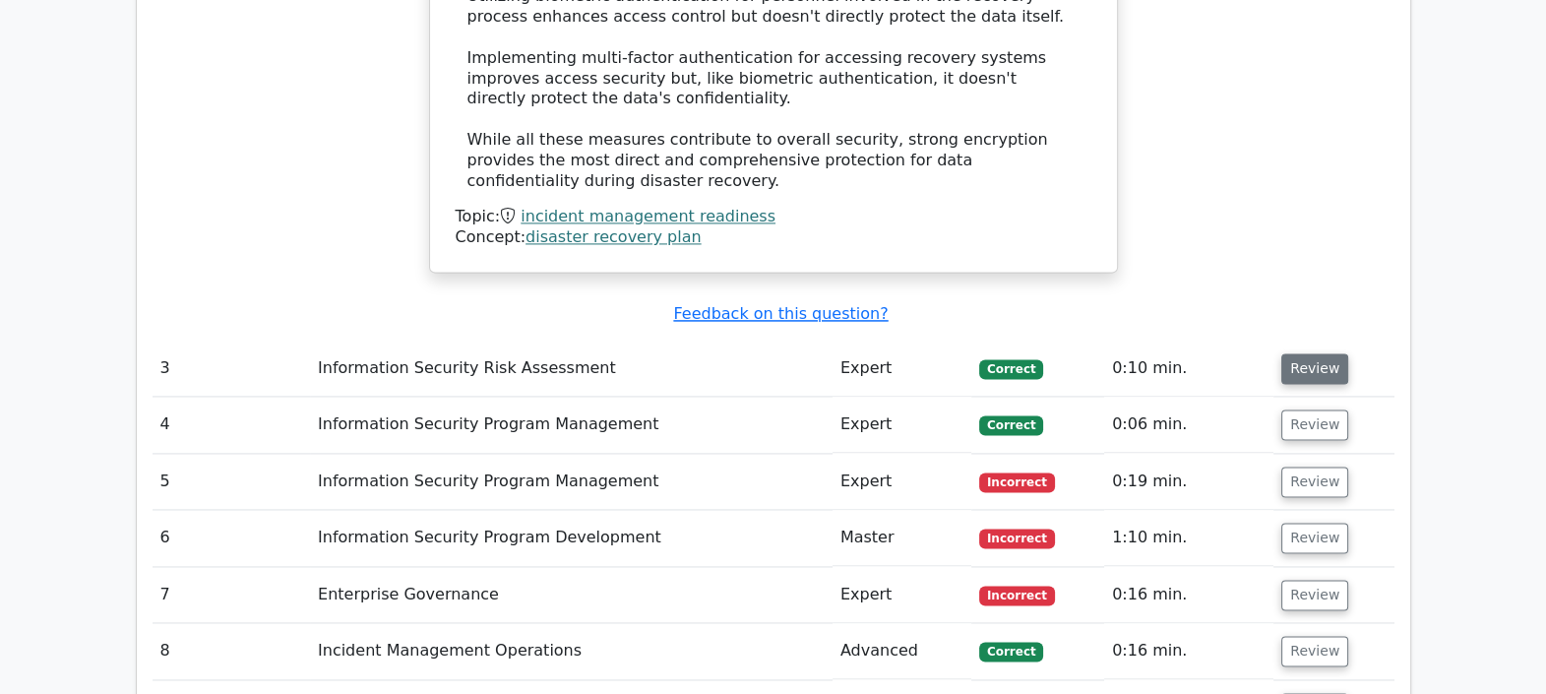
click at [1307, 353] on button "Review" at bounding box center [1314, 368] width 67 height 31
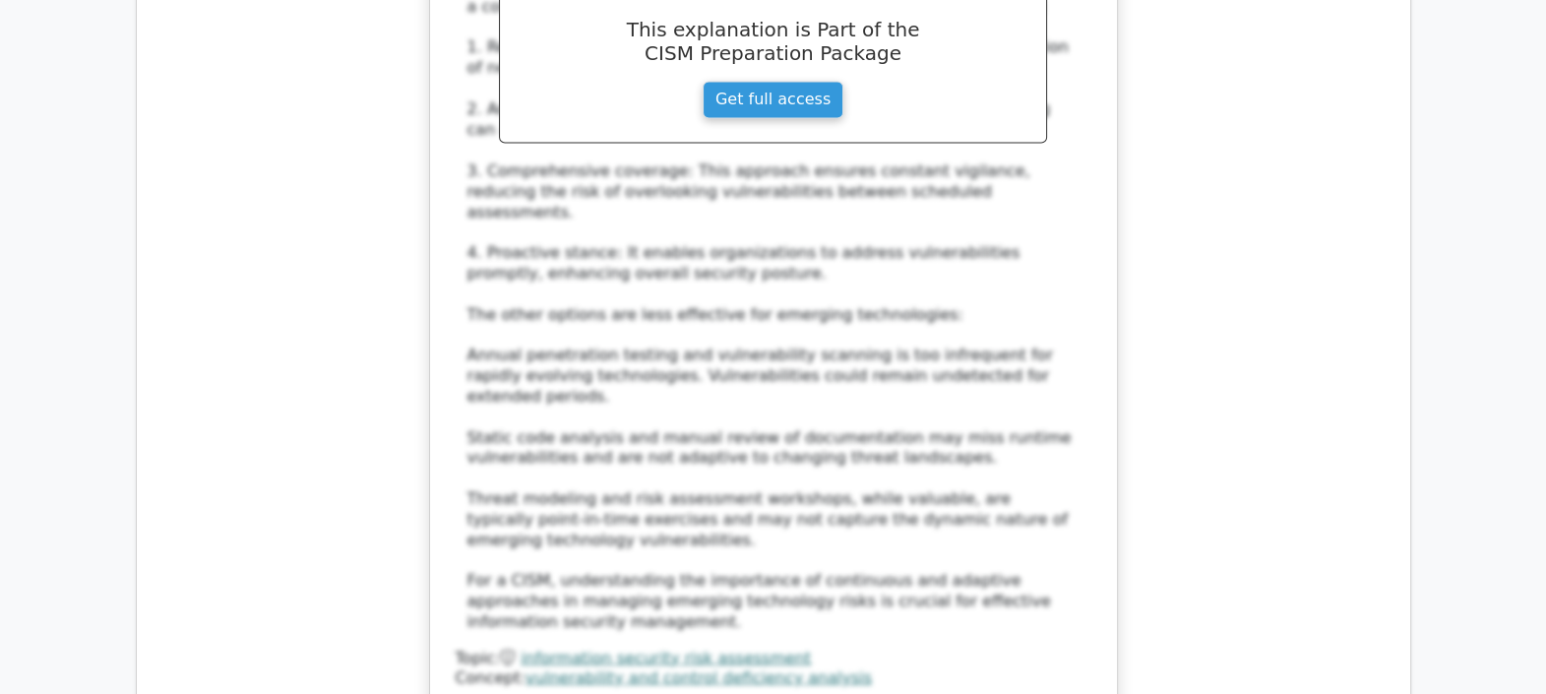
scroll to position [4710, 0]
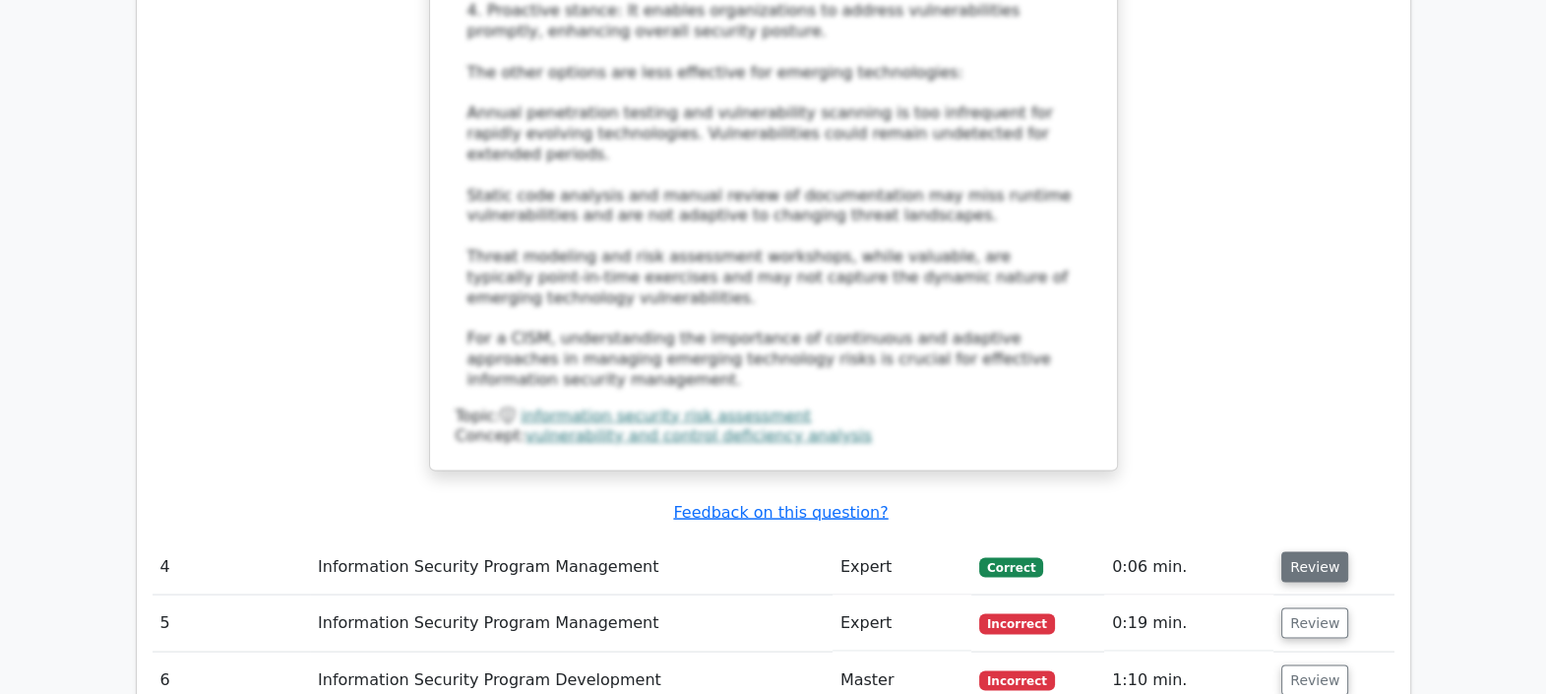
click at [1303, 552] on button "Review" at bounding box center [1314, 567] width 67 height 31
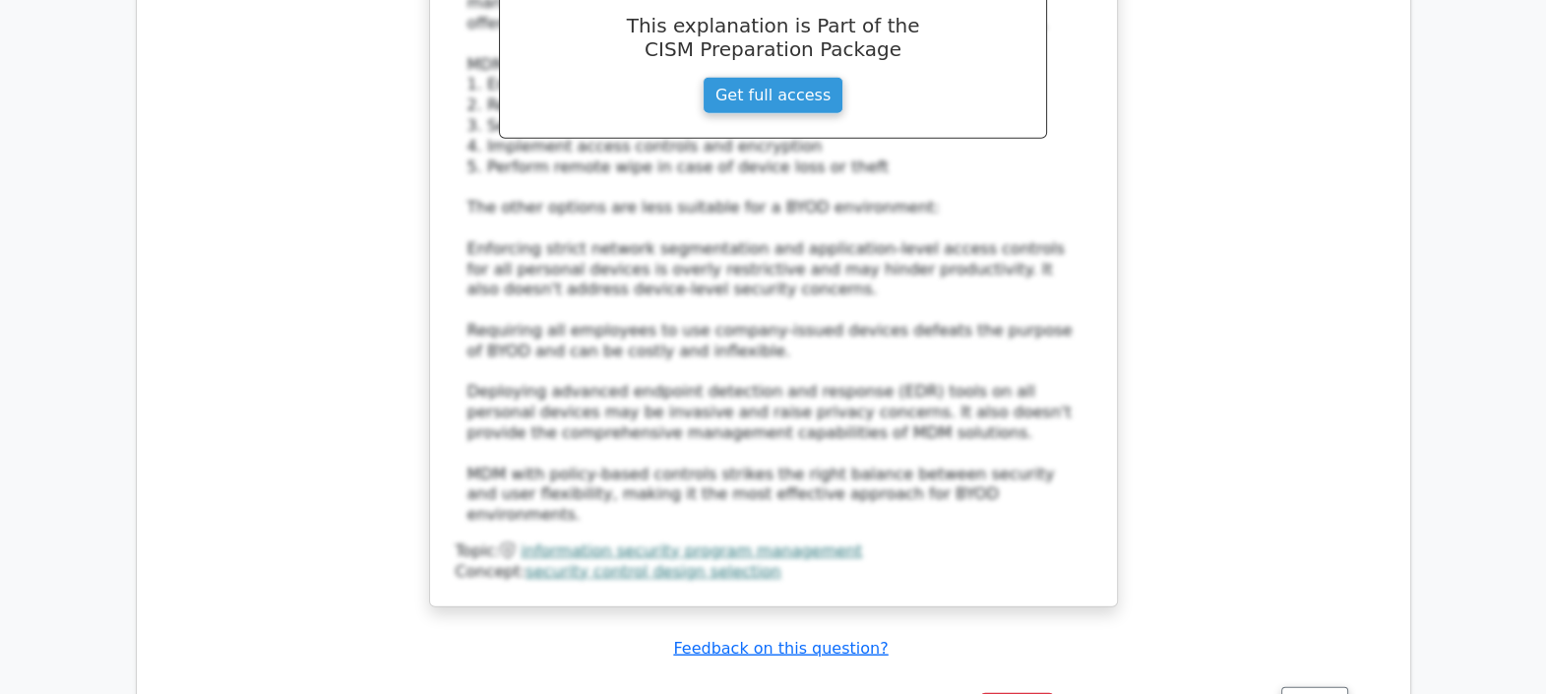
scroll to position [6063, 0]
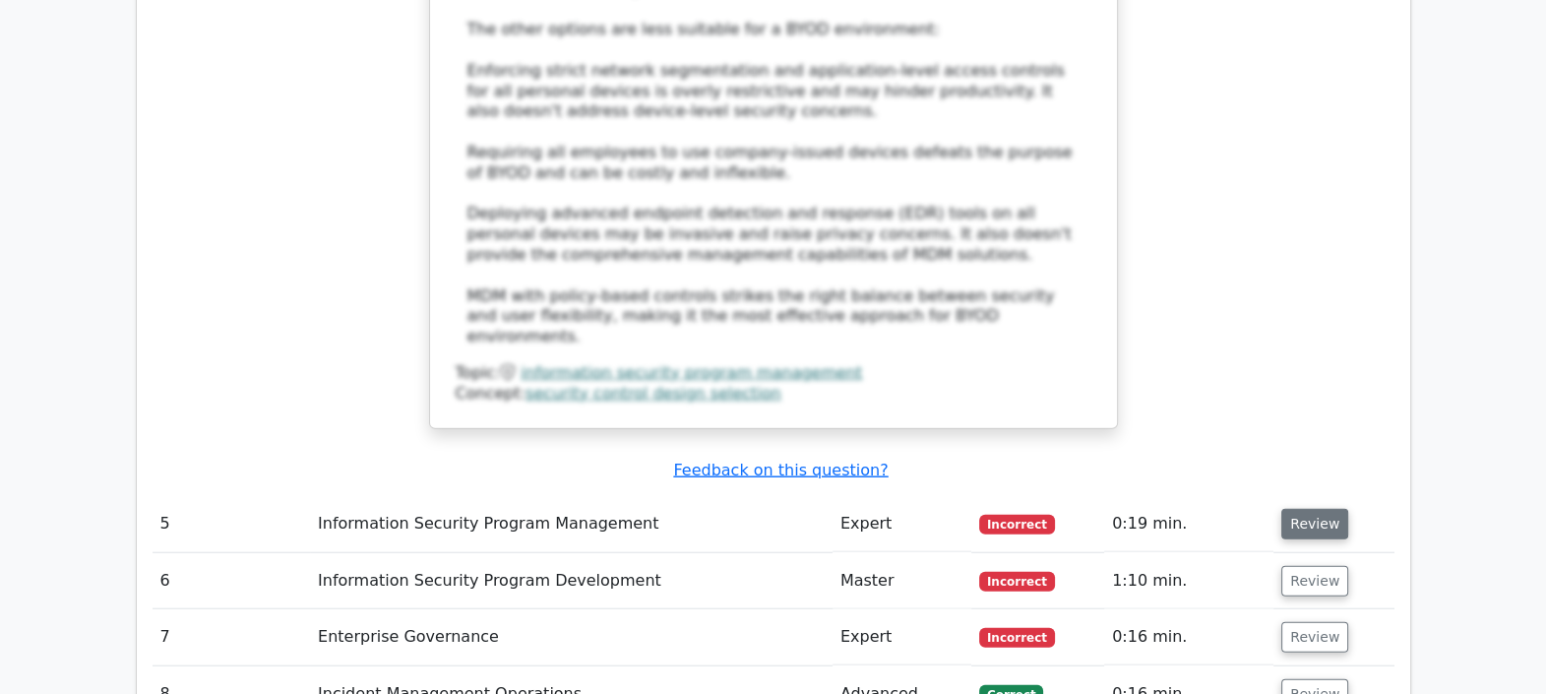
click at [1298, 509] on button "Review" at bounding box center [1314, 524] width 67 height 31
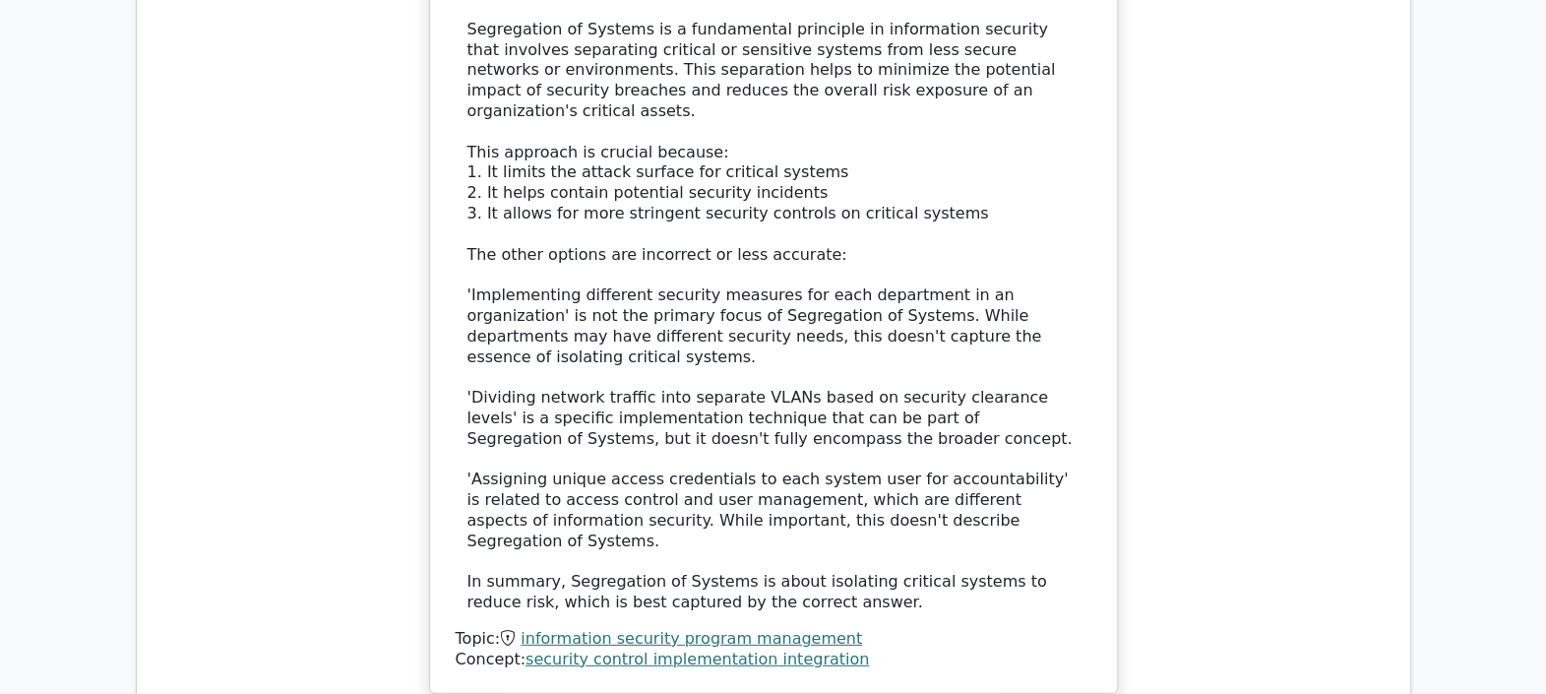
scroll to position [7301, 0]
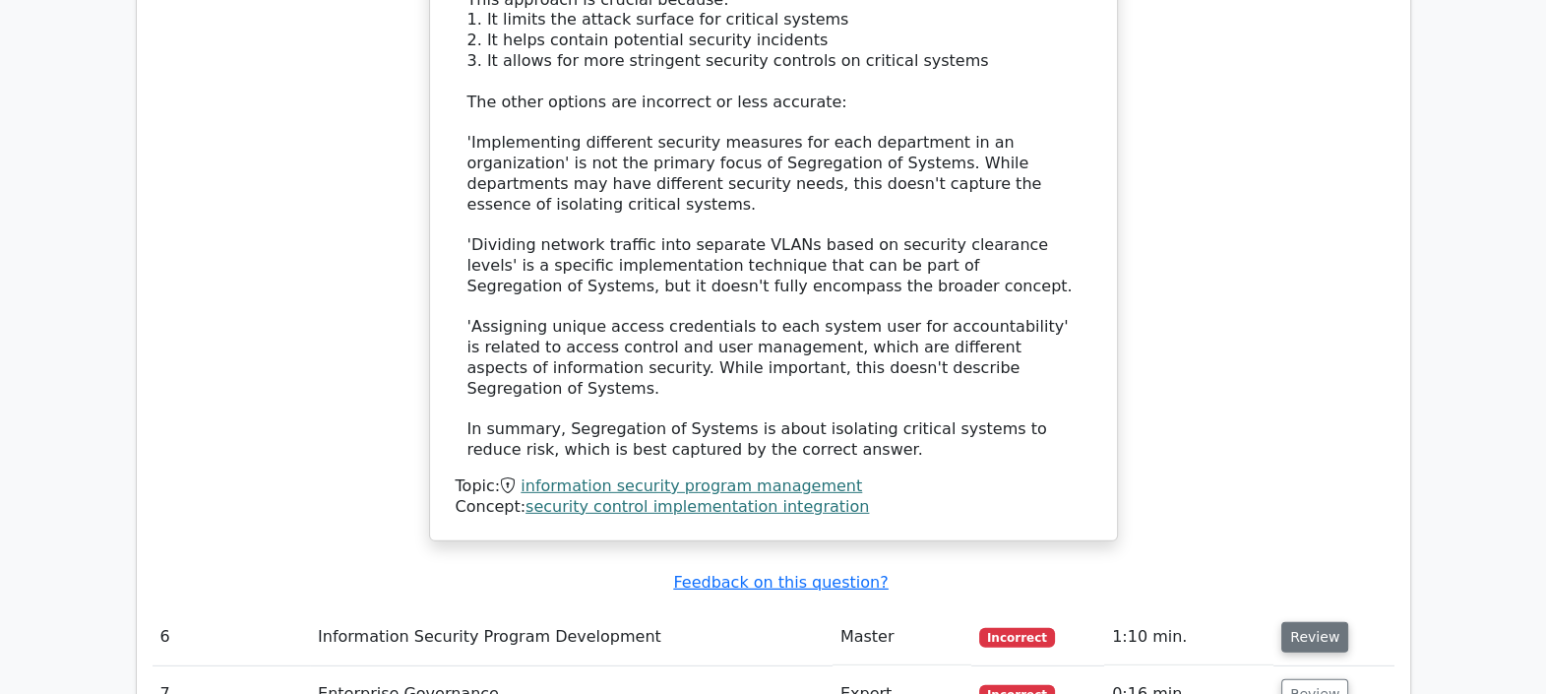
click at [1307, 622] on button "Review" at bounding box center [1314, 637] width 67 height 31
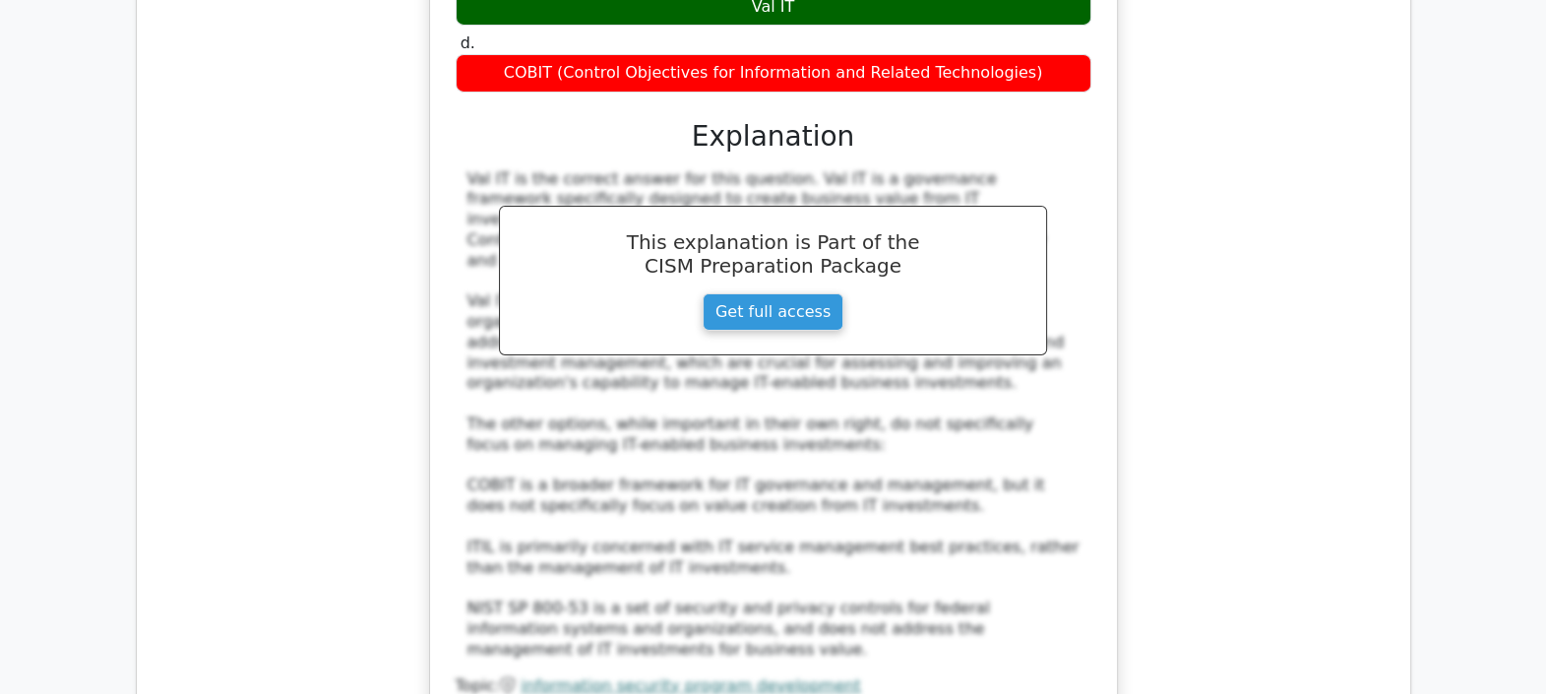
scroll to position [8285, 0]
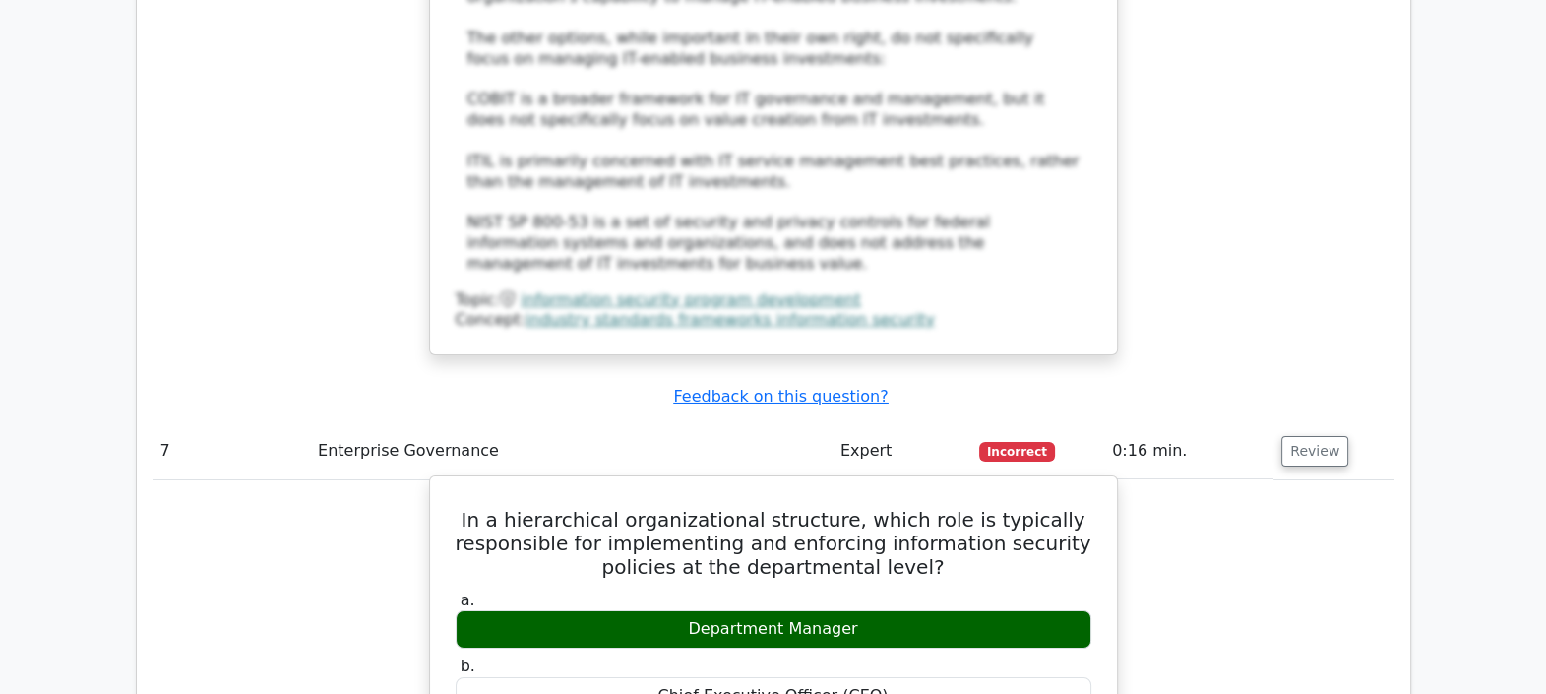
scroll to position [9391, 0]
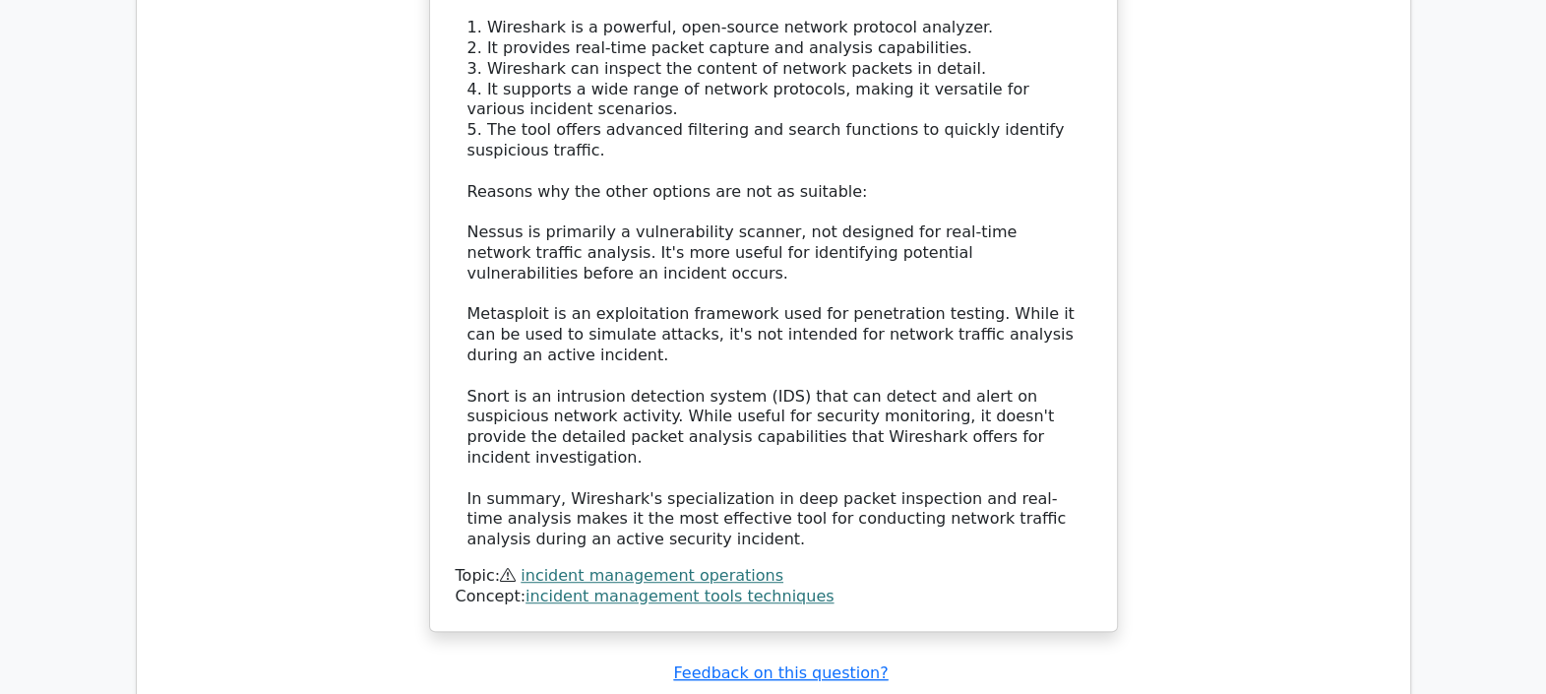
scroll to position [10838, 0]
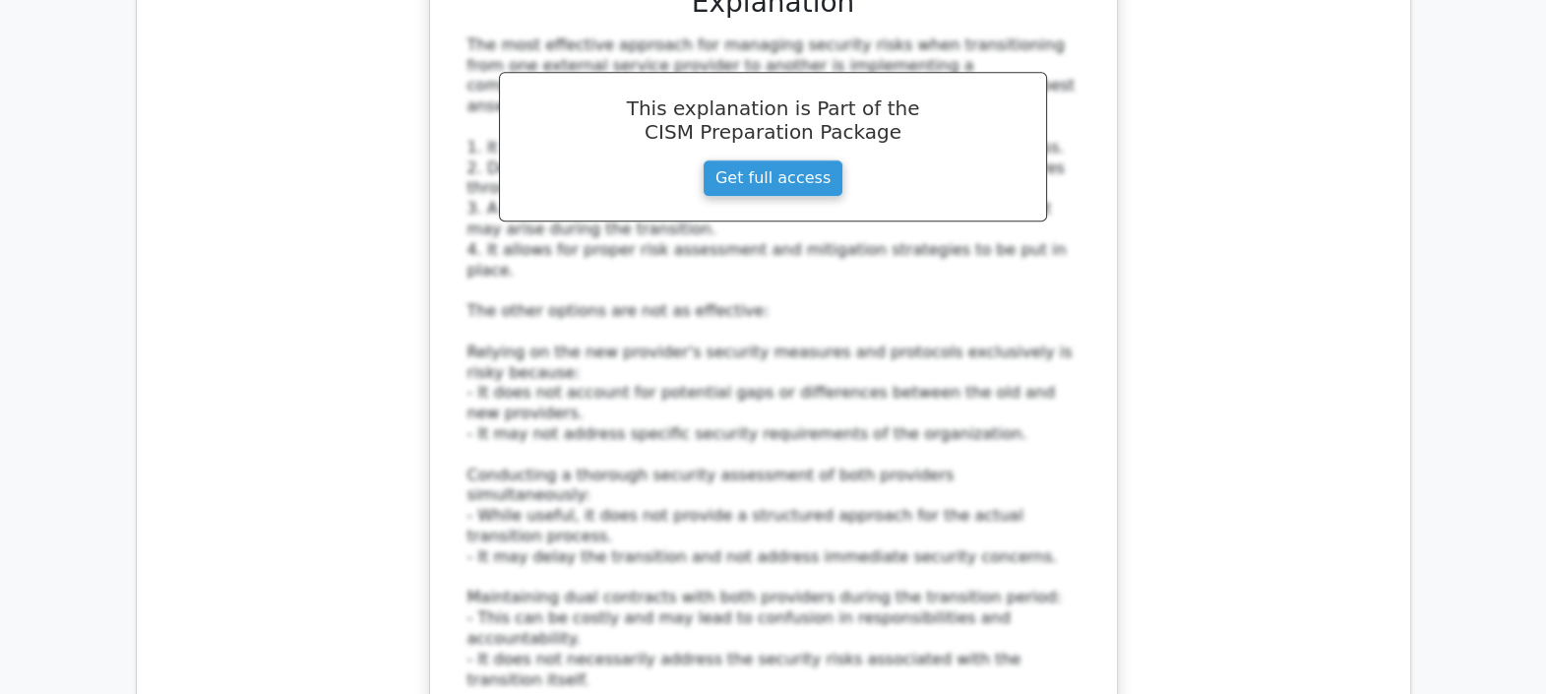
scroll to position [12191, 0]
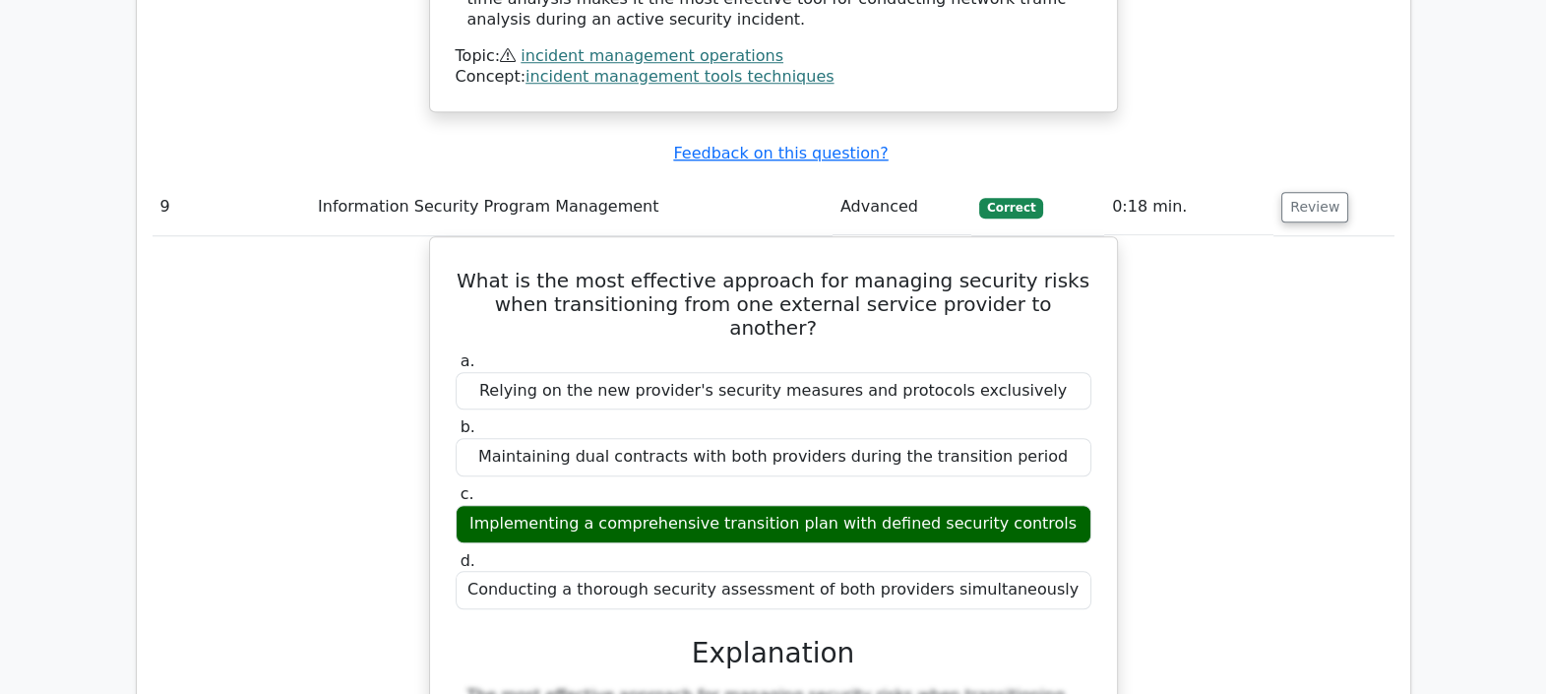
scroll to position [13724, 0]
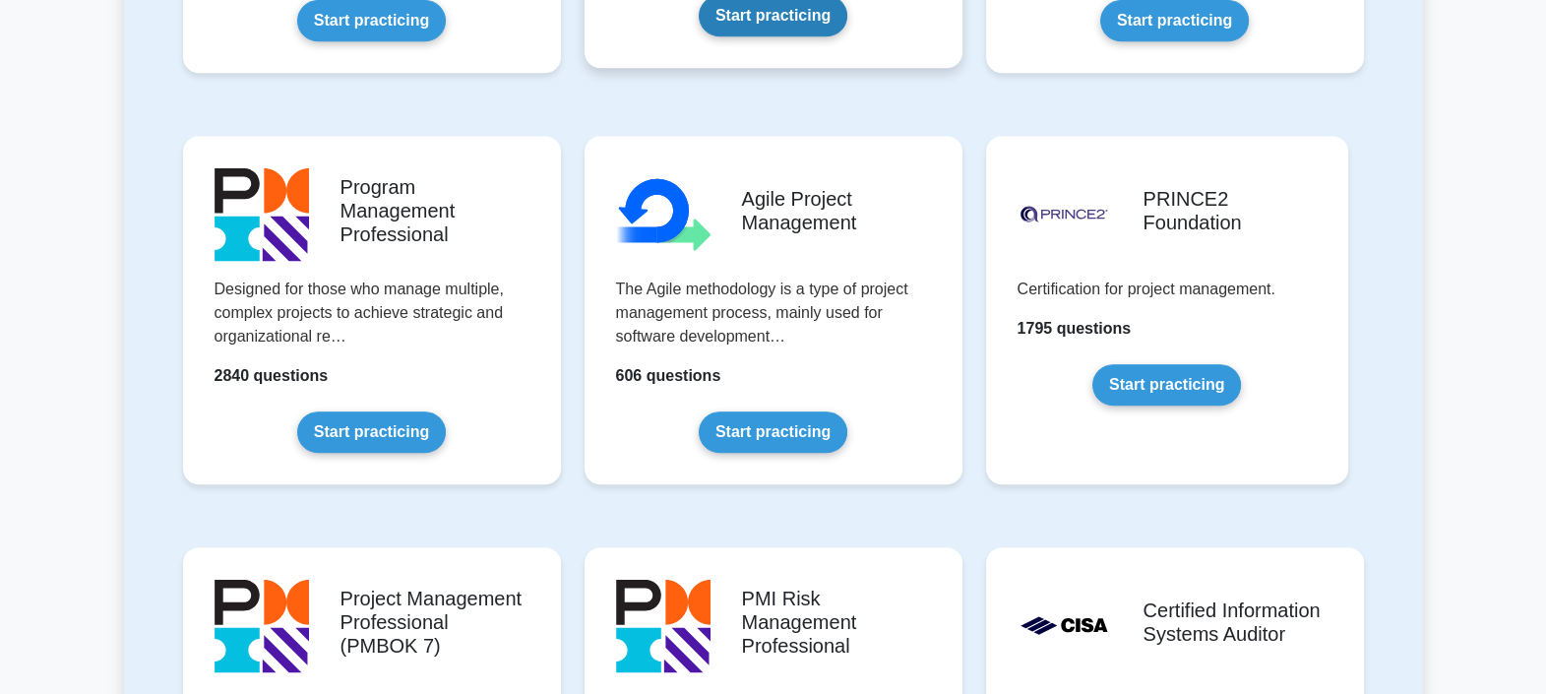
scroll to position [1353, 0]
